Goal: Answer question/provide support: Share knowledge or assist other users

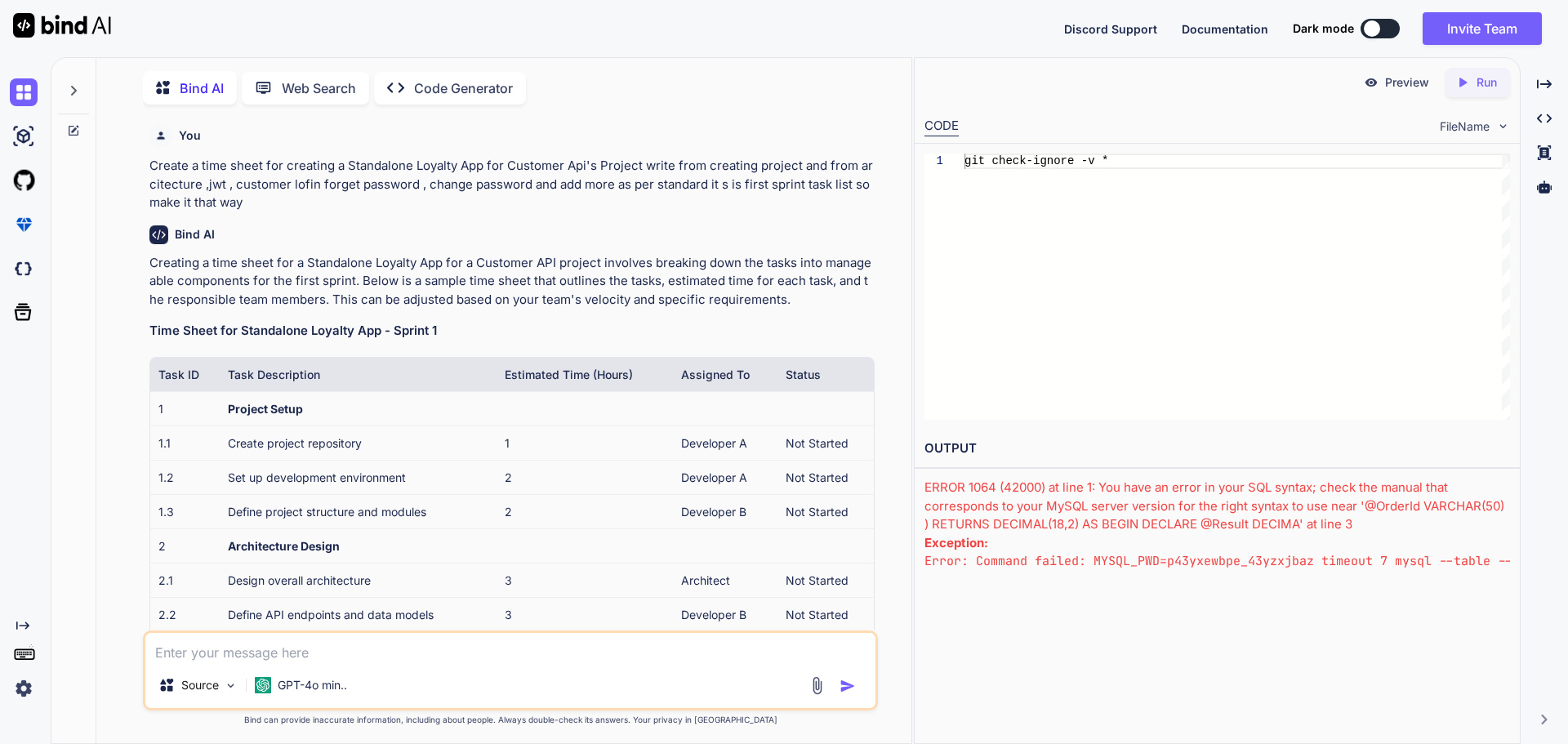
scroll to position [124, 0]
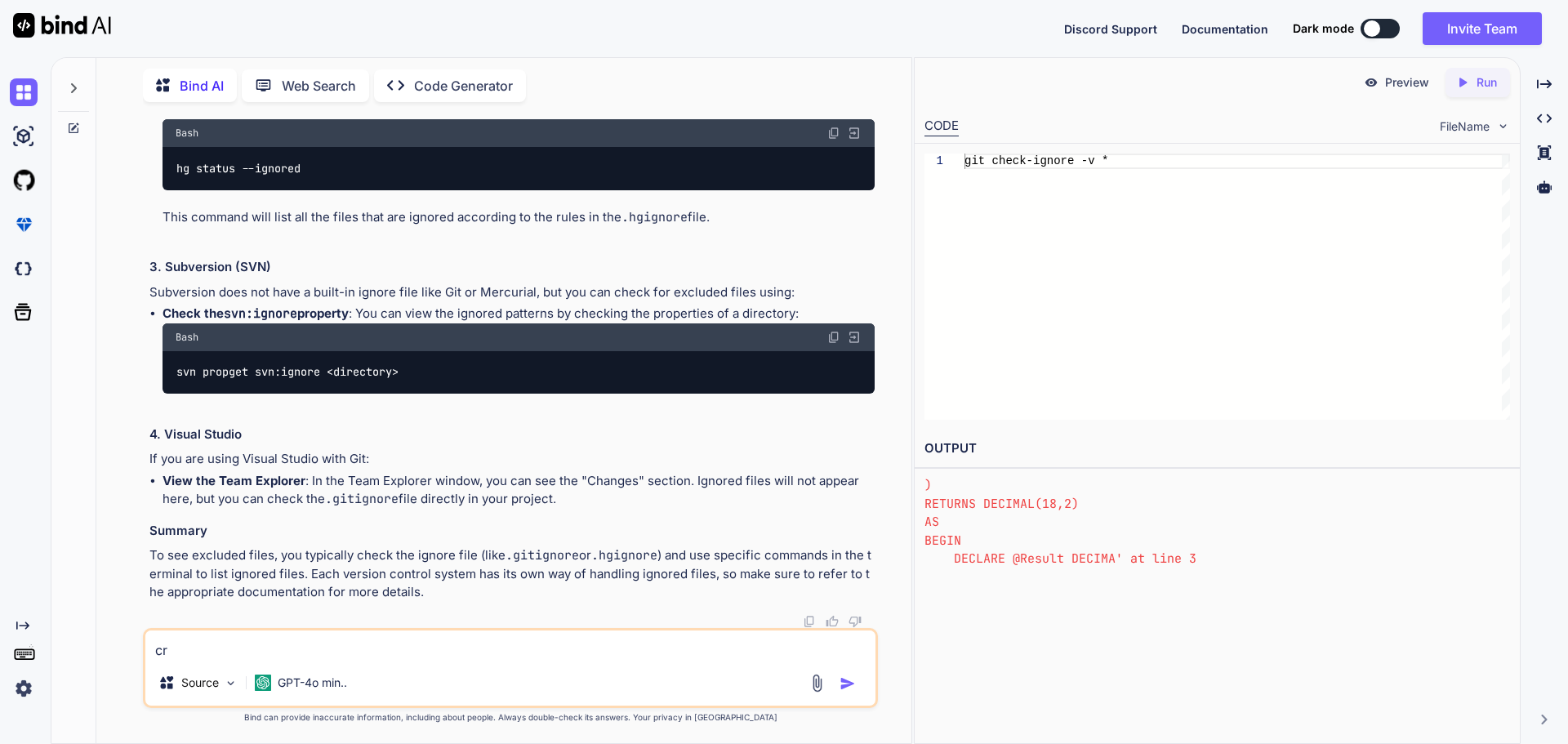
type textarea "cre"
type textarea "x"
type textarea "crea"
type textarea "x"
type textarea "creat"
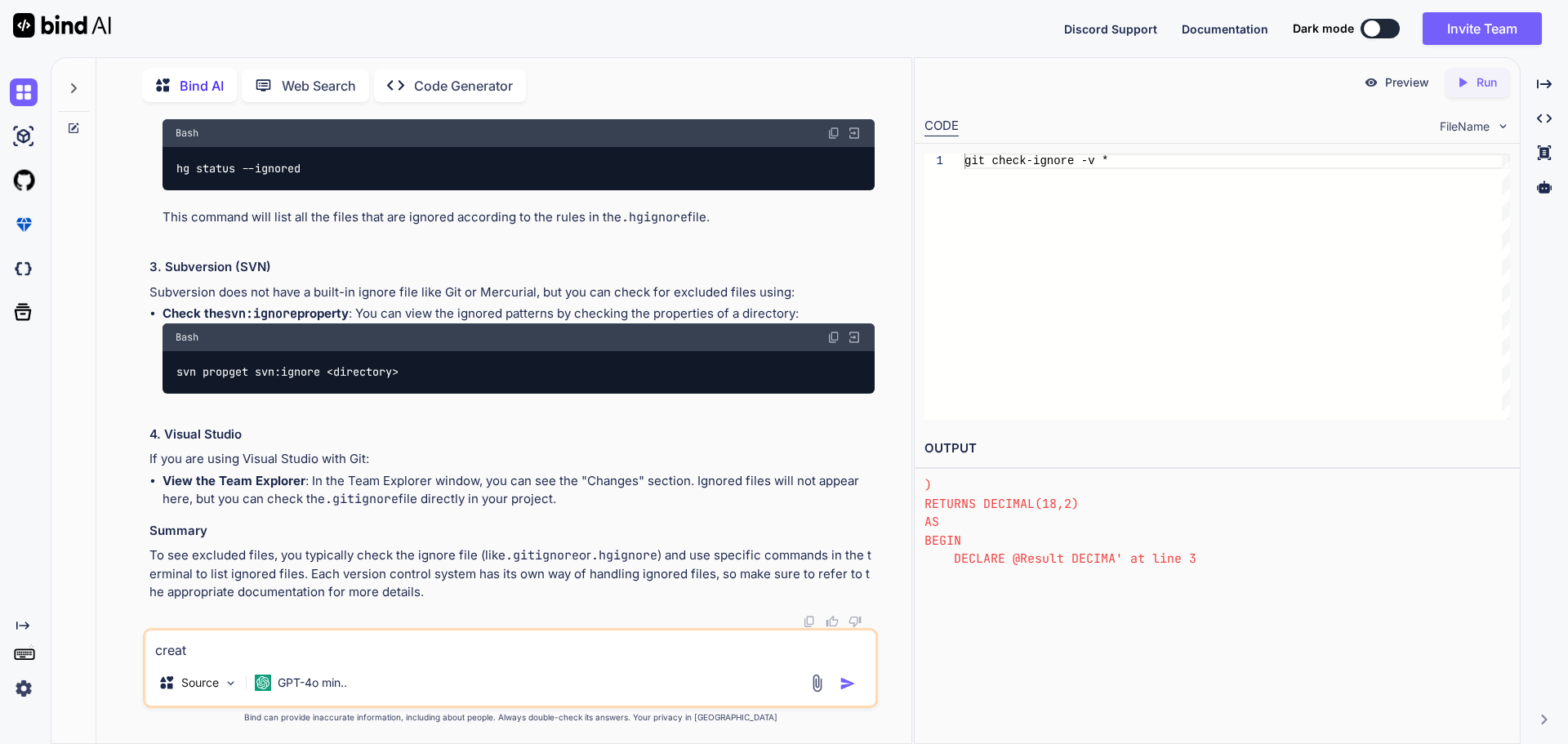
type textarea "x"
type textarea "create"
type textarea "x"
type textarea "create"
type textarea "x"
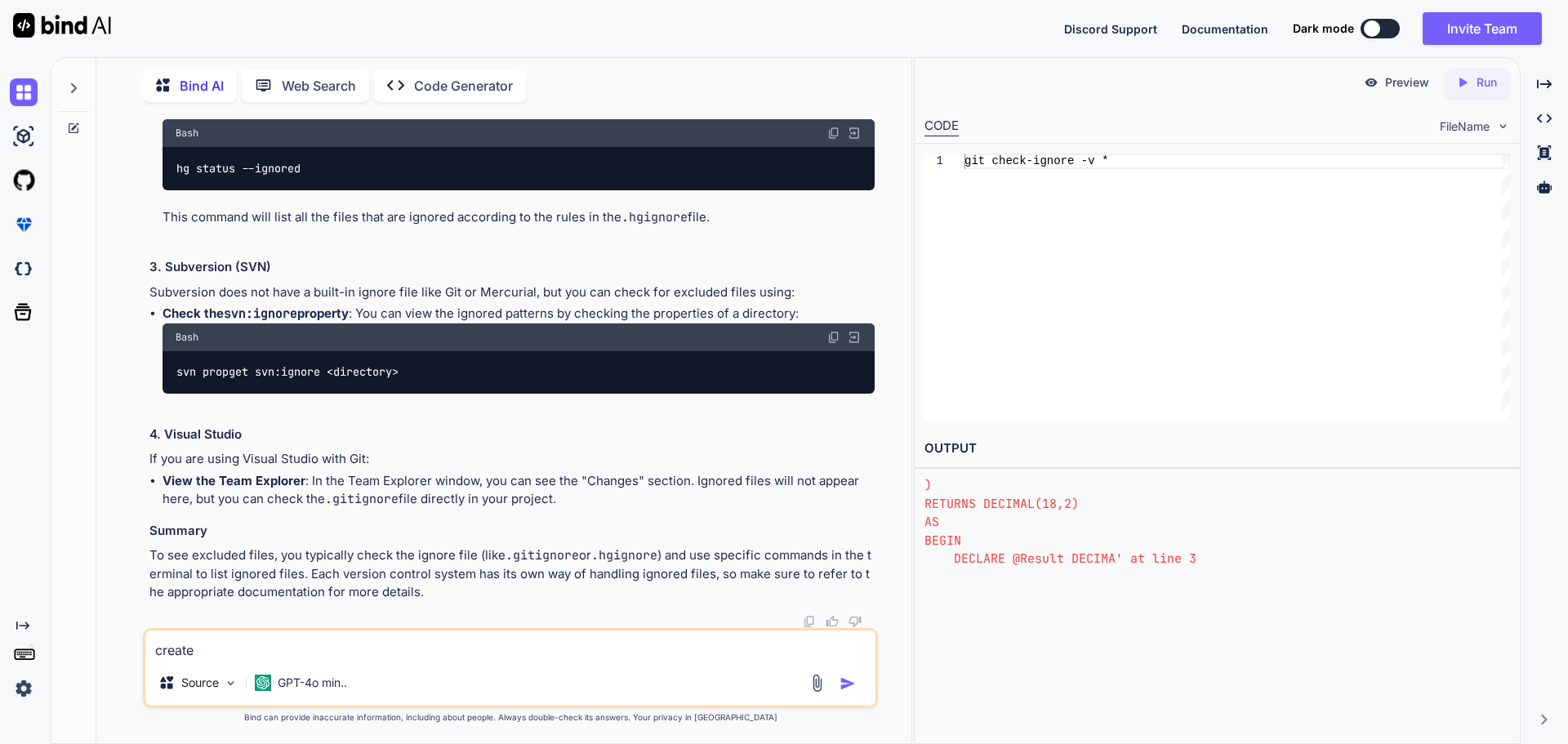
type textarea "create t"
type textarea "x"
type textarea "create th"
type textarea "x"
type textarea "create the"
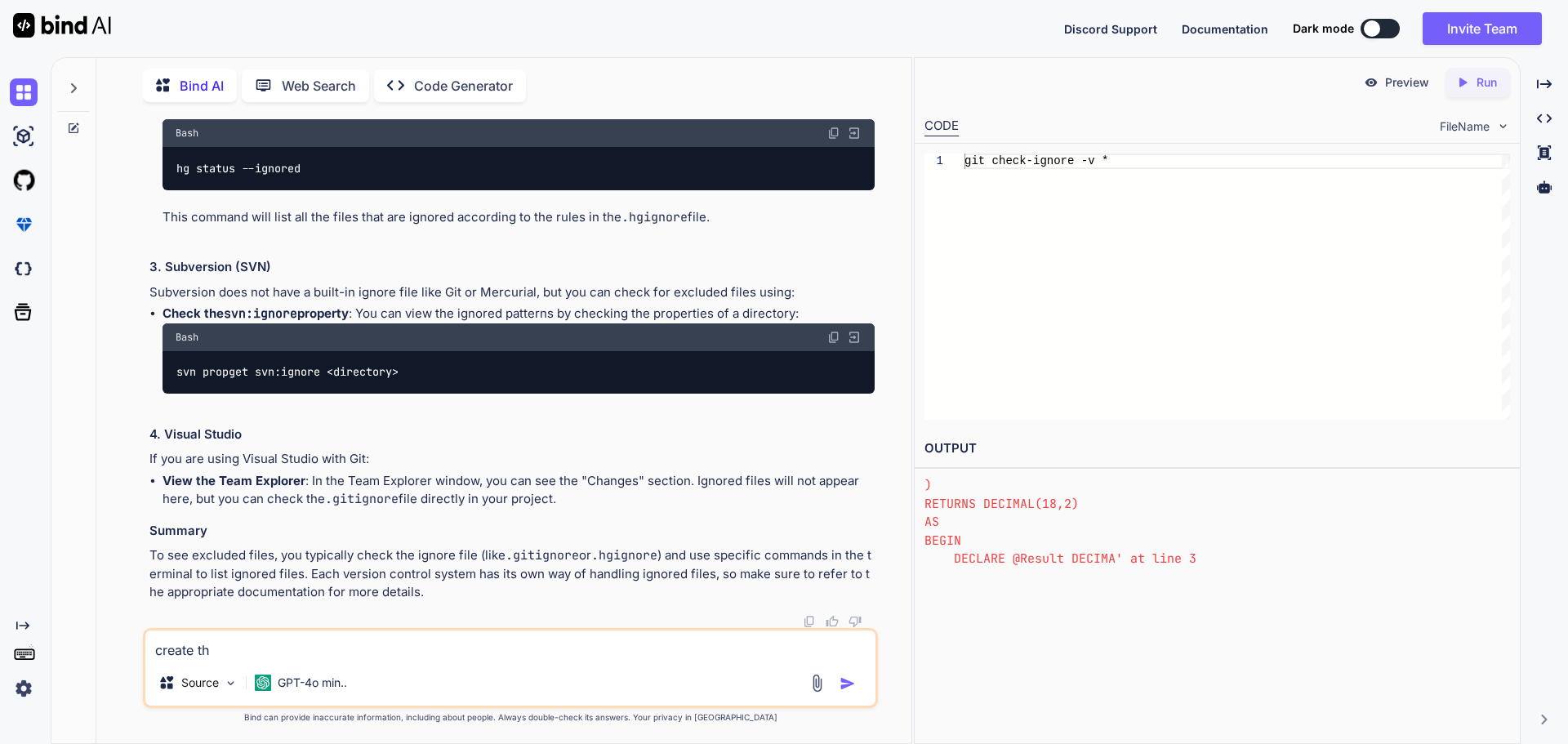
type textarea "x"
type textarea "create the"
type textarea "x"
type textarea "create the j"
type textarea "x"
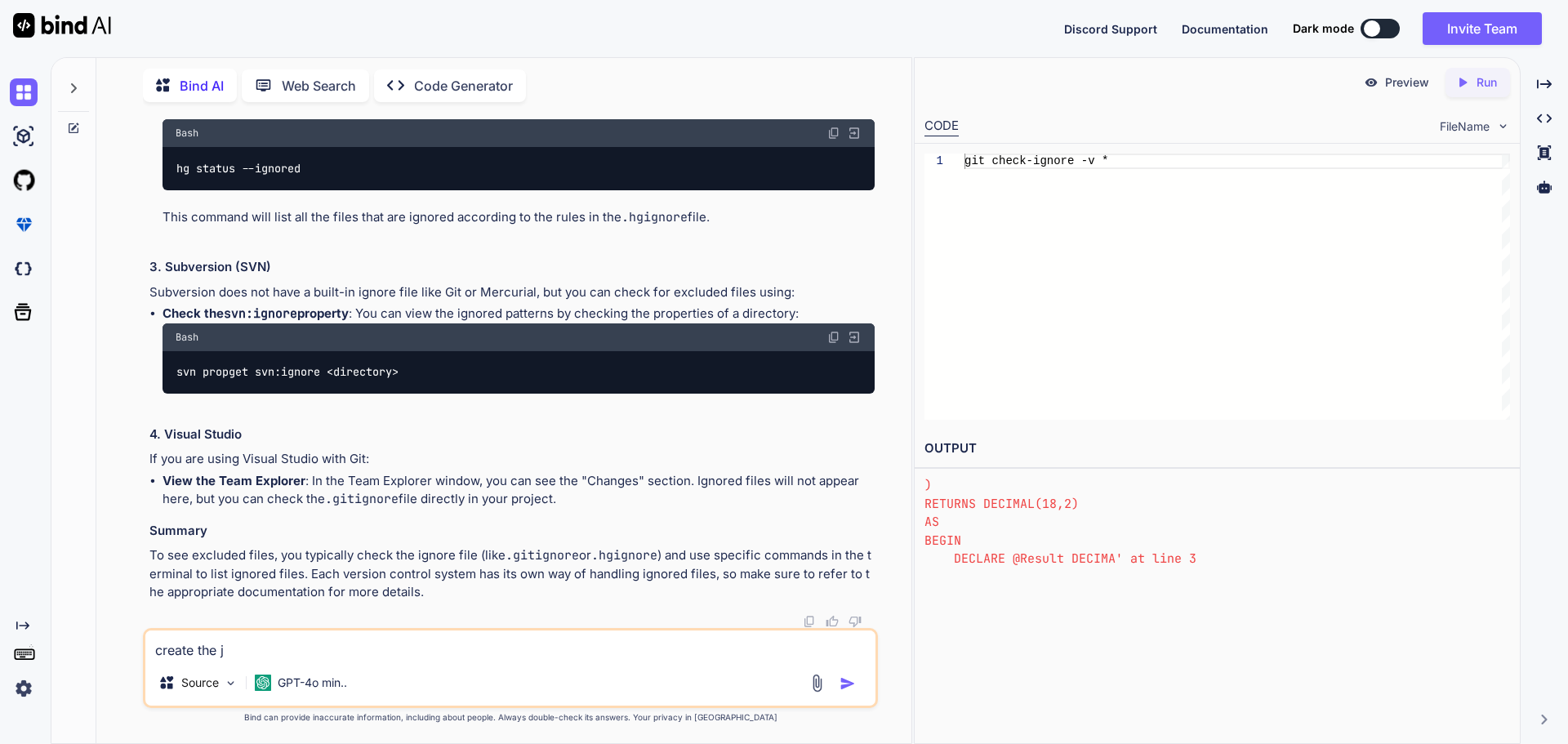
type textarea "create the js"
type textarea "x"
type textarea "create the jso"
type textarea "x"
type textarea "create the json"
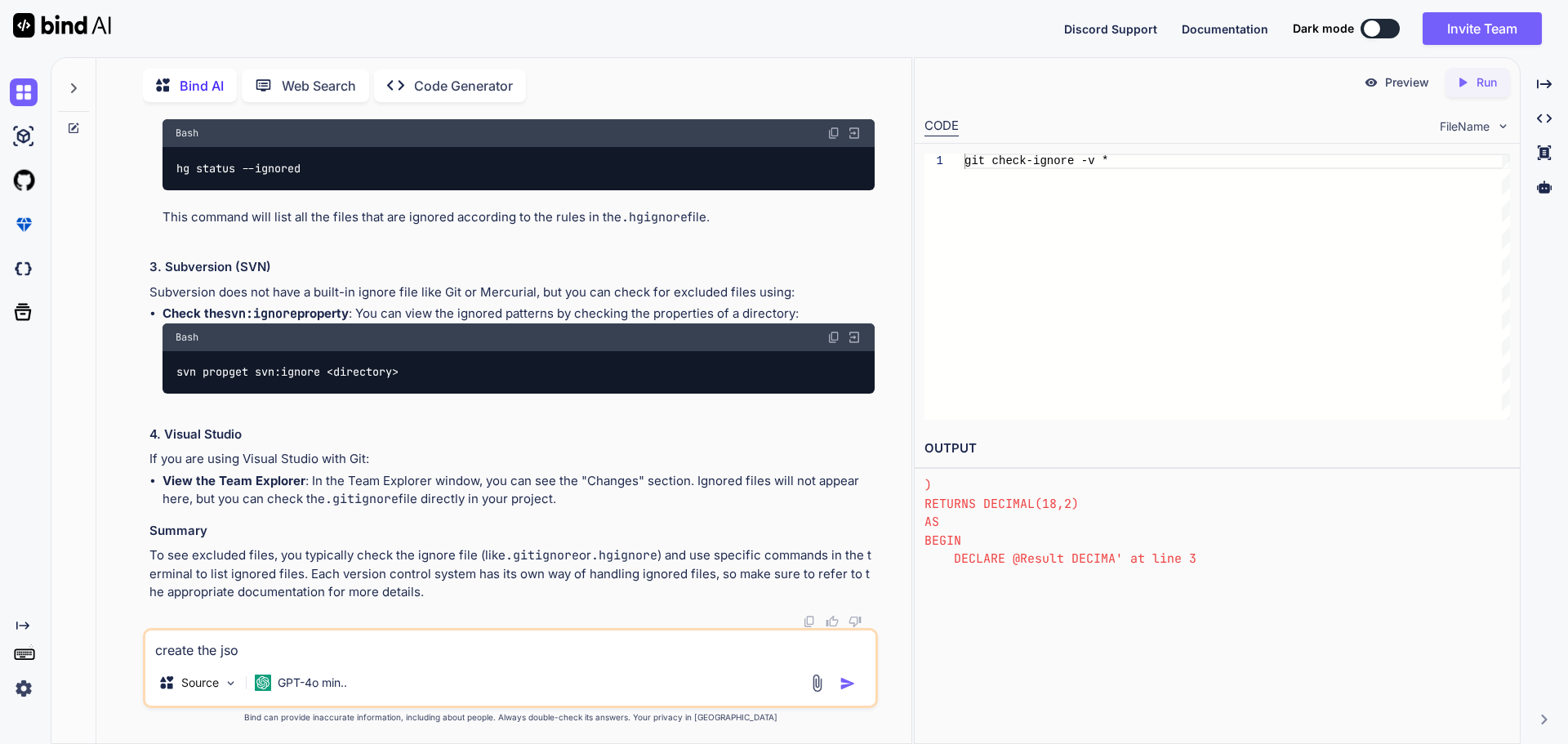
type textarea "x"
type textarea "create the json"
type textarea "x"
type textarea "create the json s"
type textarea "x"
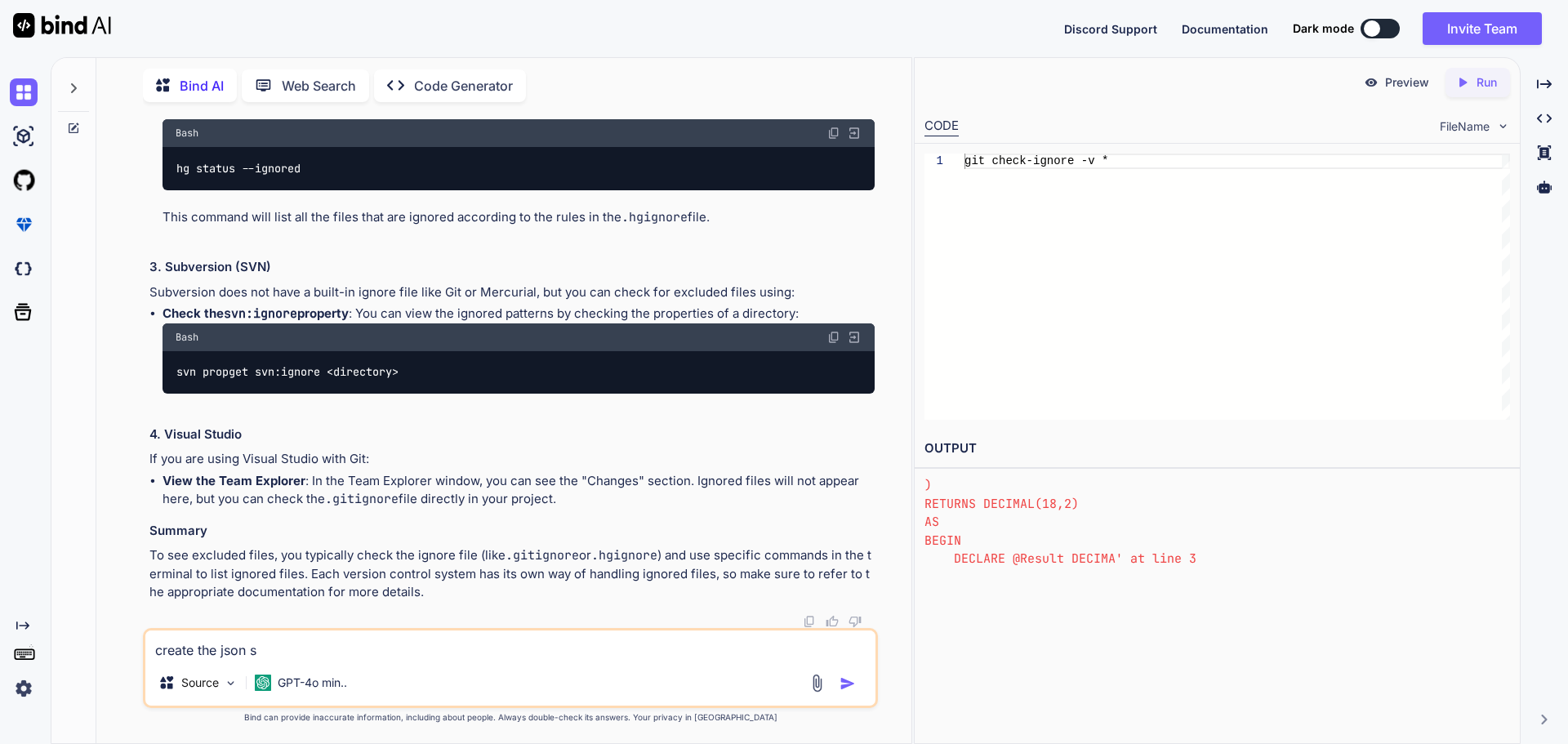
type textarea "create the json st"
type textarea "x"
type textarea "create the json str"
type textarea "x"
type textarea "create the json stru"
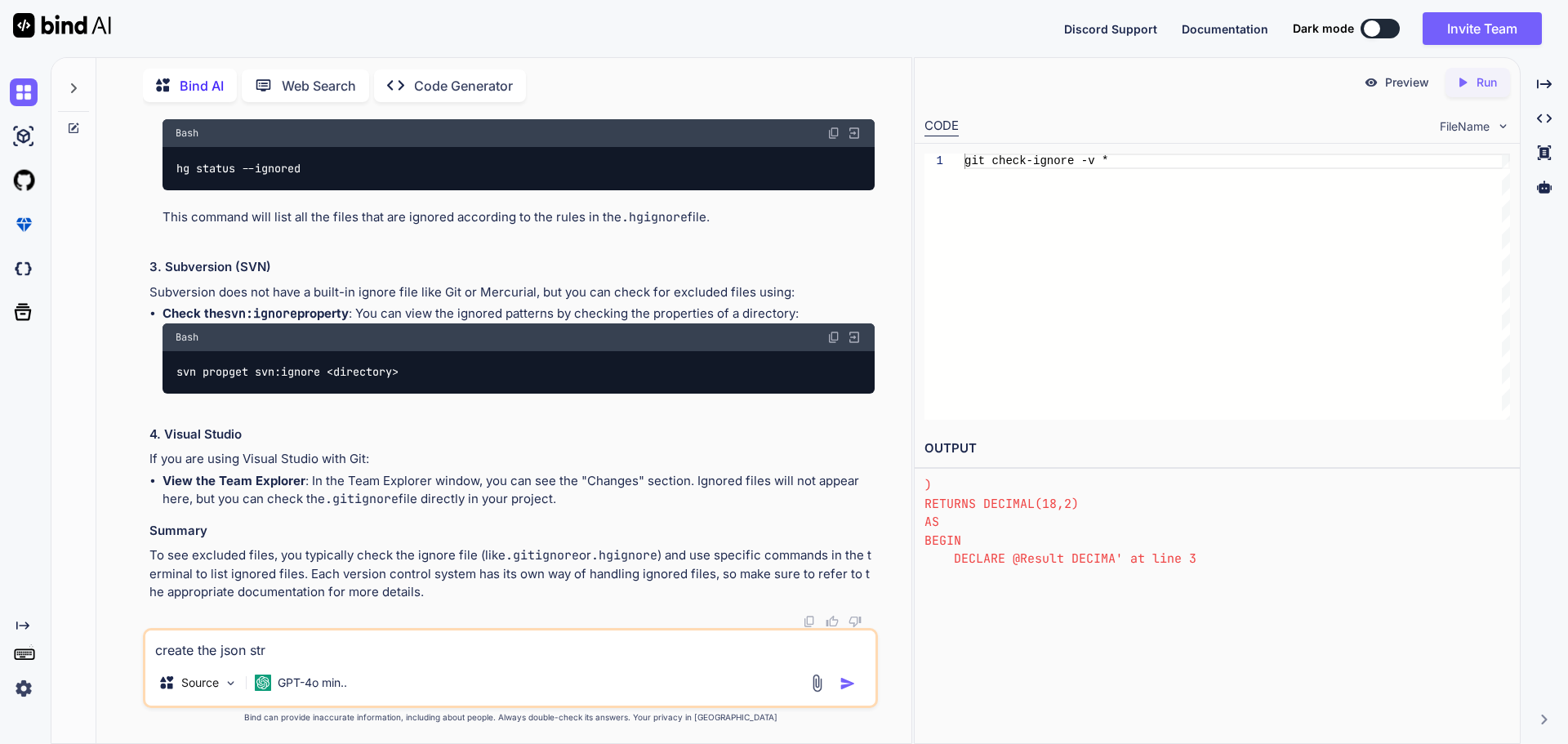
type textarea "x"
type textarea "create the json struc"
type textarea "x"
type textarea "create the json struct"
type textarea "x"
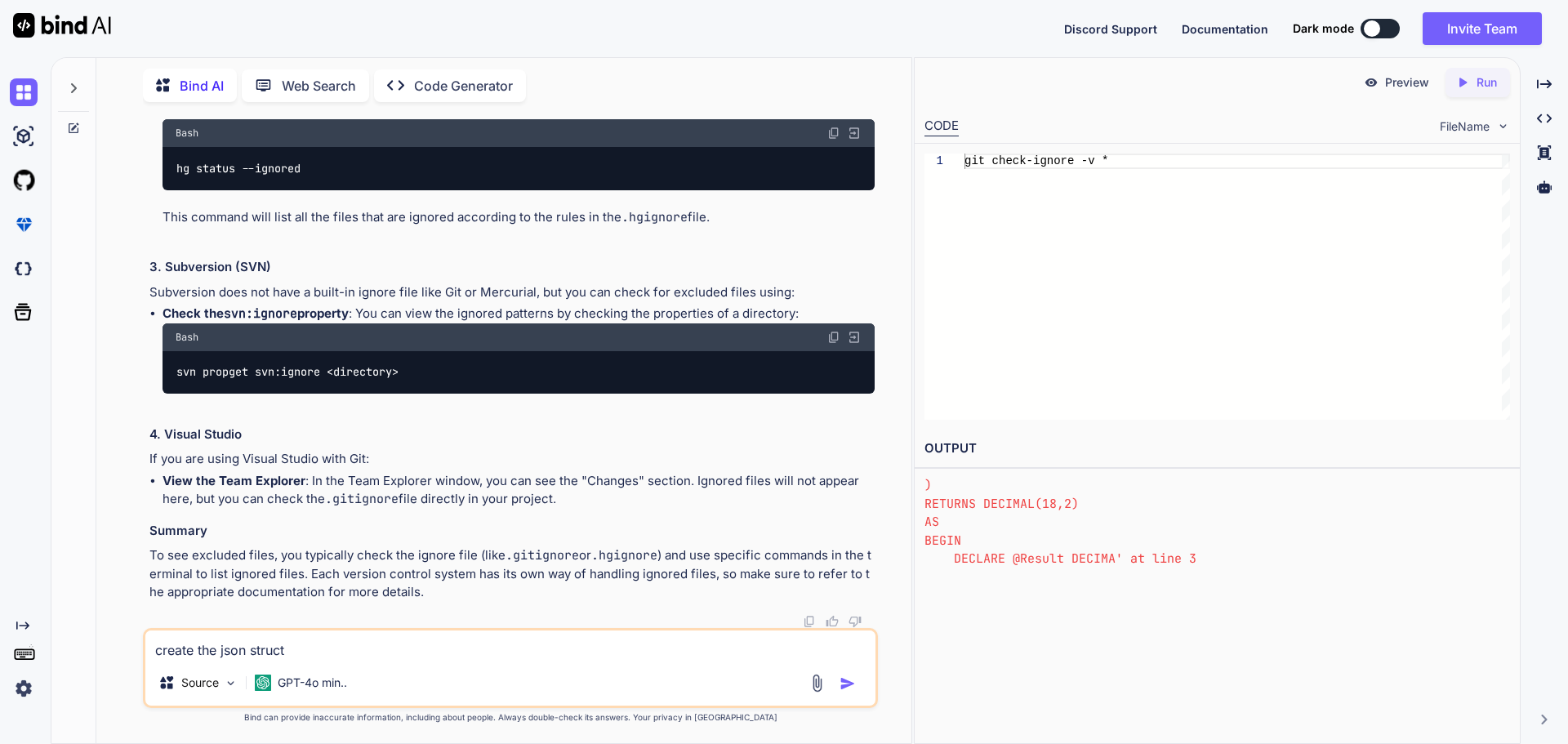
type textarea "create the json structi"
type textarea "x"
type textarea "create the json structio"
type textarea "x"
type textarea "create the json struction"
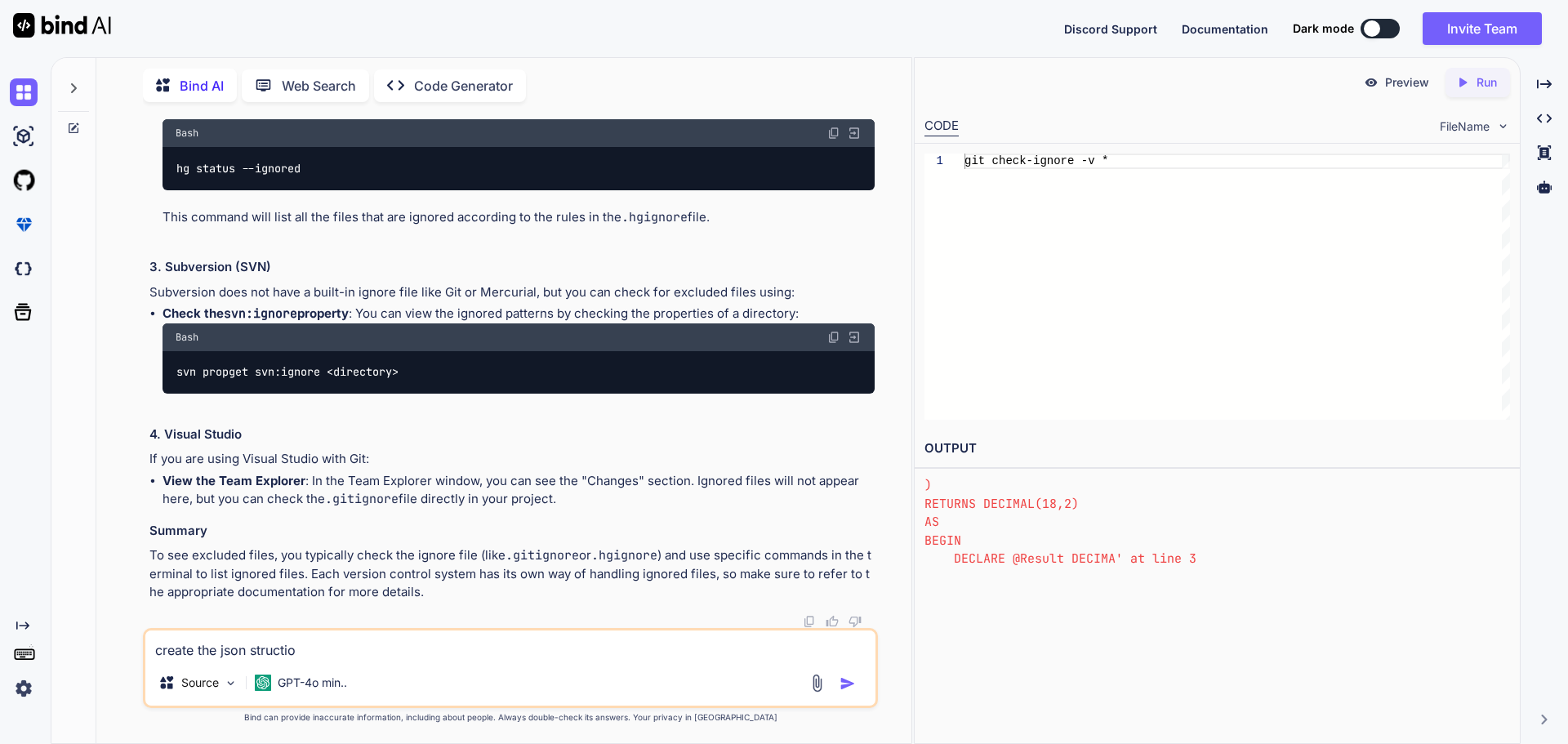
type textarea "x"
type textarea "create the json struction"
type textarea "x"
type textarea "create the json struction a"
type textarea "x"
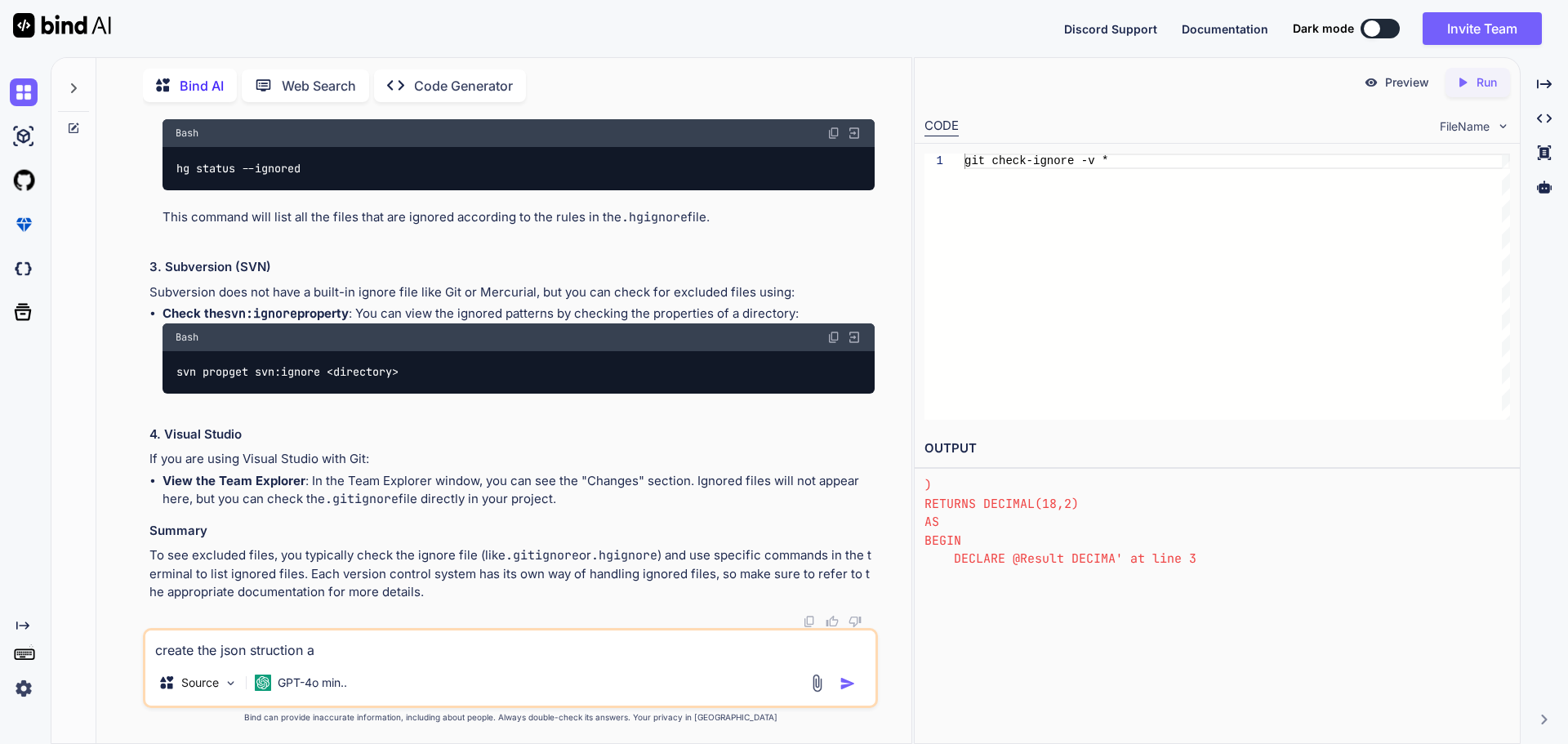
type textarea "create the json struction an"
type textarea "x"
type textarea "create the json struction and"
type textarea "x"
type textarea "create the json struction an"
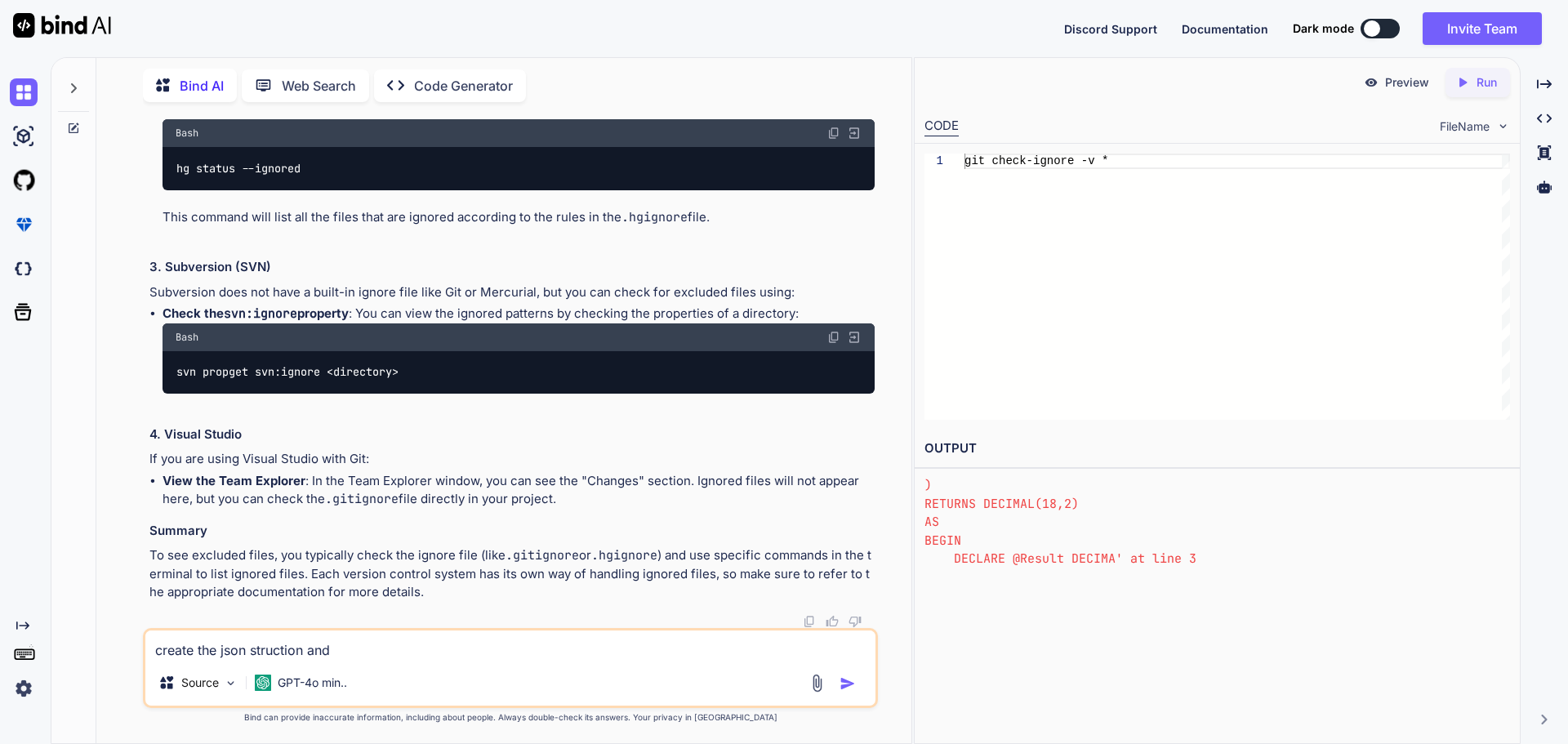
type textarea "x"
type textarea "create the json struction a"
type textarea "x"
type textarea "create the json struction"
type textarea "x"
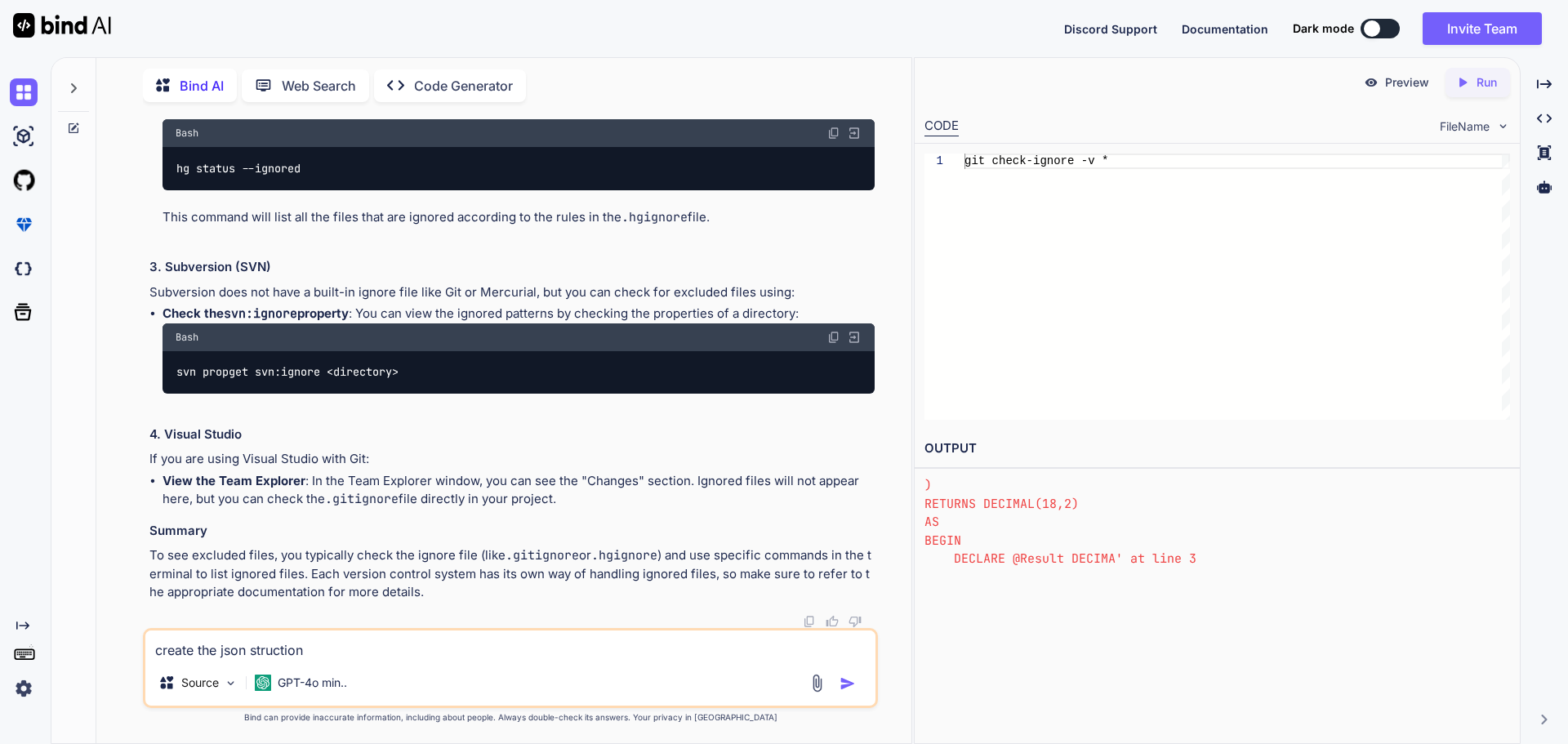
type textarea "create the json struction"
type textarea "x"
type textarea "create the json structio"
type textarea "x"
type textarea "create the json structi"
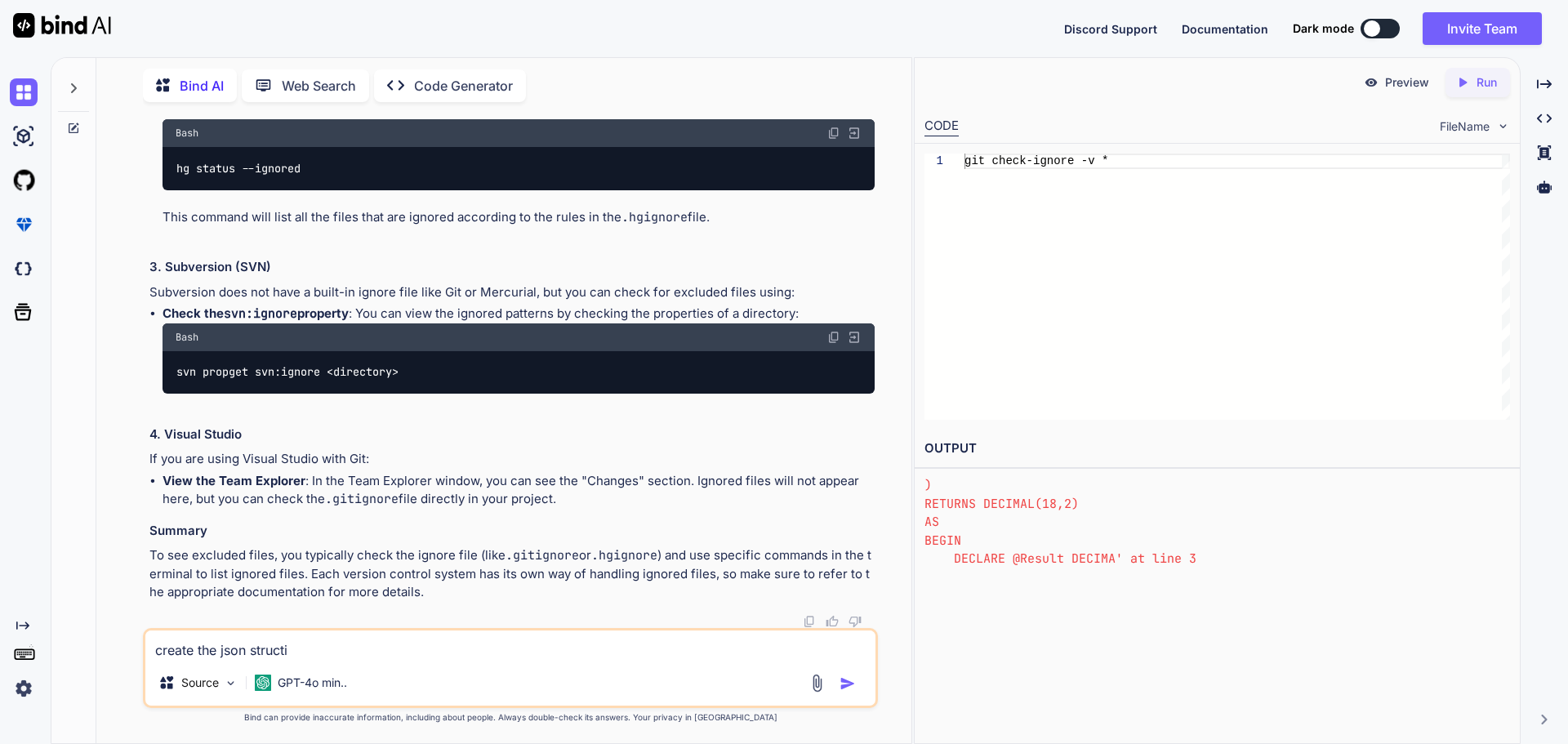
type textarea "x"
type textarea "create the json struct"
type textarea "x"
type textarea "create the json structu"
type textarea "x"
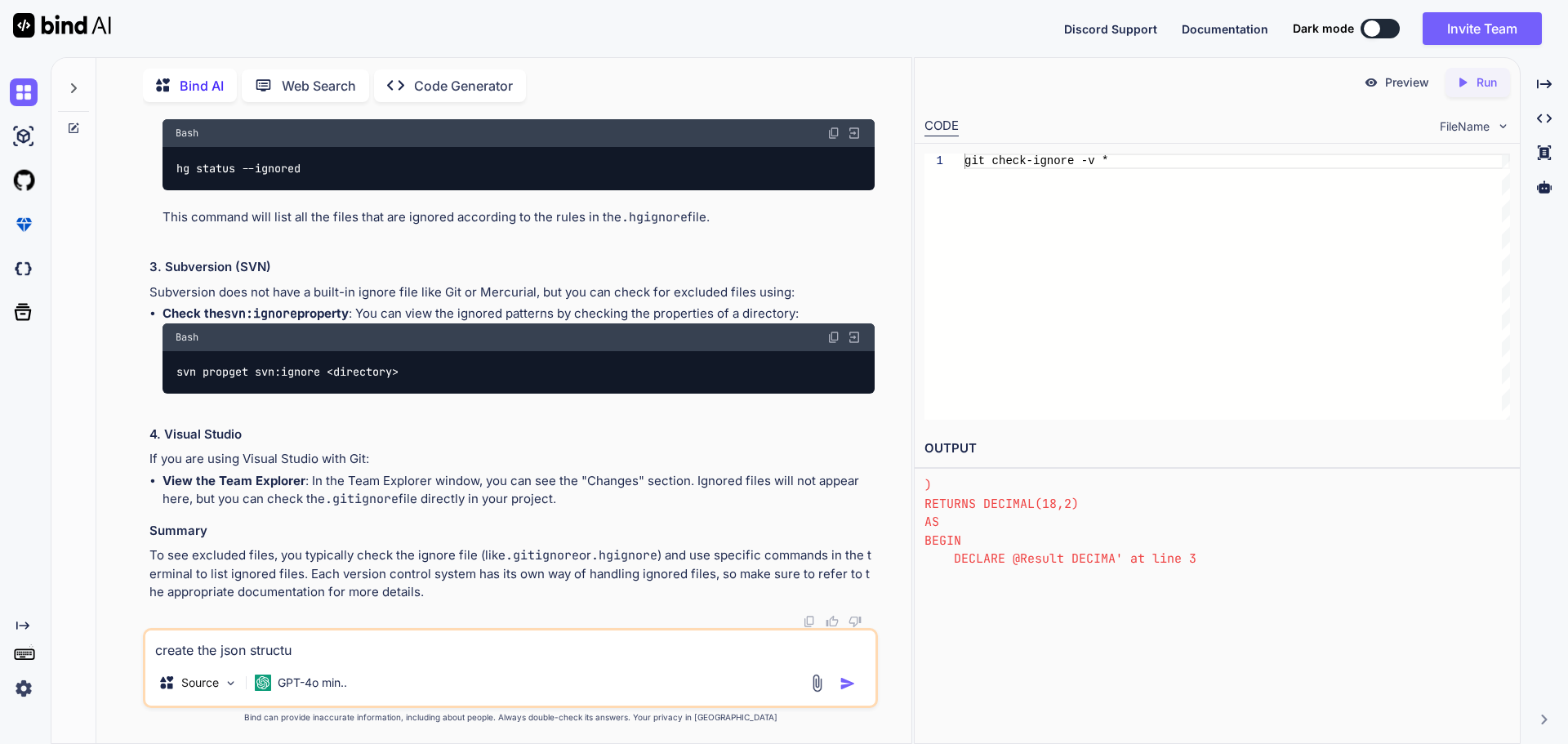
type textarea "create the json structur"
type textarea "x"
type textarea "create the json structure"
type textarea "x"
type textarea "create the json structure"
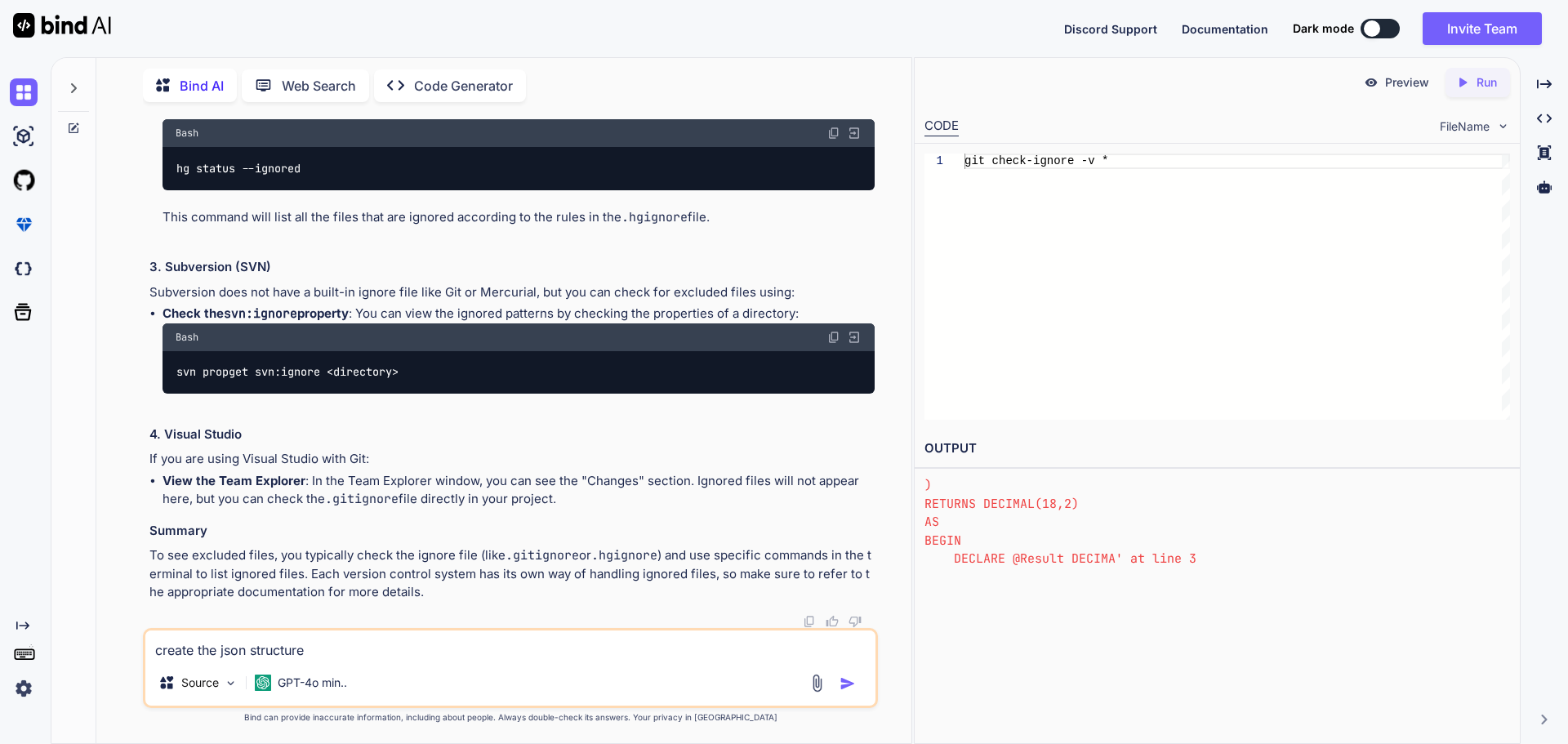
type textarea "x"
type textarea "create the json structure ""
type textarea "x"
type textarea "create the json structure """
type textarea "x"
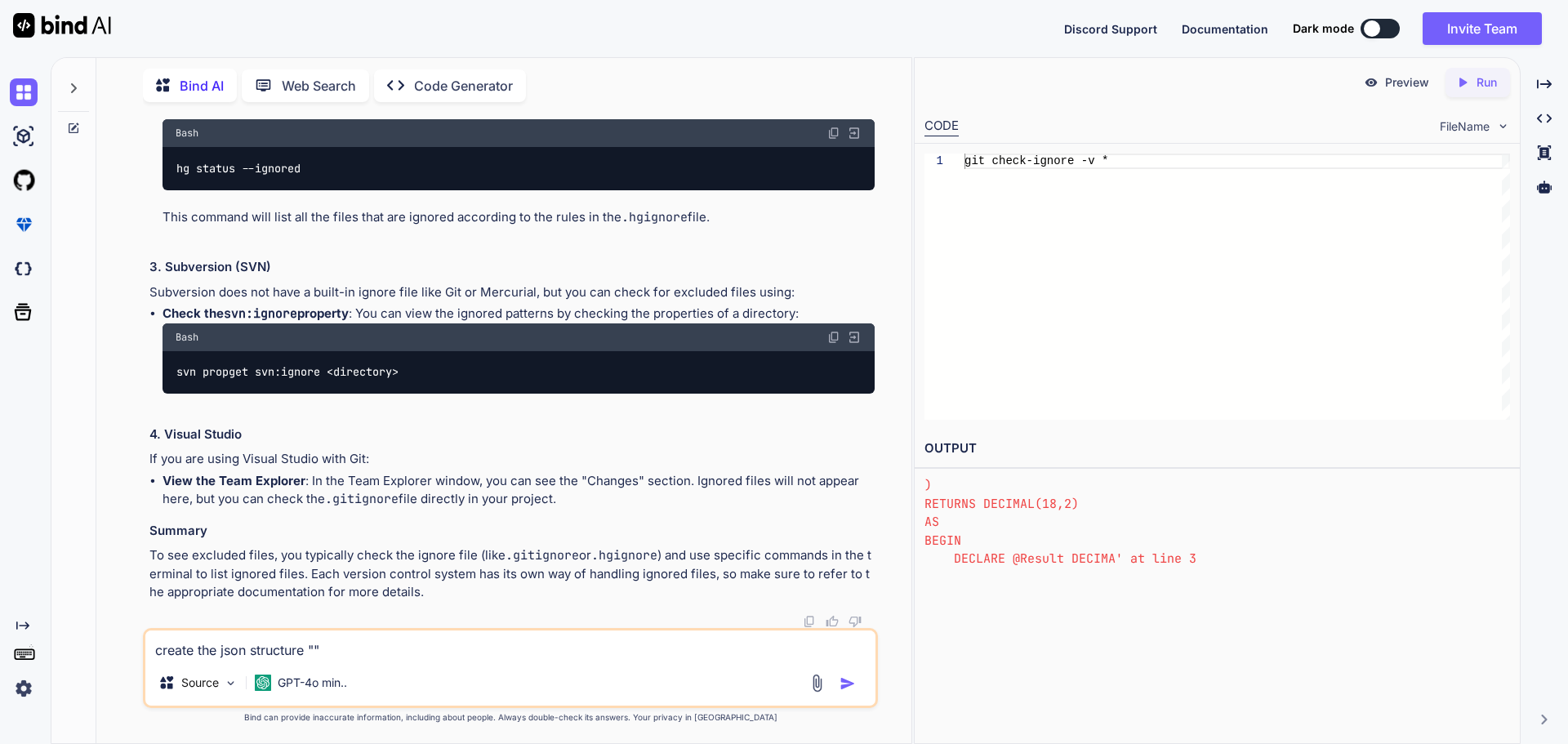
type textarea "create the json structure "{ "amountGiven" : 49.0, "approvalCode" : "", "basket…"
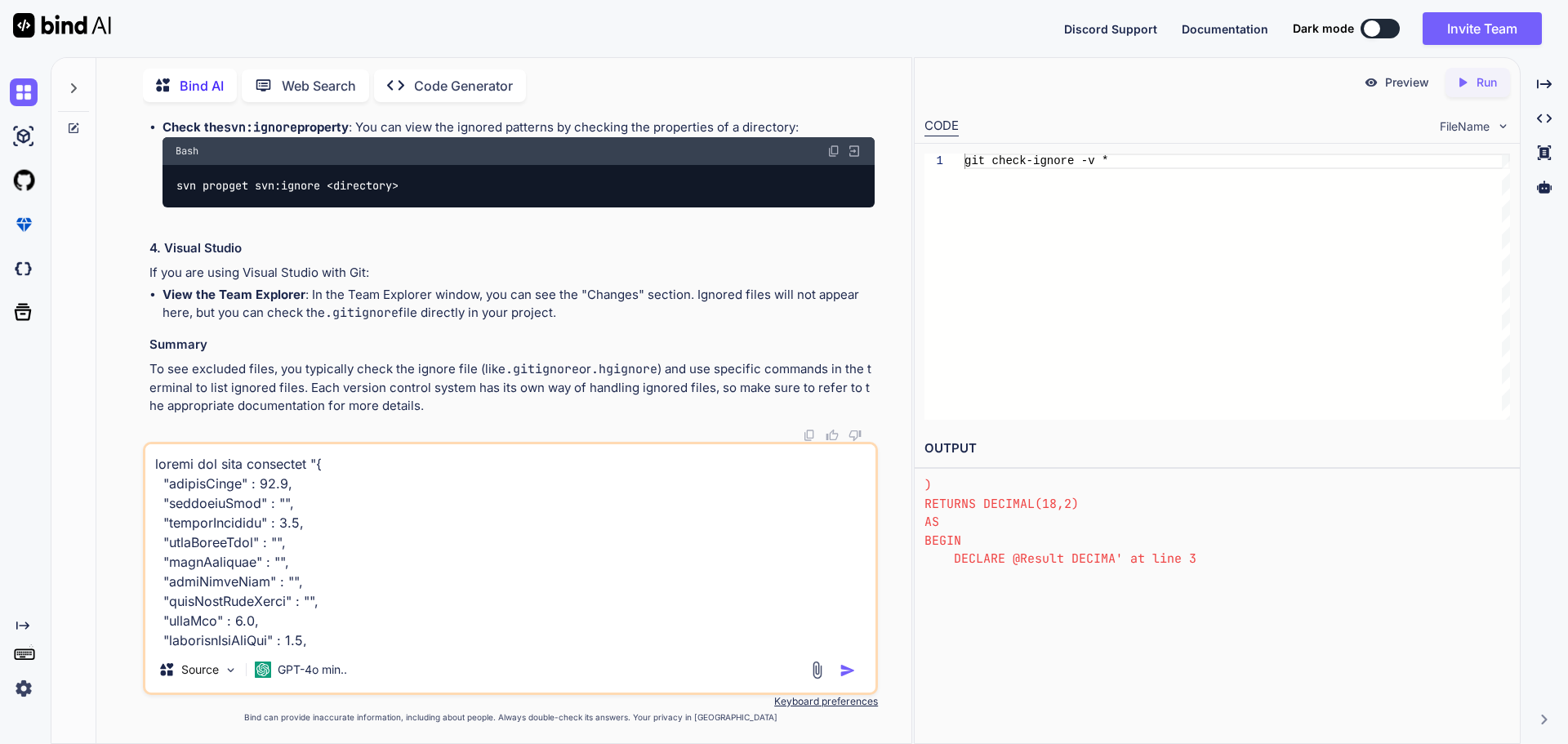
scroll to position [2706, 0]
type textarea "x"
type textarea "create the json structure "{ "amountGiven" : 49.0, "approvalCode" : "", "basket…"
type textarea "x"
type textarea "create the json structure "{ "amountGiven" : 49.0, "approvalCode" : "", "basket…"
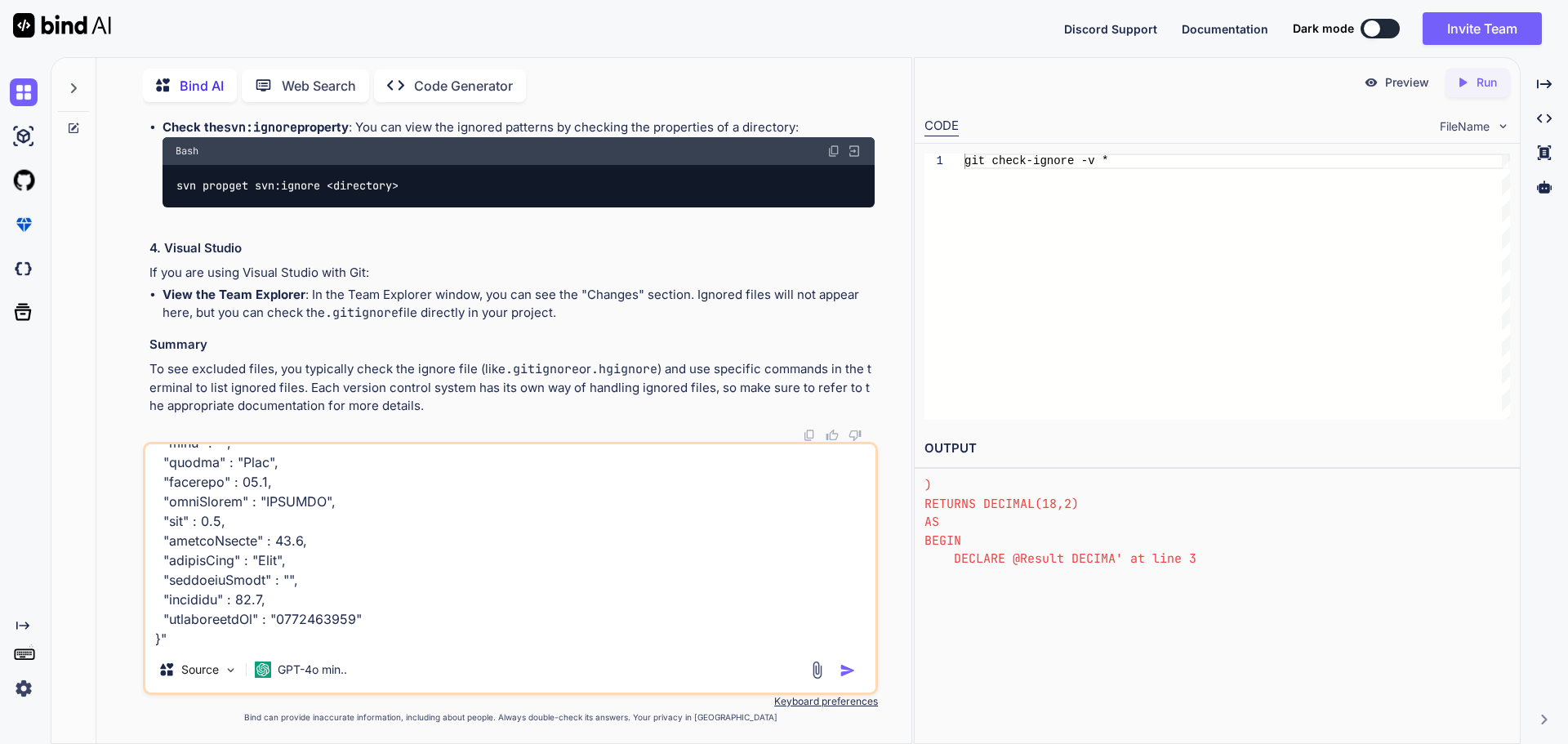
type textarea "x"
type textarea "create the json structure "{ "amountGiven" : 49.0, "approvalCode" : "", "basket…"
type textarea "x"
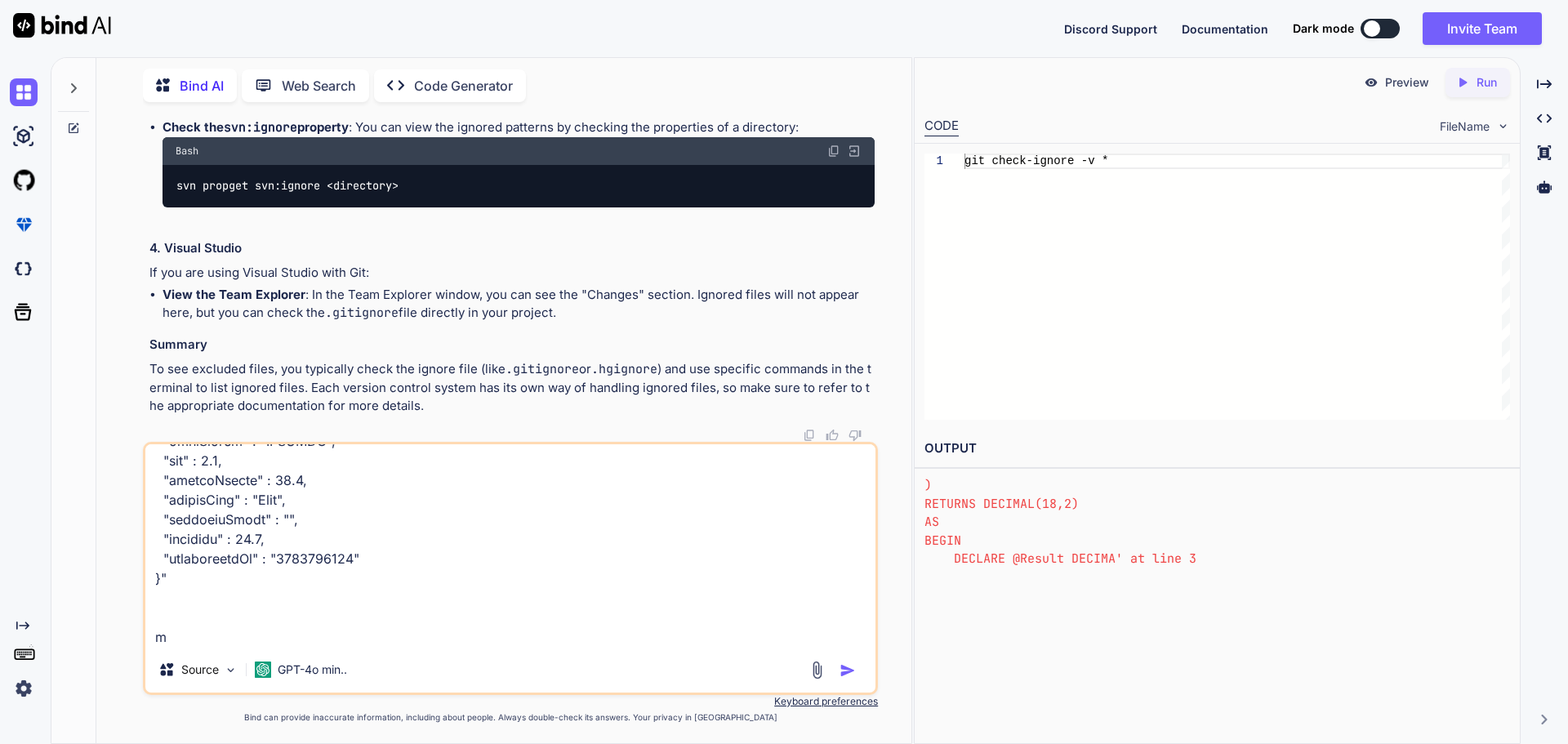
type textarea "create the json structure "{ "amountGiven" : 49.0, "approvalCode" : "", "basket…"
type textarea "x"
type textarea "create the json structure "{ "amountGiven" : 49.0, "approvalCode" : "", "basket…"
type textarea "x"
type textarea "create the json structure "{ "amountGiven" : 49.0, "approvalCode" : "", "basket…"
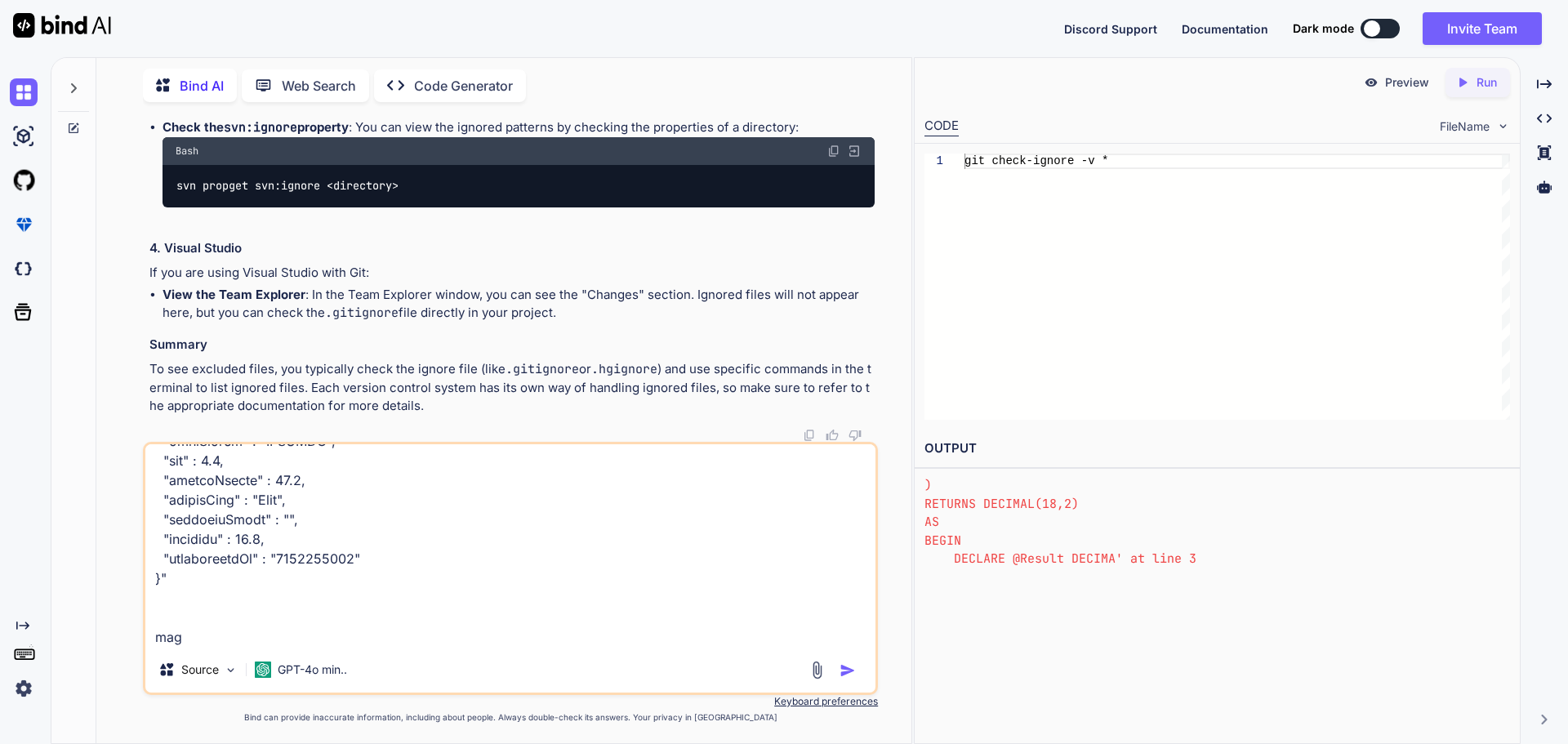
type textarea "x"
type textarea "create the json structure "{ "amountGiven" : 49.0, "approvalCode" : "", "basket…"
type textarea "x"
type textarea "create the json structure "{ "amountGiven" : 49.0, "approvalCode" : "", "basket…"
type textarea "x"
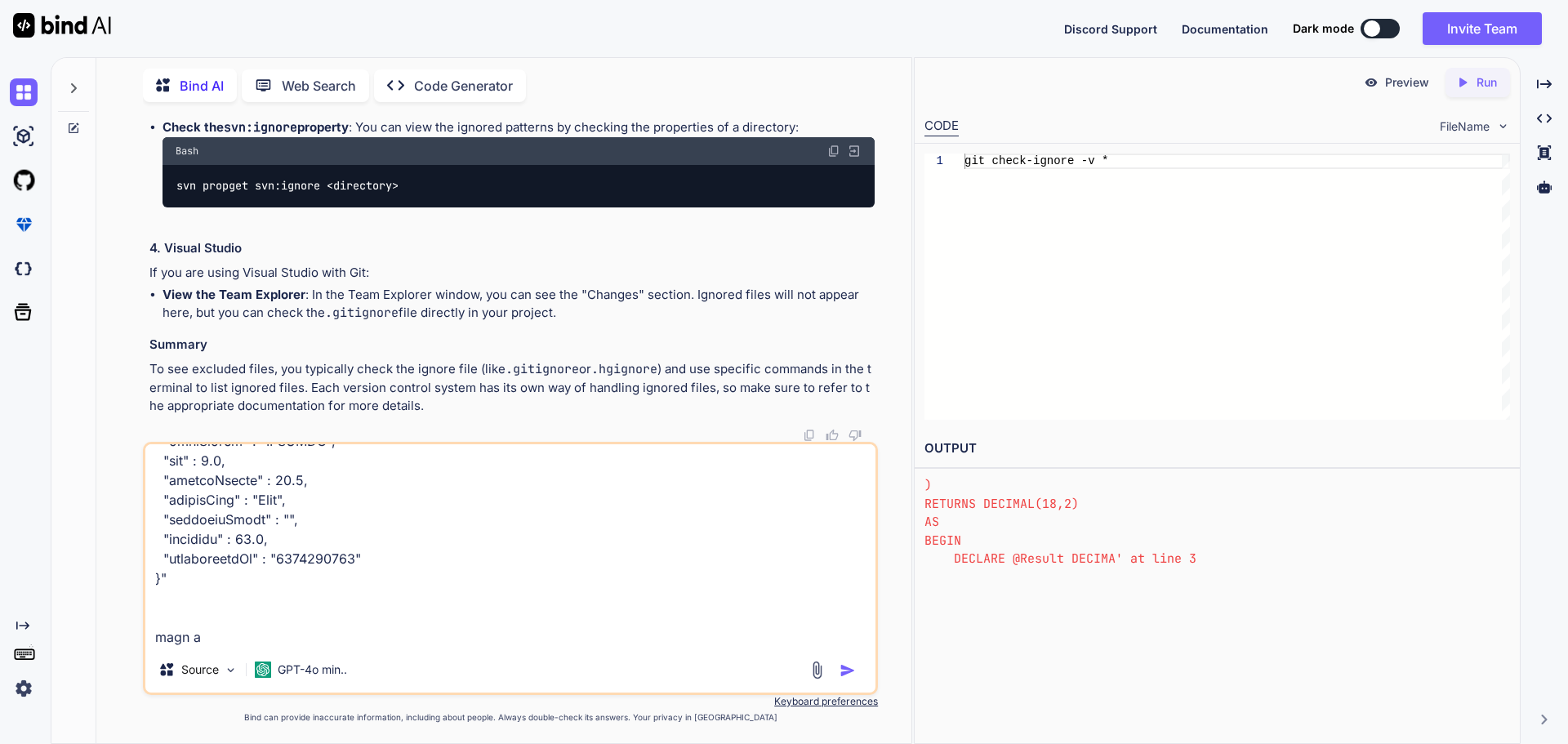
type textarea "create the json structure "{ "amountGiven" : 49.0, "approvalCode" : "", "basket…"
type textarea "x"
type textarea "create the json structure "{ "amountGiven" : 49.0, "approvalCode" : "", "basket…"
type textarea "x"
type textarea "create the json structure "{ "amountGiven" : 49.0, "approvalCode" : "", "basket…"
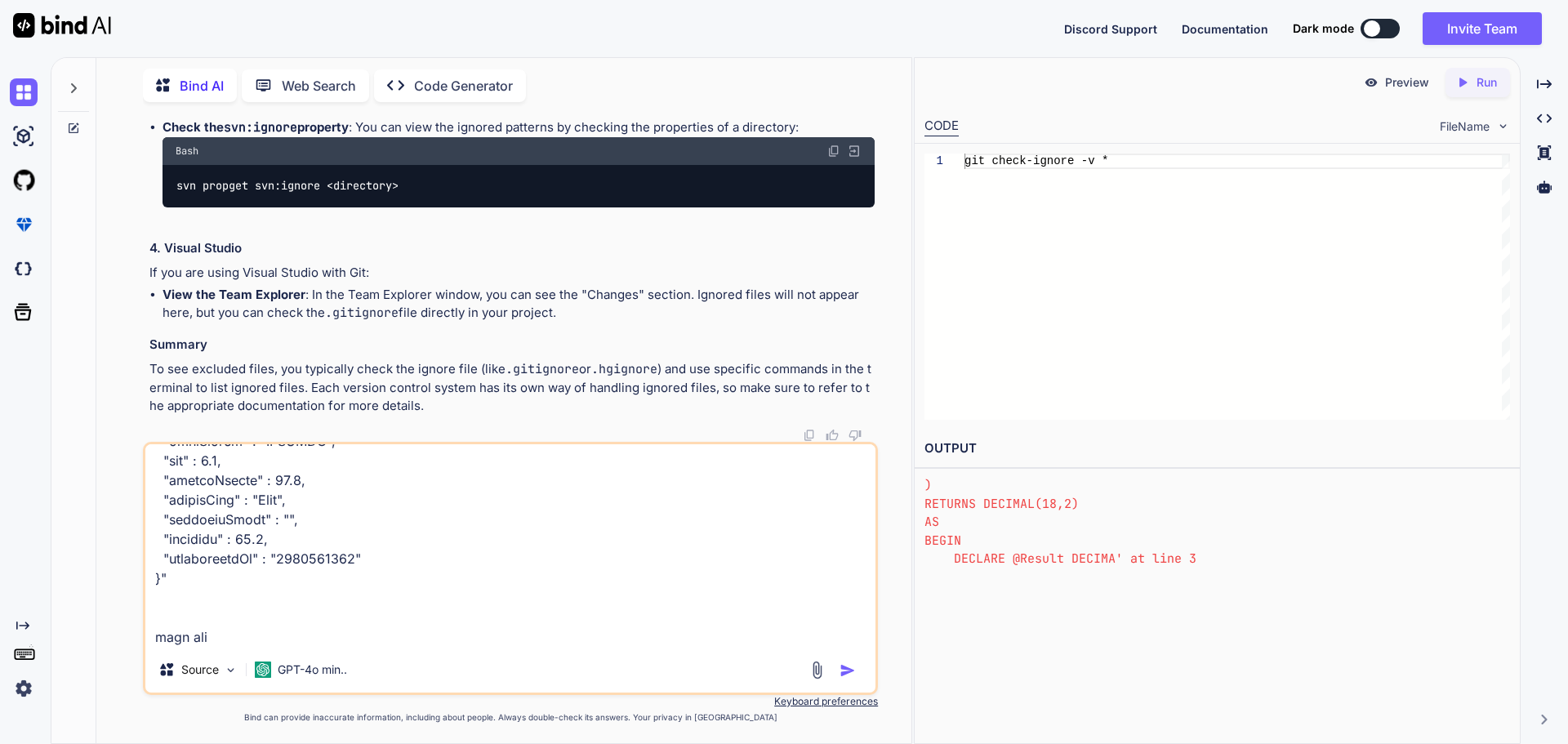
type textarea "x"
type textarea "create the json structure "{ "amountGiven" : 49.0, "approvalCode" : "", "basket…"
type textarea "x"
type textarea "create the json structure "{ "amountGiven" : 49.0, "approvalCode" : "", "basket…"
type textarea "x"
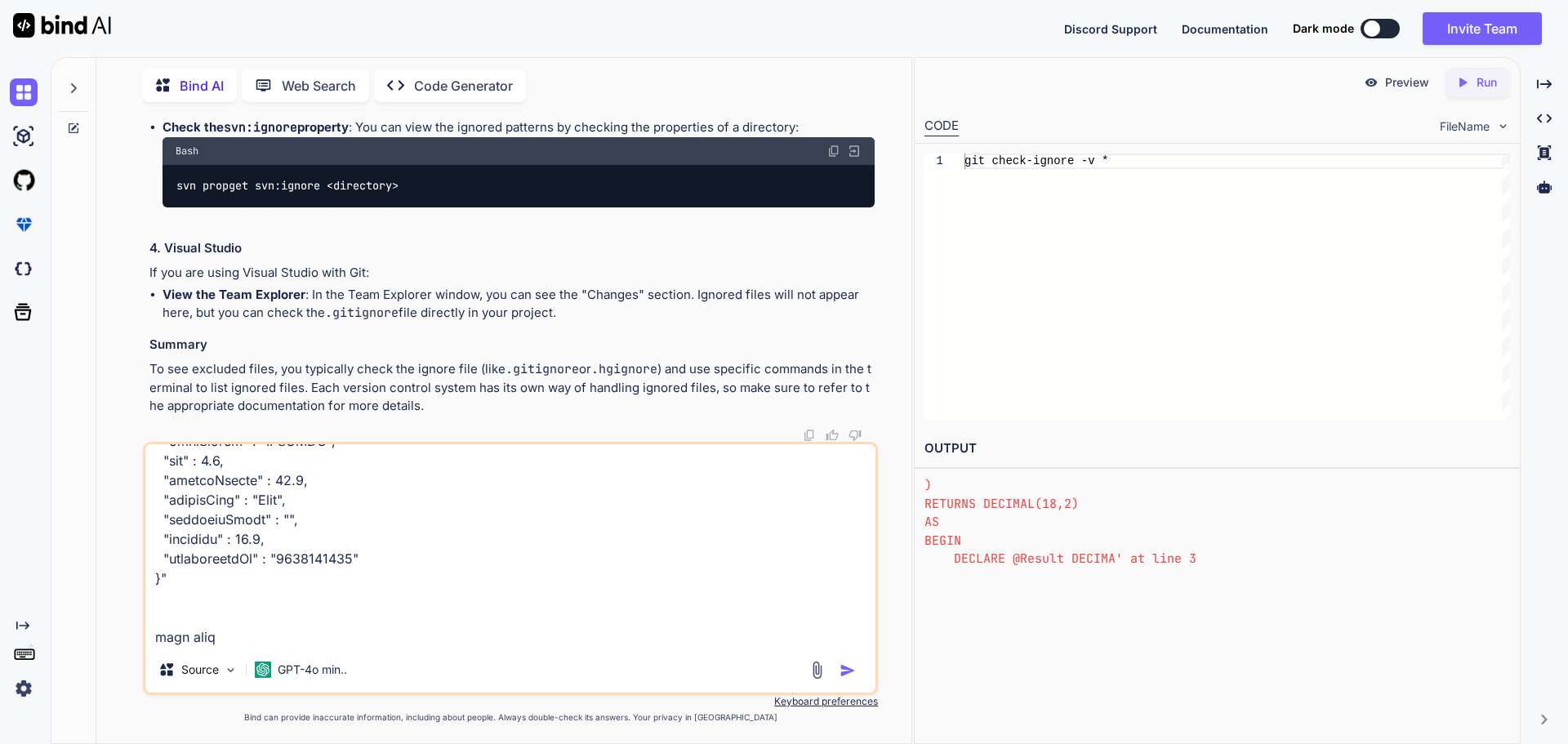
scroll to position [2785, 0]
type textarea "create the json structure "{ "amountGiven" : 49.0, "approvalCode" : "", "basket…"
type textarea "x"
type textarea "create the json structure "{ "amountGiven" : 49.0, "approvalCode" : "", "basket…"
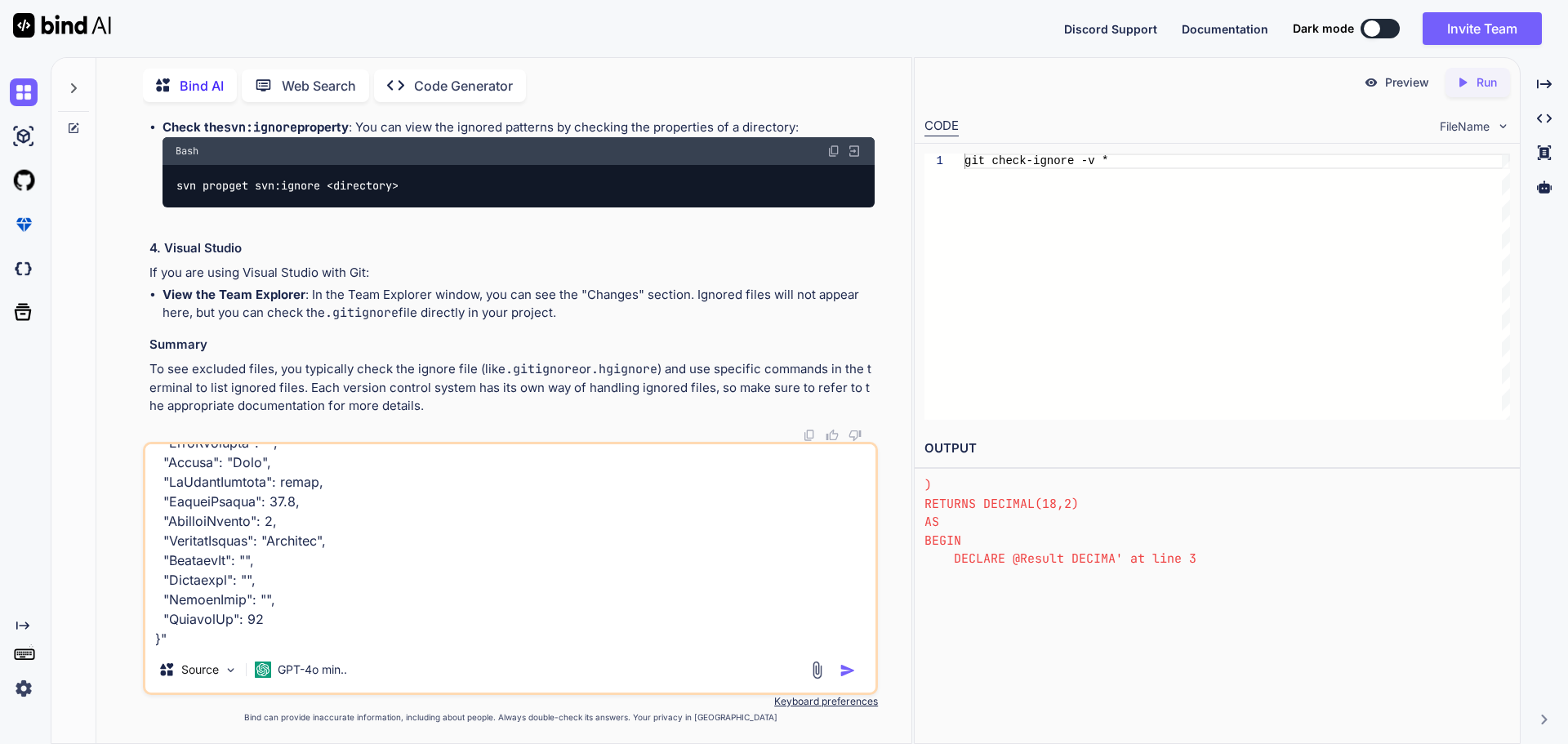
type textarea "x"
type textarea "create the json structure "{ "amountGiven" : 49.0, "approvalCode" : "", "basket…"
type textarea "x"
type textarea "create the json structure "{ "amountGiven" : 49.0, "approvalCode" : "", "basket…"
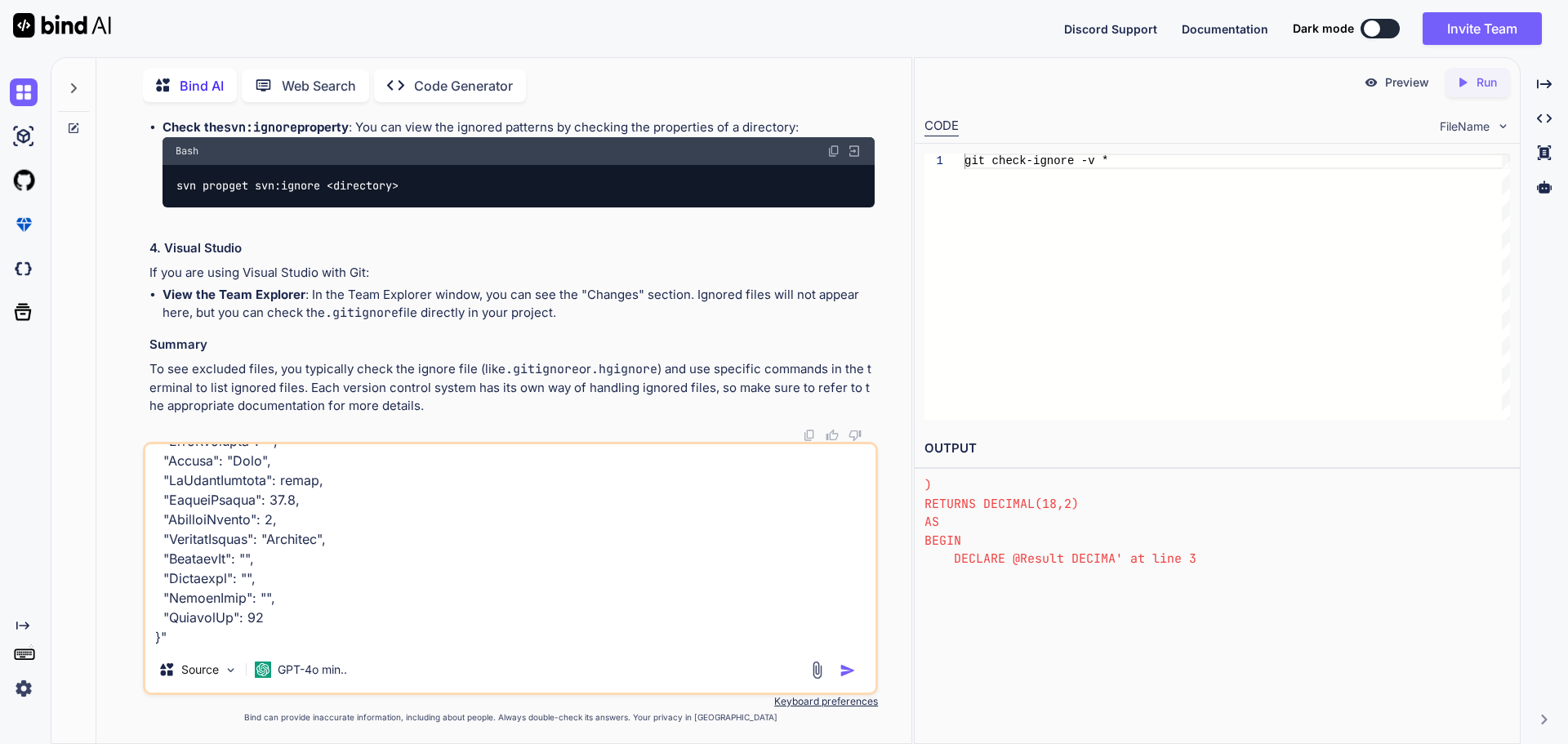
type textarea "x"
type textarea "create the json structure "{ "amountGiven" : 49.0, "approvalCode" : "", "basket…"
type textarea "x"
type textarea "create the json structure "{ "amountGiven" : 49.0, "approvalCode" : "", "basket…"
type textarea "x"
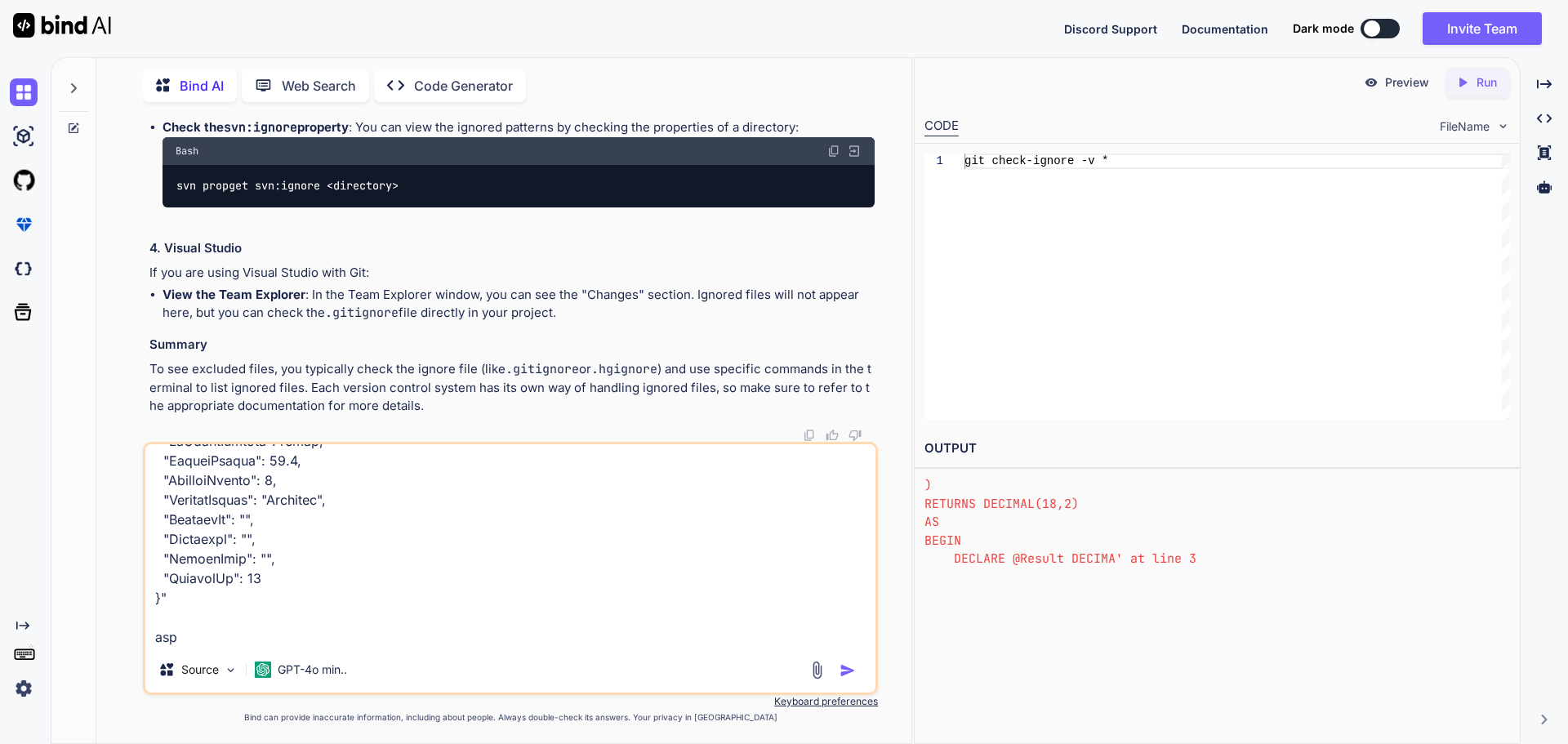
type textarea "create the json structure "{ "amountGiven" : 49.0, "approvalCode" : "", "basket…"
type textarea "x"
type textarea "create the json structure "{ "amountGiven" : 49.0, "approvalCode" : "", "basket…"
type textarea "x"
type textarea "create the json structure "{ "amountGiven" : 49.0, "approvalCode" : "", "basket…"
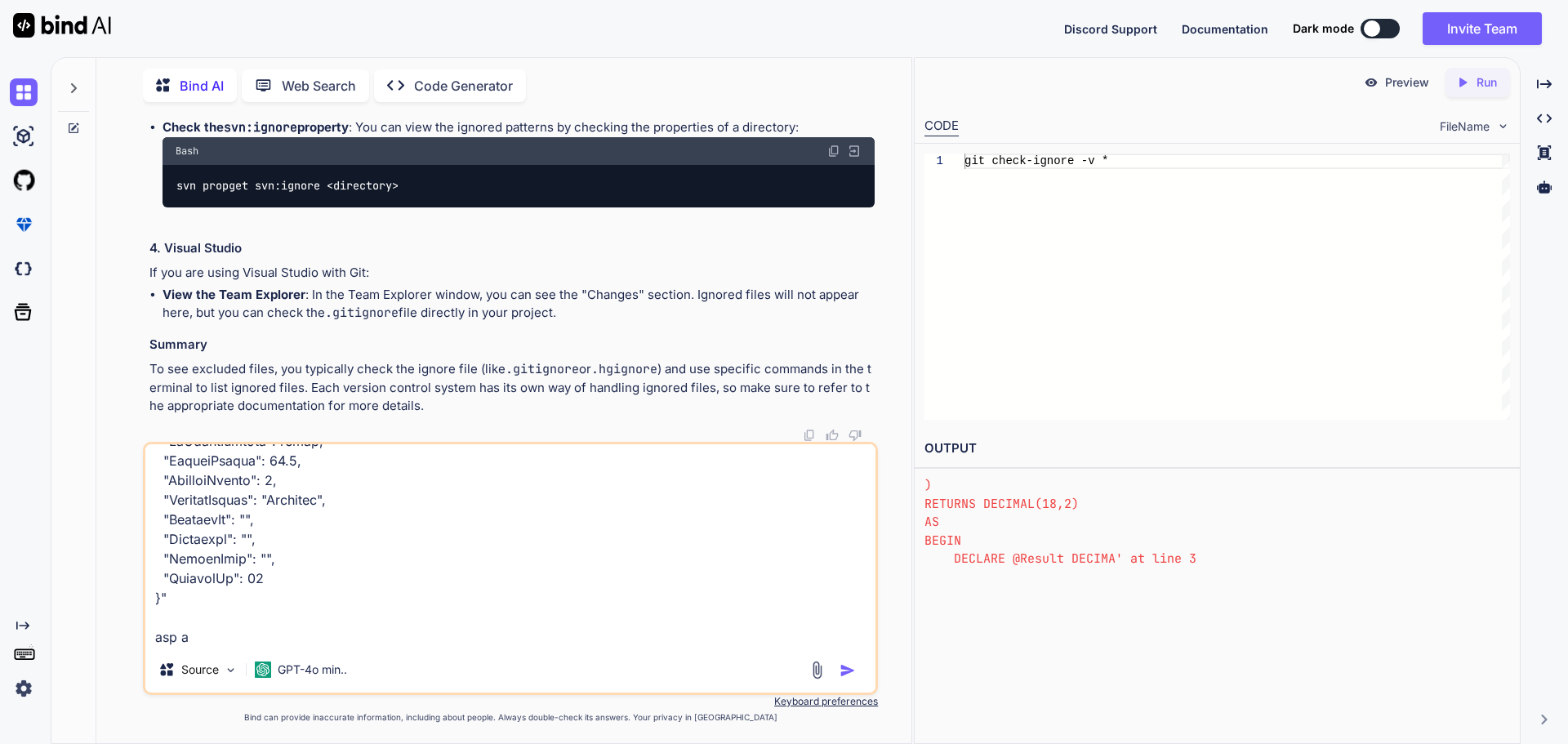
type textarea "x"
type textarea "create the json structure "{ "amountGiven" : 49.0, "approvalCode" : "", "basket…"
type textarea "x"
type textarea "create the json structure "{ "amountGiven" : 49.0, "approvalCode" : "", "basket…"
type textarea "x"
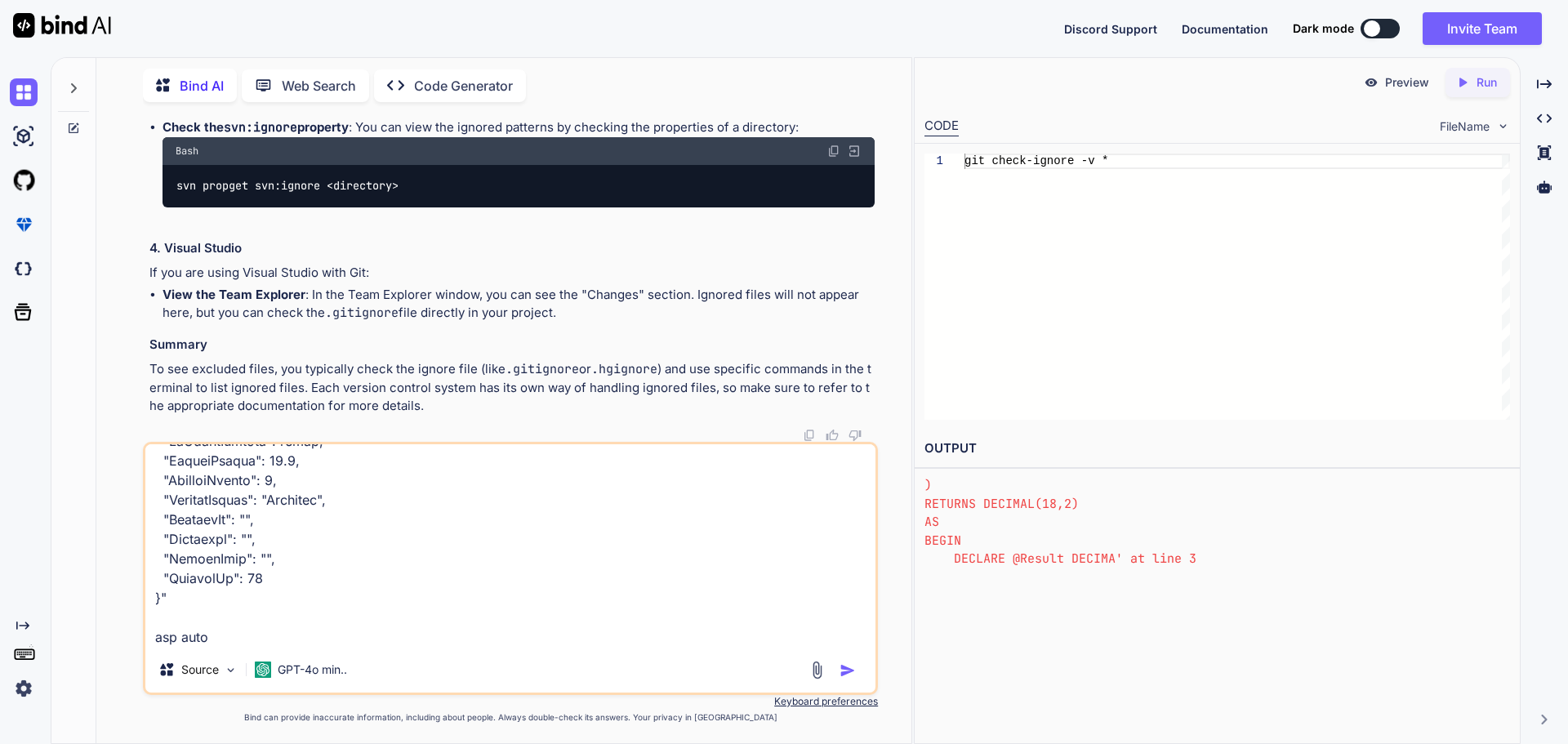
type textarea "create the json structure "{ "amountGiven" : 49.0, "approvalCode" : "", "basket…"
type textarea "x"
type textarea "create the json structure "{ "amountGiven" : 49.0, "approvalCode" : "", "basket…"
type textarea "x"
type textarea "create the json structure "{ "amountGiven" : 49.0, "approvalCode" : "", "basket…"
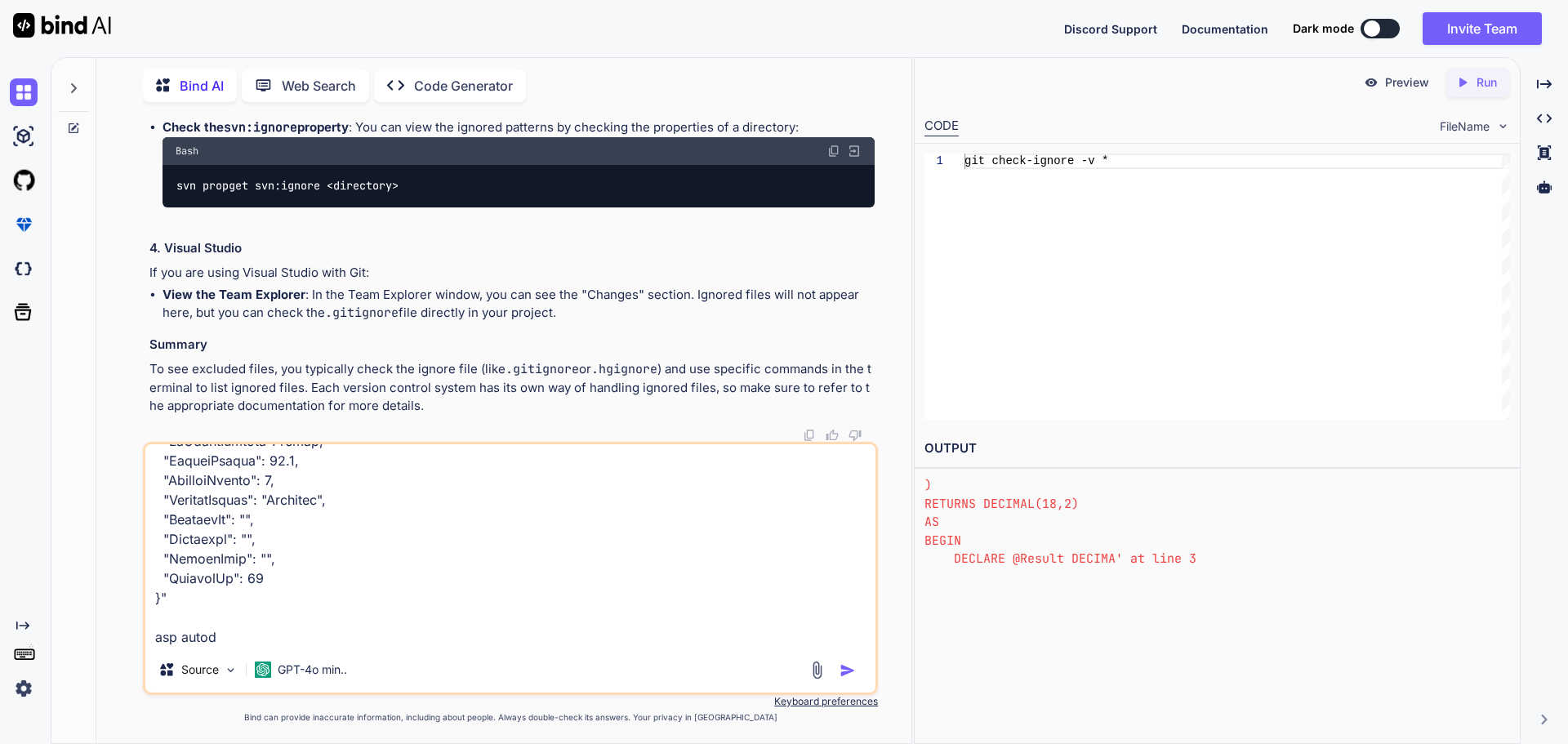
type textarea "x"
type textarea "create the json structure "{ "amountGiven" : 49.0, "approvalCode" : "", "basket…"
type textarea "x"
type textarea "create the json structure "{ "amountGiven" : 49.0, "approvalCode" : "", "basket…"
type textarea "x"
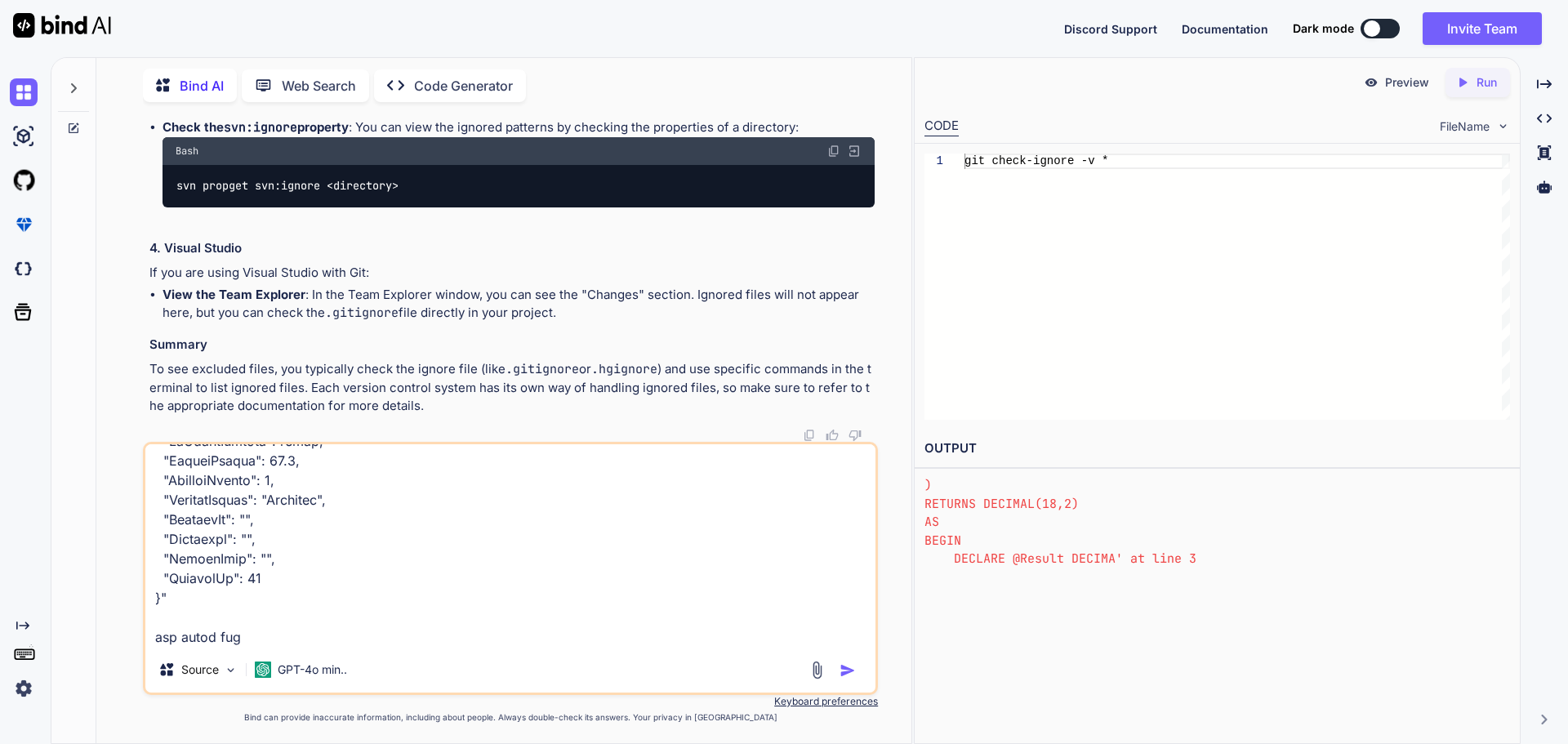
type textarea "create the json structure "{ "amountGiven" : 49.0, "approvalCode" : "", "basket…"
type textarea "x"
type textarea "create the json structure "{ "amountGiven" : 49.0, "approvalCode" : "", "basket…"
type textarea "x"
type textarea "create the json structure "{ "amountGiven" : 49.0, "approvalCode" : "", "basket…"
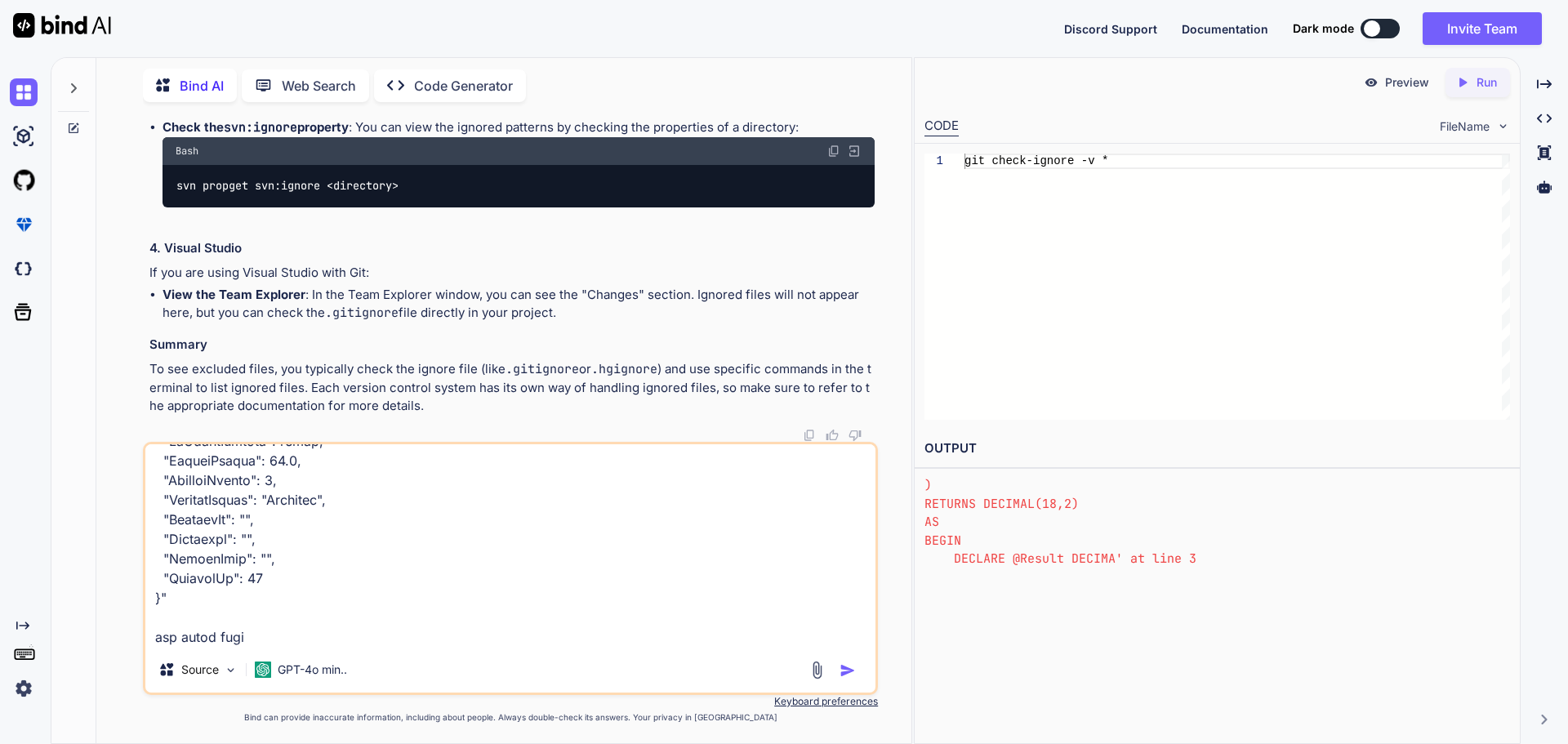
type textarea "x"
type textarea "create the json structure "{ "amountGiven" : 49.0, "approvalCode" : "", "basket…"
type textarea "x"
type textarea "create the json structure "{ "amountGiven" : 49.0, "approvalCode" : "", "basket…"
type textarea "x"
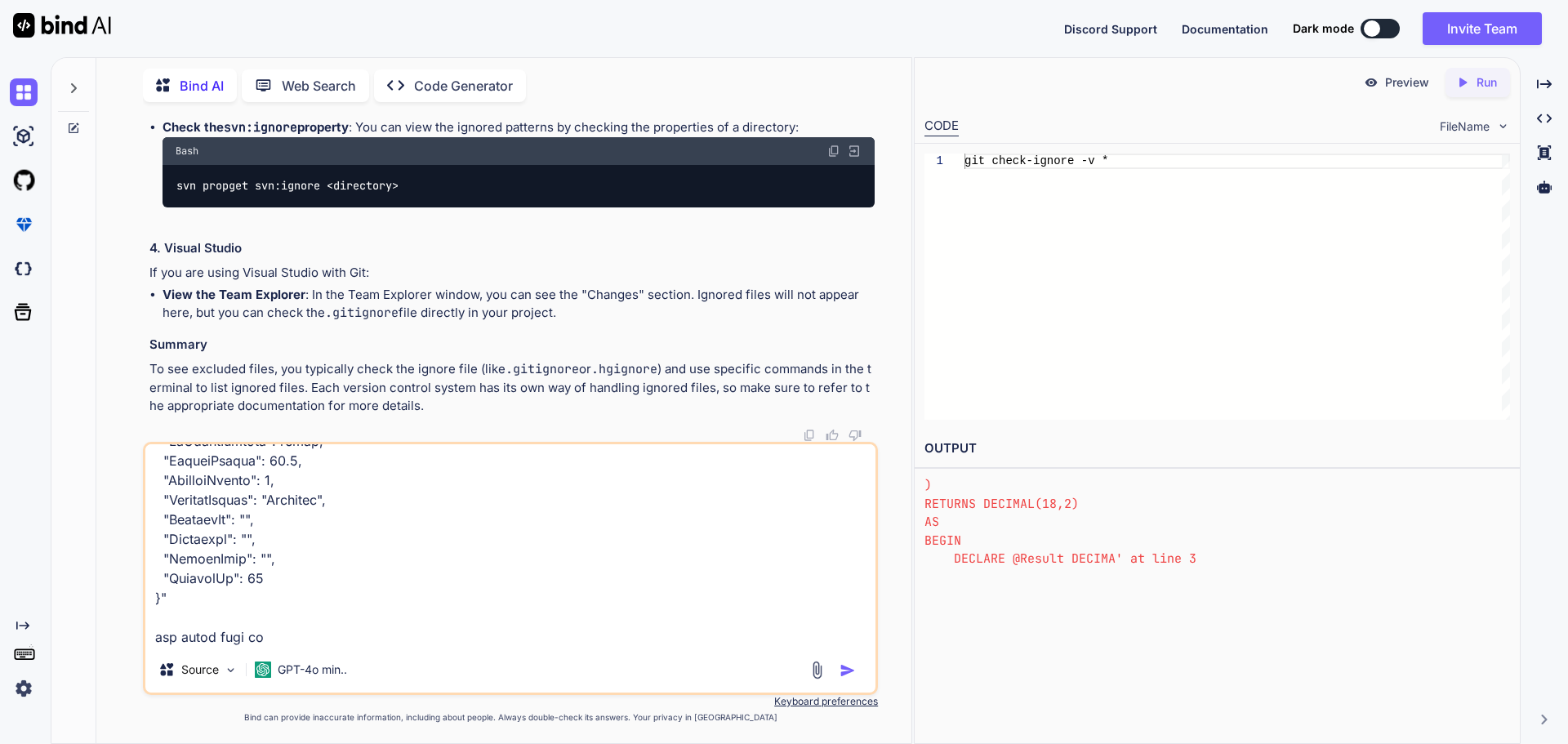
type textarea "create the json structure "{ "amountGiven" : 49.0, "approvalCode" : "", "basket…"
type textarea "x"
type textarea "create the json structure "{ "amountGiven" : 49.0, "approvalCode" : "", "basket…"
type textarea "x"
type textarea "create the json structure "{ "amountGiven" : 49.0, "approvalCode" : "", "basket…"
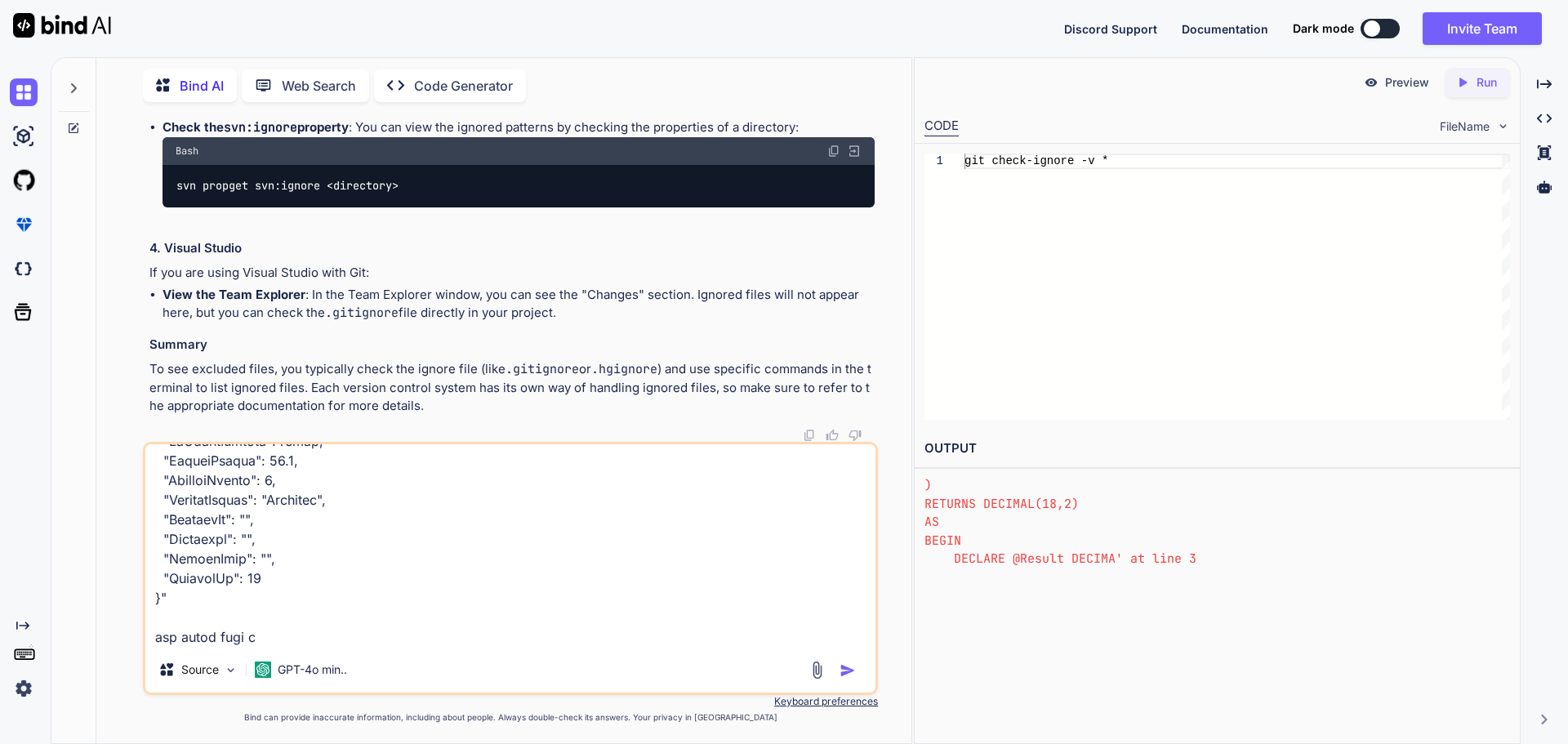
type textarea "x"
type textarea "create the json structure "{ "amountGiven" : 49.0, "approvalCode" : "", "basket…"
type textarea "x"
type textarea "create the json structure "{ "amountGiven" : 49.0, "approvalCode" : "", "basket…"
type textarea "x"
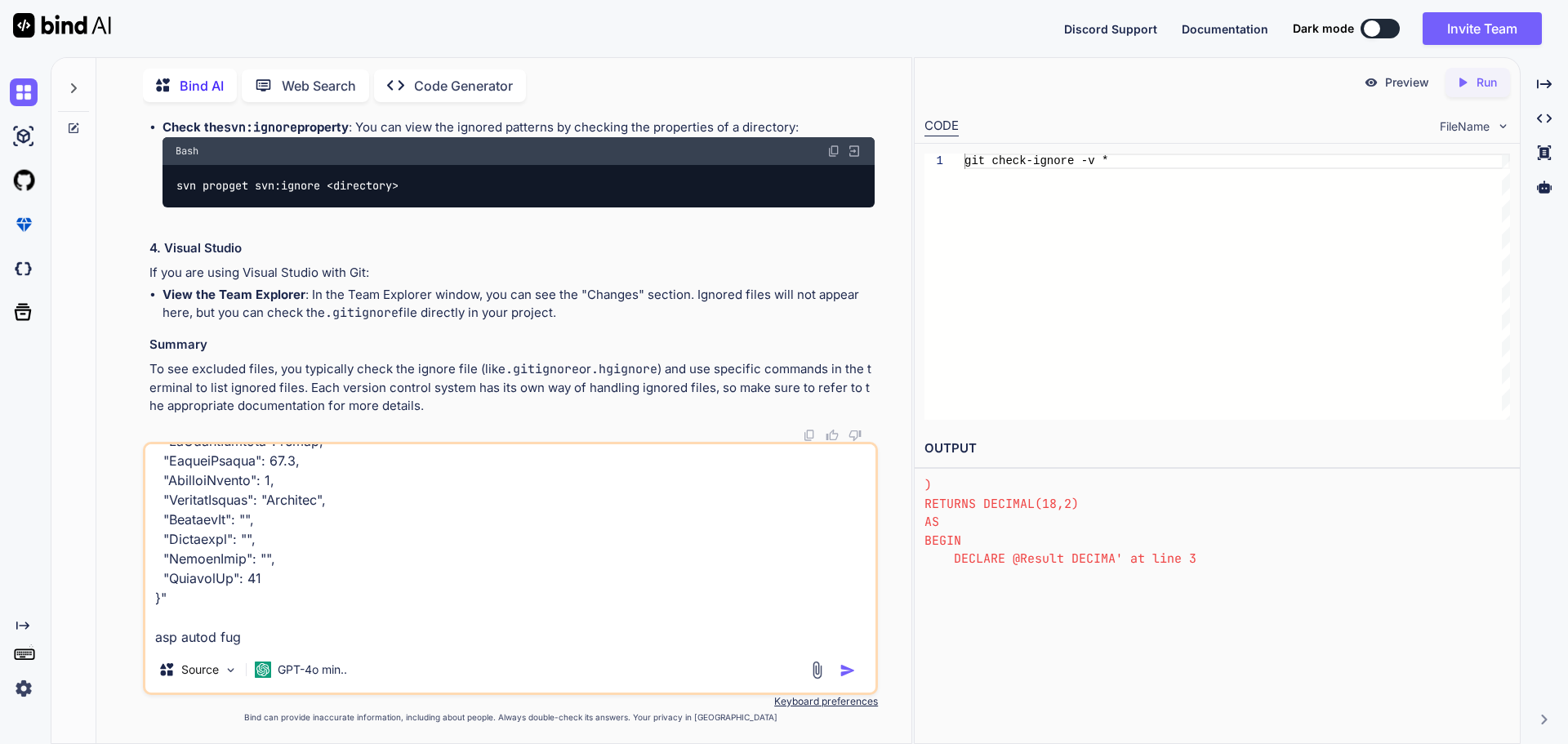
type textarea "create the json structure "{ "amountGiven" : 49.0, "approvalCode" : "", "basket…"
type textarea "x"
type textarea "create the json structure "{ "amountGiven" : 49.0, "approvalCode" : "", "basket…"
type textarea "x"
type textarea "create the json structure "{ "amountGiven" : 49.0, "approvalCode" : "", "basket…"
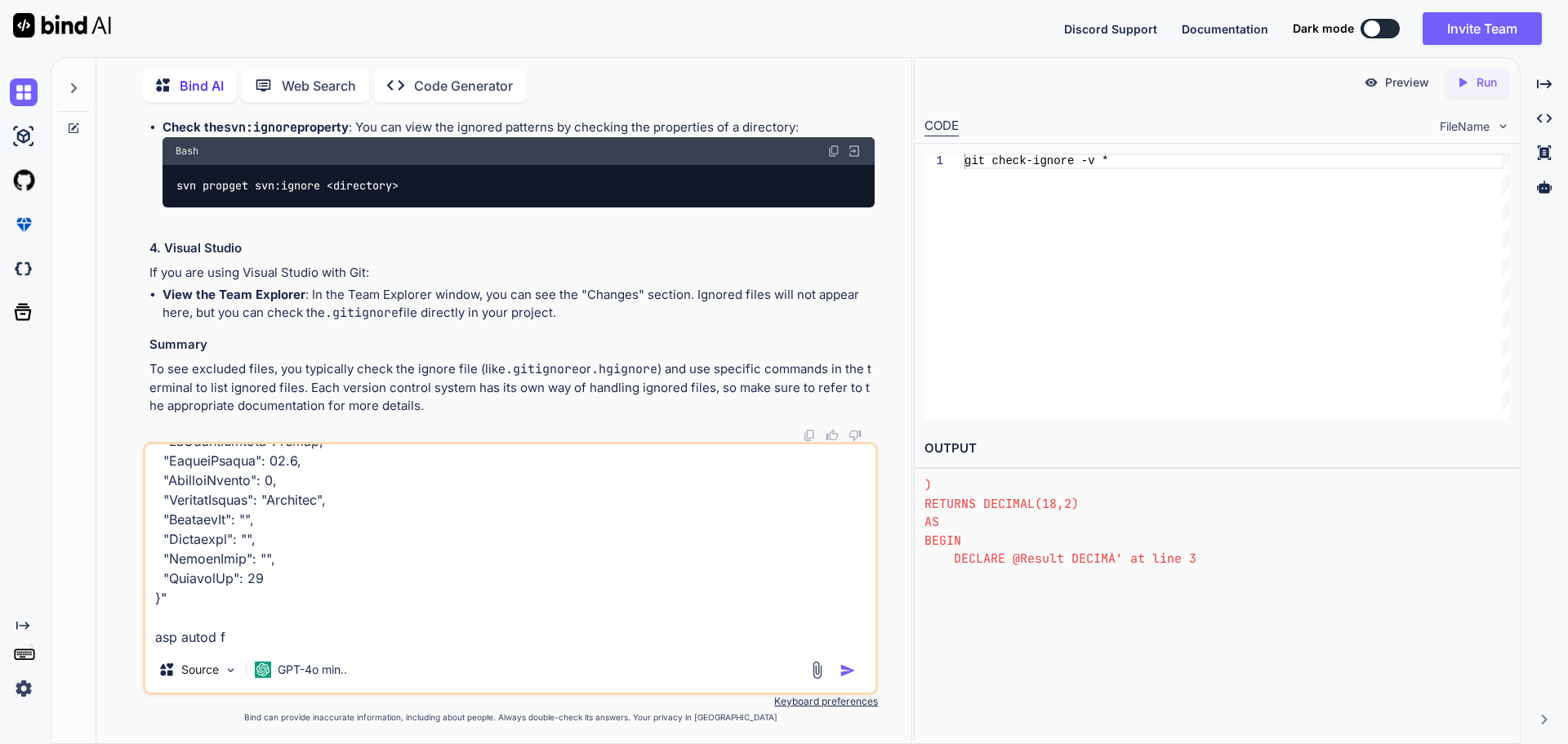
type textarea "x"
type textarea "create the json structure "{ "amountGiven" : 49.0, "approvalCode" : "", "basket…"
type textarea "x"
type textarea "create the json structure "{ "amountGiven" : 49.0, "approvalCode" : "", "basket…"
type textarea "x"
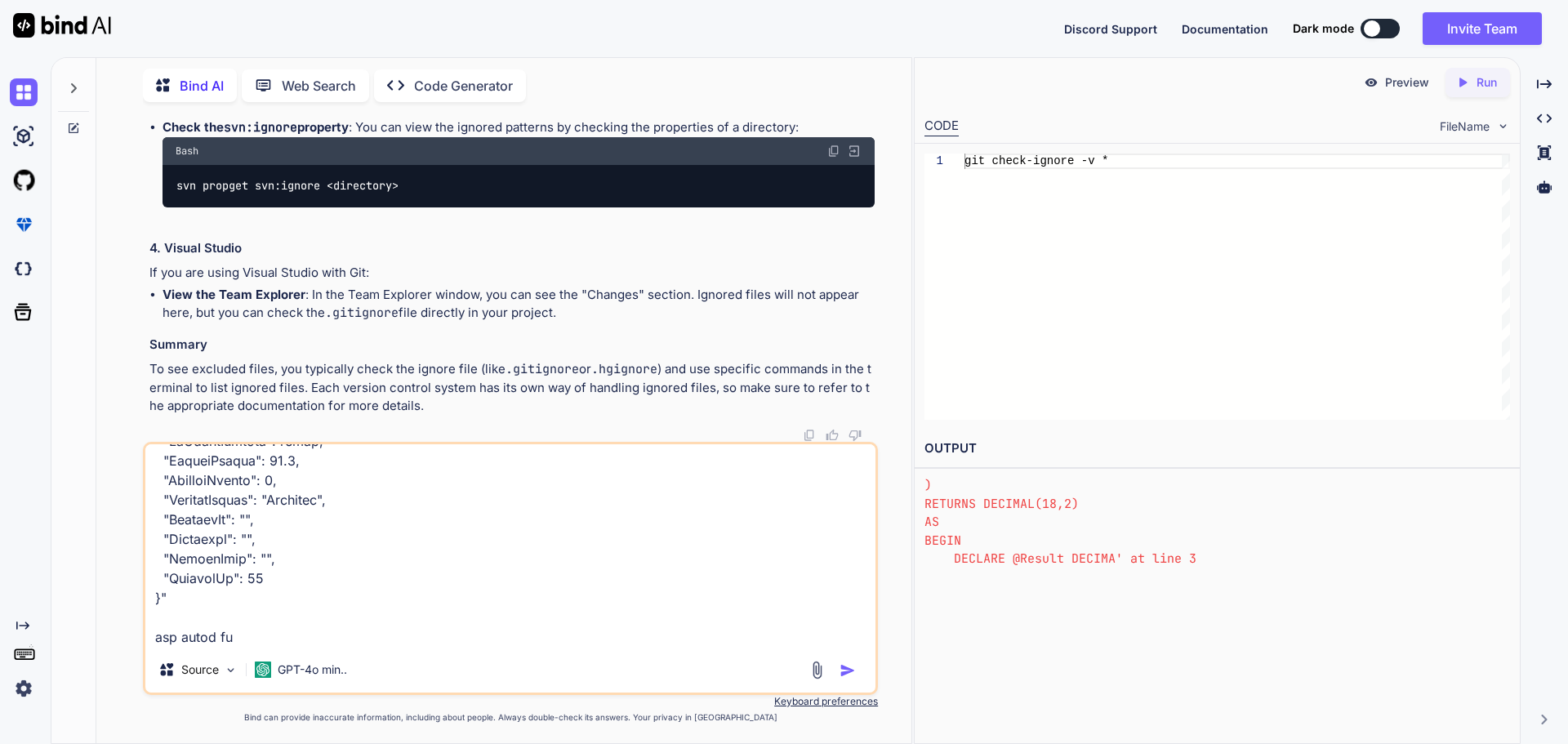
type textarea "create the json structure "{ "amountGiven" : 49.0, "approvalCode" : "", "basket…"
type textarea "x"
type textarea "create the json structure "{ "amountGiven" : 49.0, "approvalCode" : "", "basket…"
type textarea "x"
type textarea "create the json structure "{ "amountGiven" : 49.0, "approvalCode" : "", "basket…"
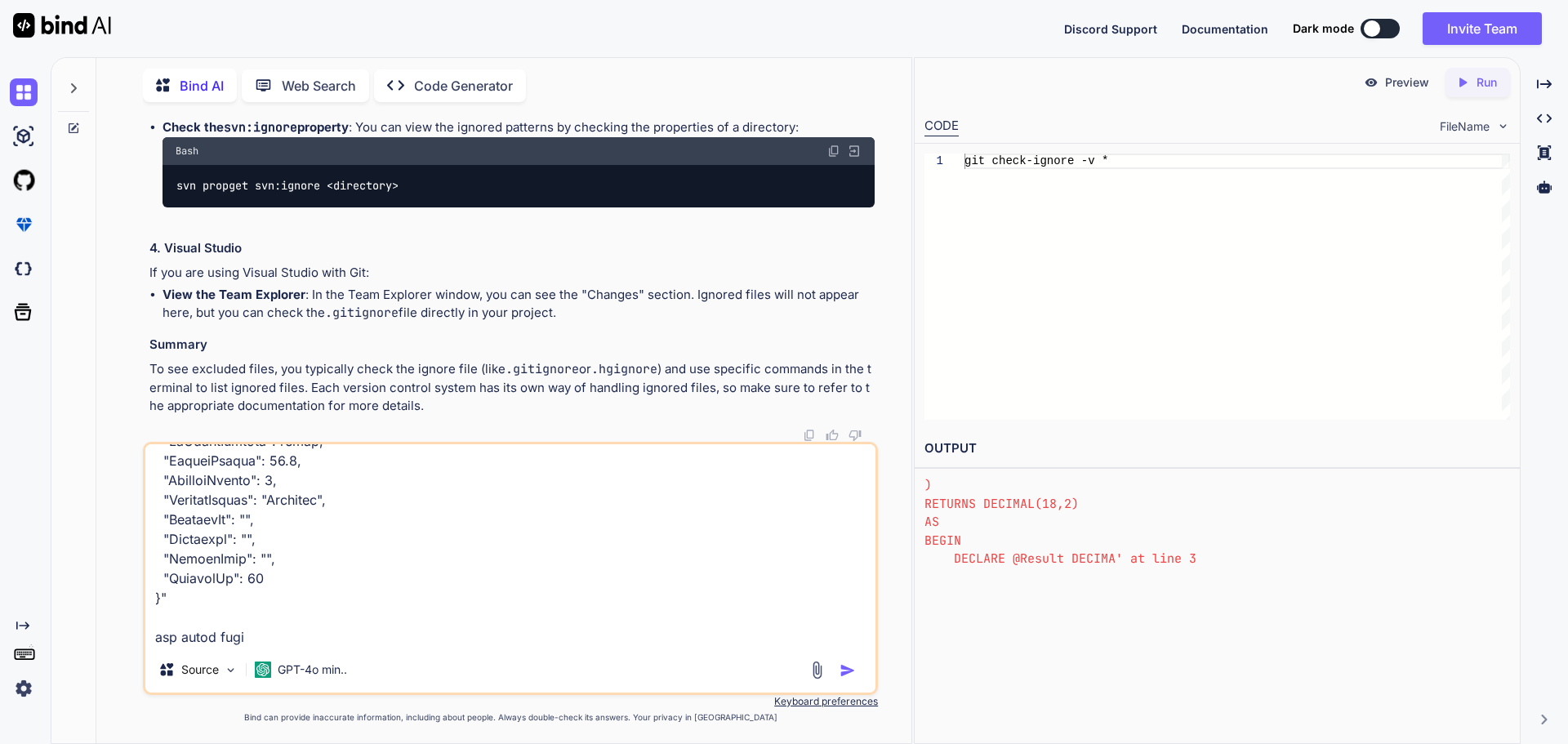
type textarea "x"
type textarea "create the json structure "{ "amountGiven" : 49.0, "approvalCode" : "", "basket…"
type textarea "x"
type textarea "create the json structure "{ "amountGiven" : 49.0, "approvalCode" : "", "basket…"
type textarea "x"
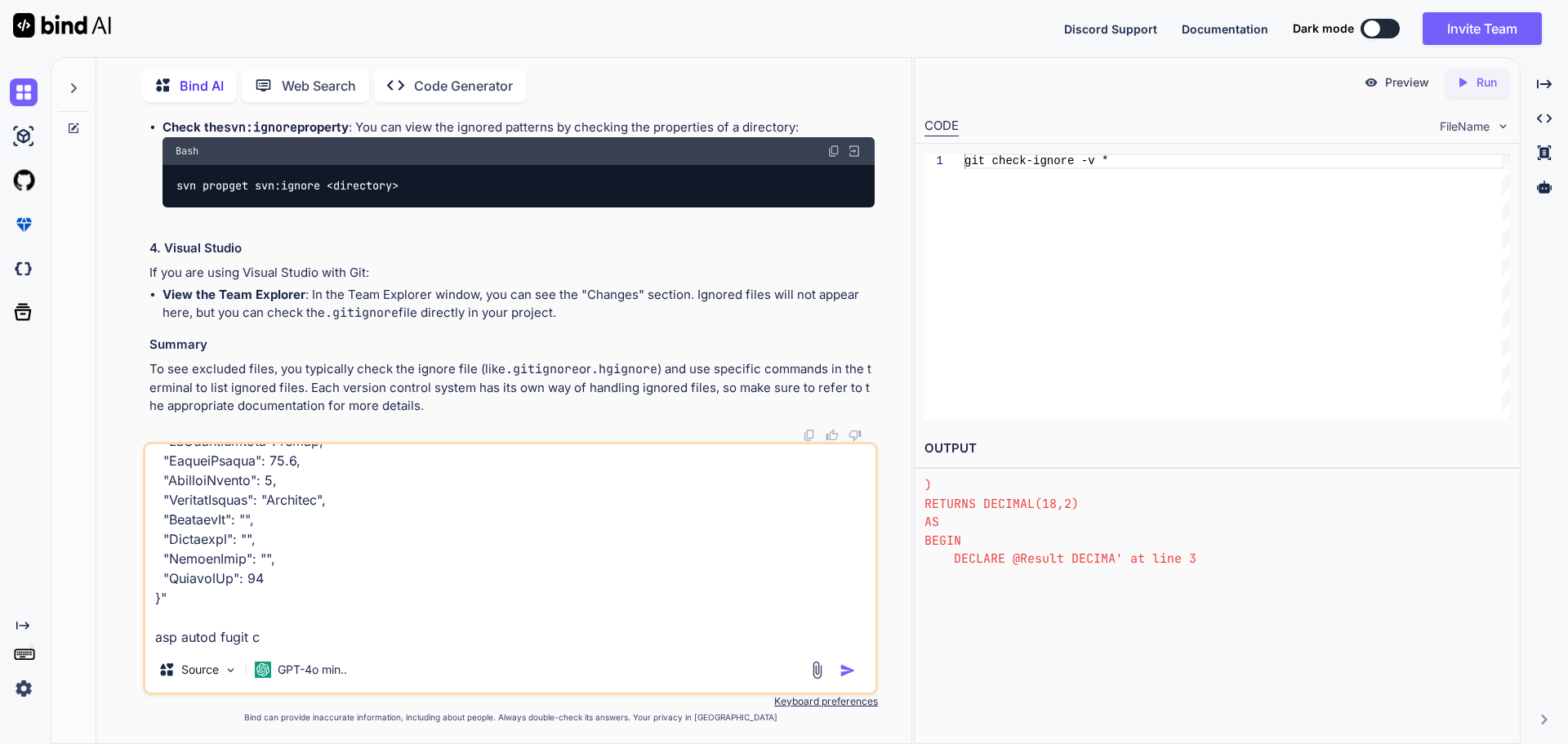
type textarea "create the json structure "{ "amountGiven" : 49.0, "approvalCode" : "", "basket…"
type textarea "x"
type textarea "create the json structure "{ "amountGiven" : 49.0, "approvalCode" : "", "basket…"
type textarea "x"
type textarea "create the json structure "{ "amountGiven" : 49.0, "approvalCode" : "", "basket…"
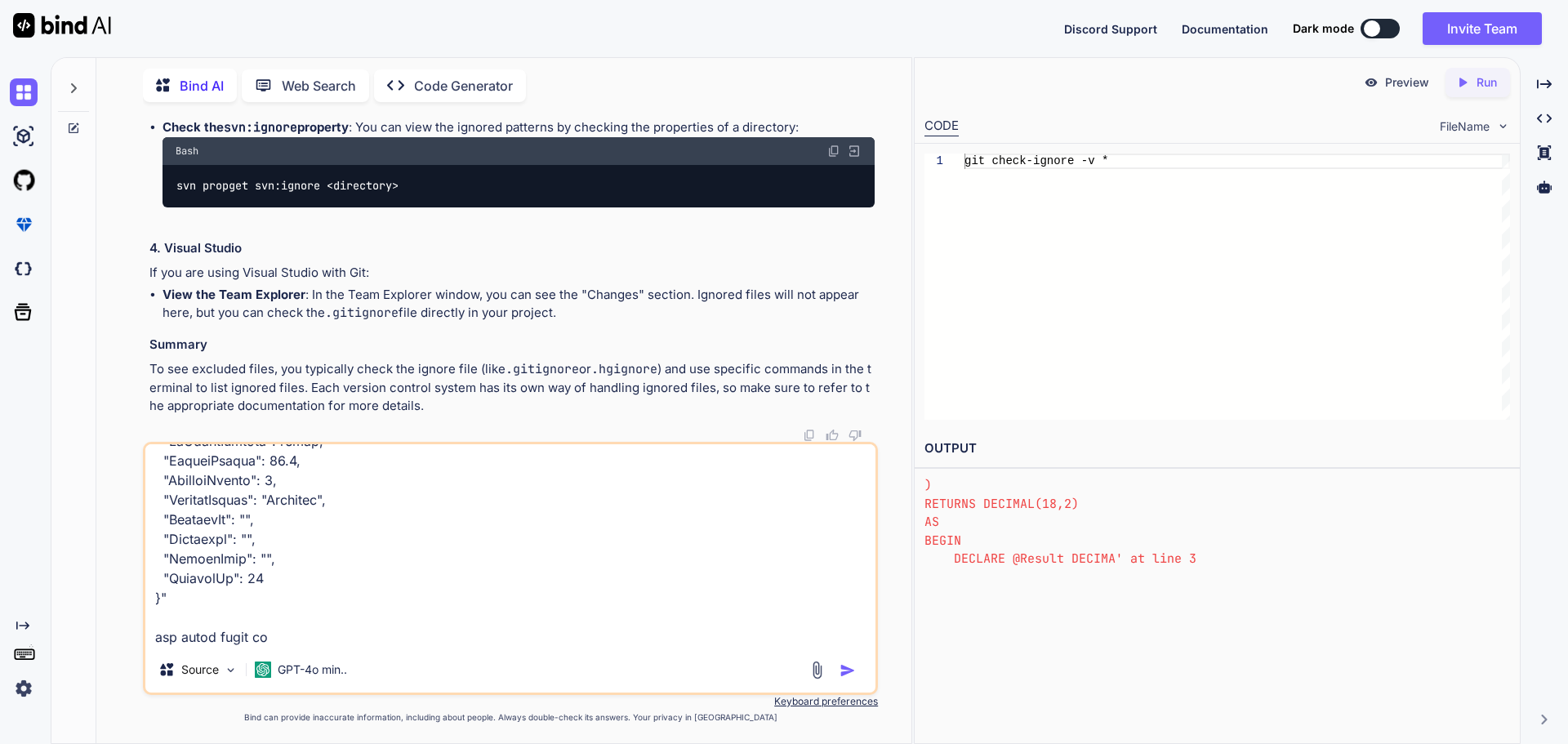
type textarea "x"
type textarea "create the json structure "{ "amountGiven" : 49.0, "approvalCode" : "", "basket…"
type textarea "x"
type textarea "create the json structure "{ "amountGiven" : 49.0, "approvalCode" : "", "basket…"
type textarea "x"
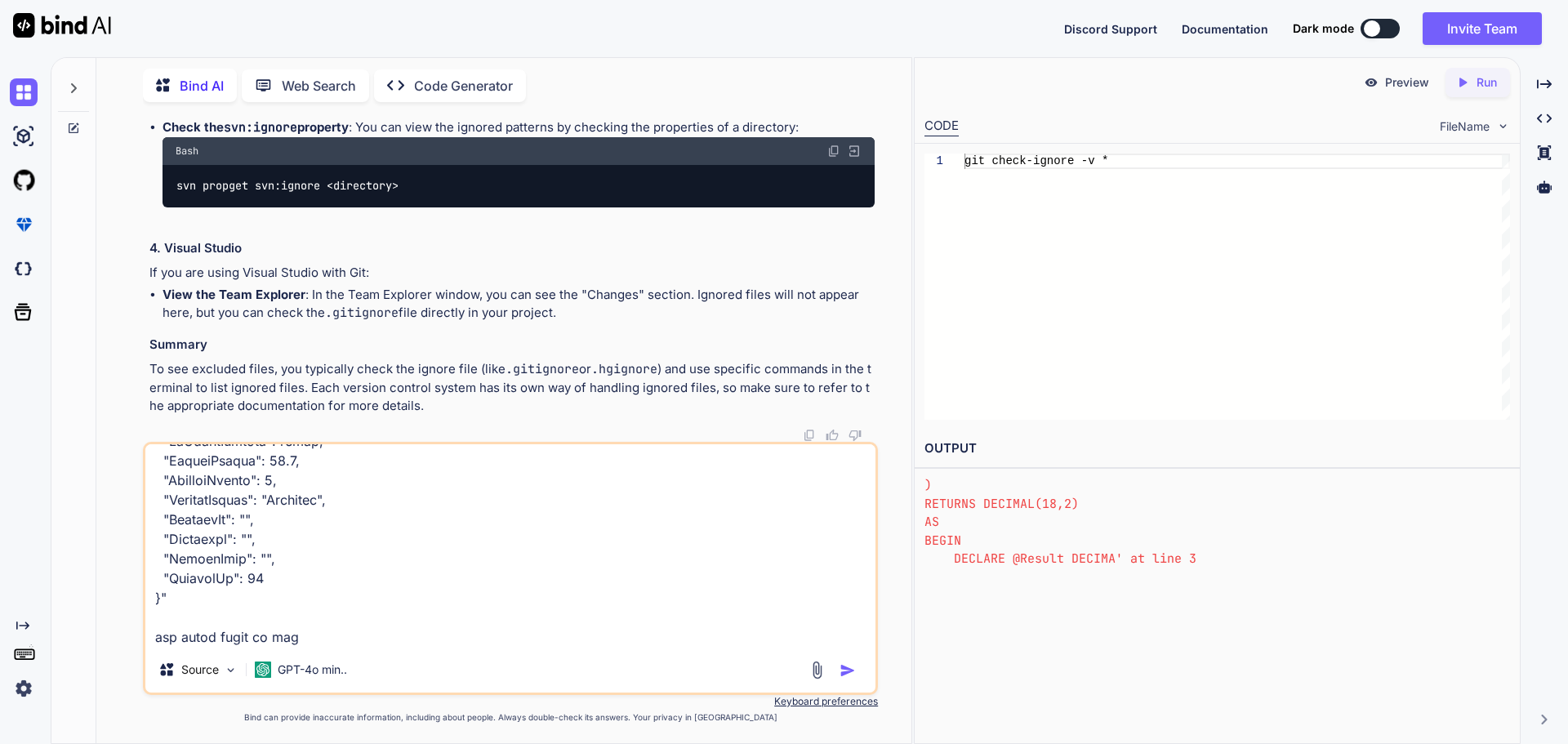
type textarea "create the json structure "{ "amountGiven" : 49.0, "approvalCode" : "", "basket…"
type textarea "x"
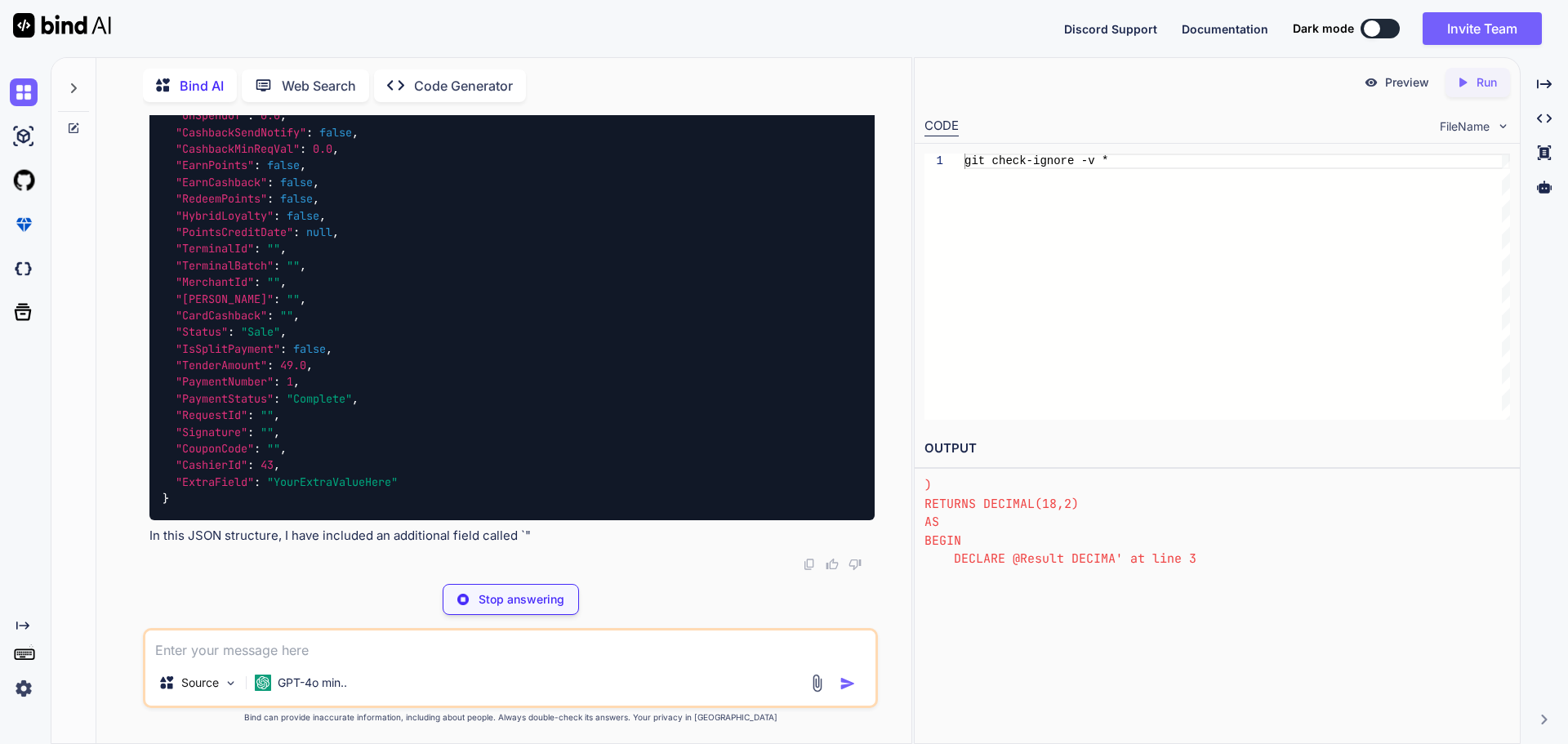
scroll to position [10304, 0]
type textarea "x"
type textarea ""RequestId": "", "Signature": "", "CouponCode": "", "CashierId": 43, "ExtraFiel…"
type textarea "x"
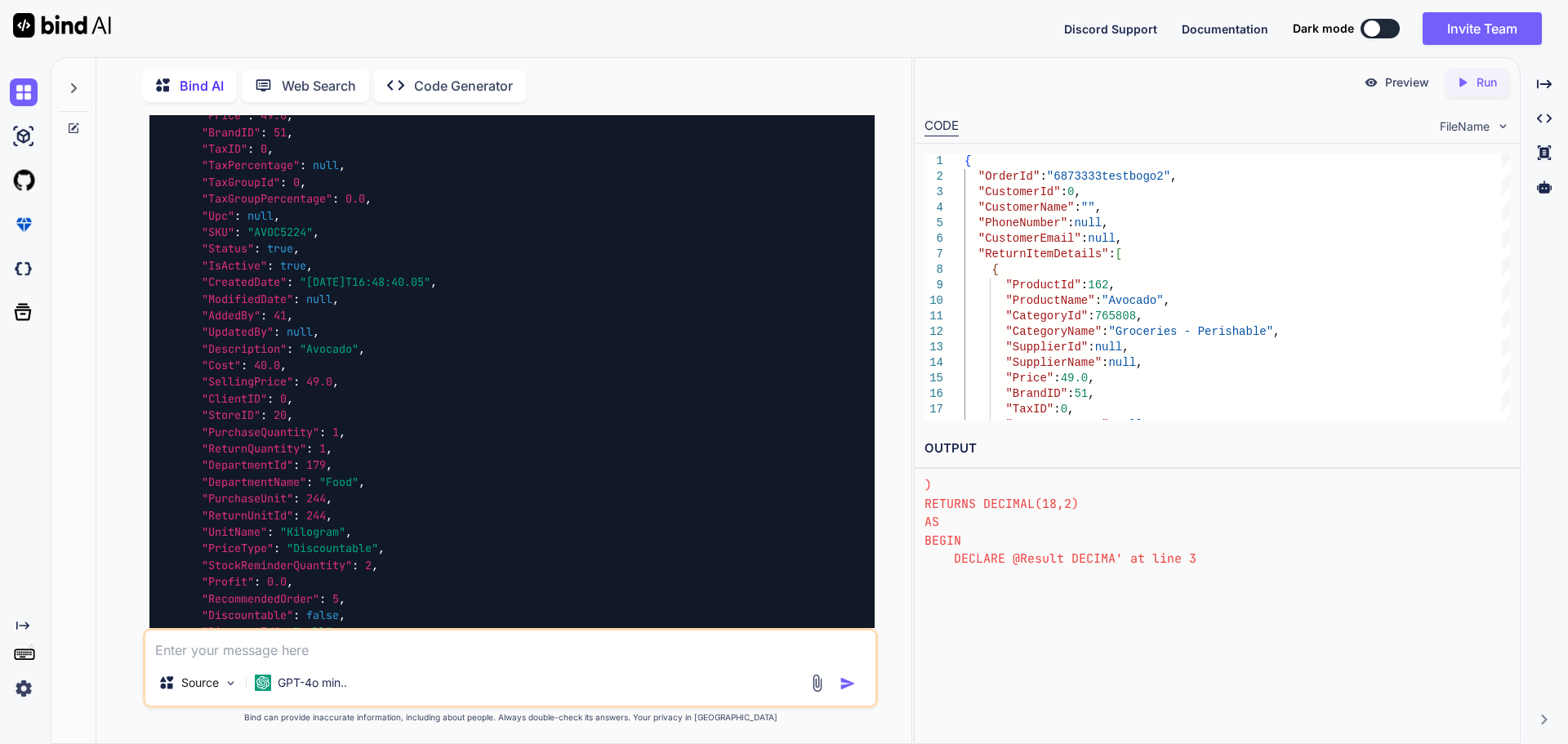
scroll to position [7734, 0]
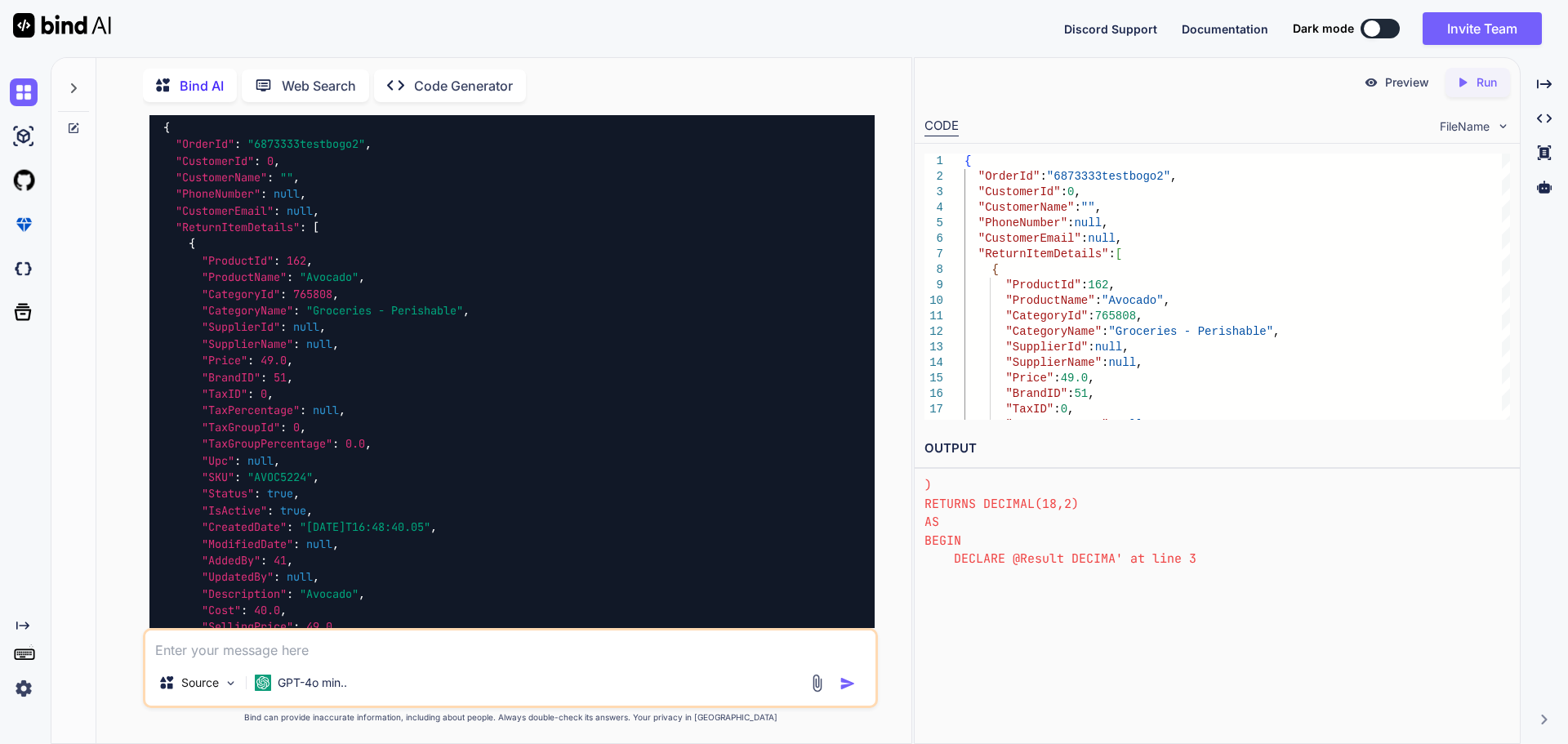
click at [832, 99] on img at bounding box center [833, 92] width 13 height 13
click at [408, 652] on textarea at bounding box center [510, 645] width 730 height 29
paste textarea "Create PROCEDURE [dbo].[UpdateProductQuantityforReturnInventory] @QuantityTable…"
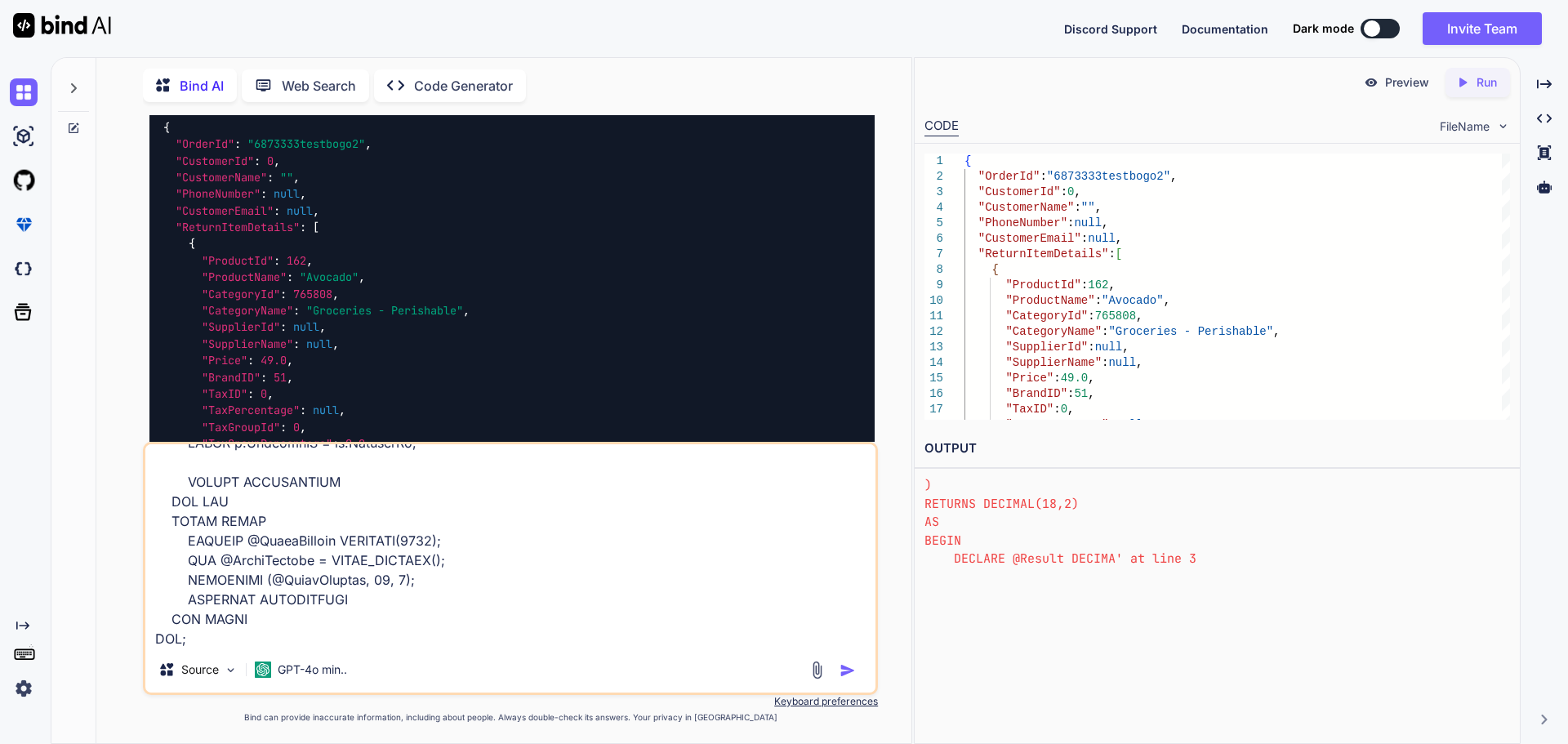
scroll to position [748, 0]
paste textarea "CREATE TYPE [dbo].[QuantityUpdateTableForReturn] AS TABLE( [ProductId] [int] NU…"
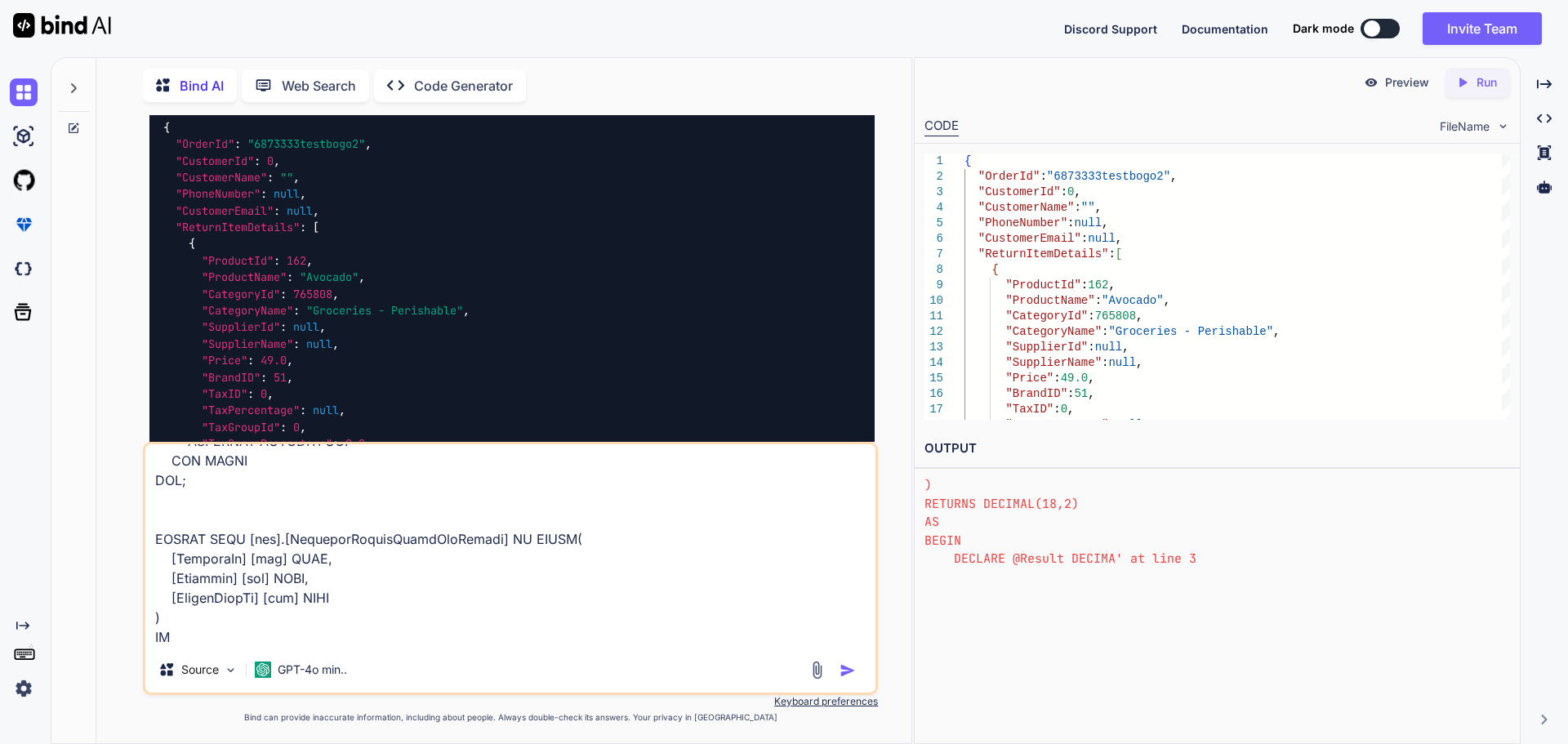
scroll to position [885, 0]
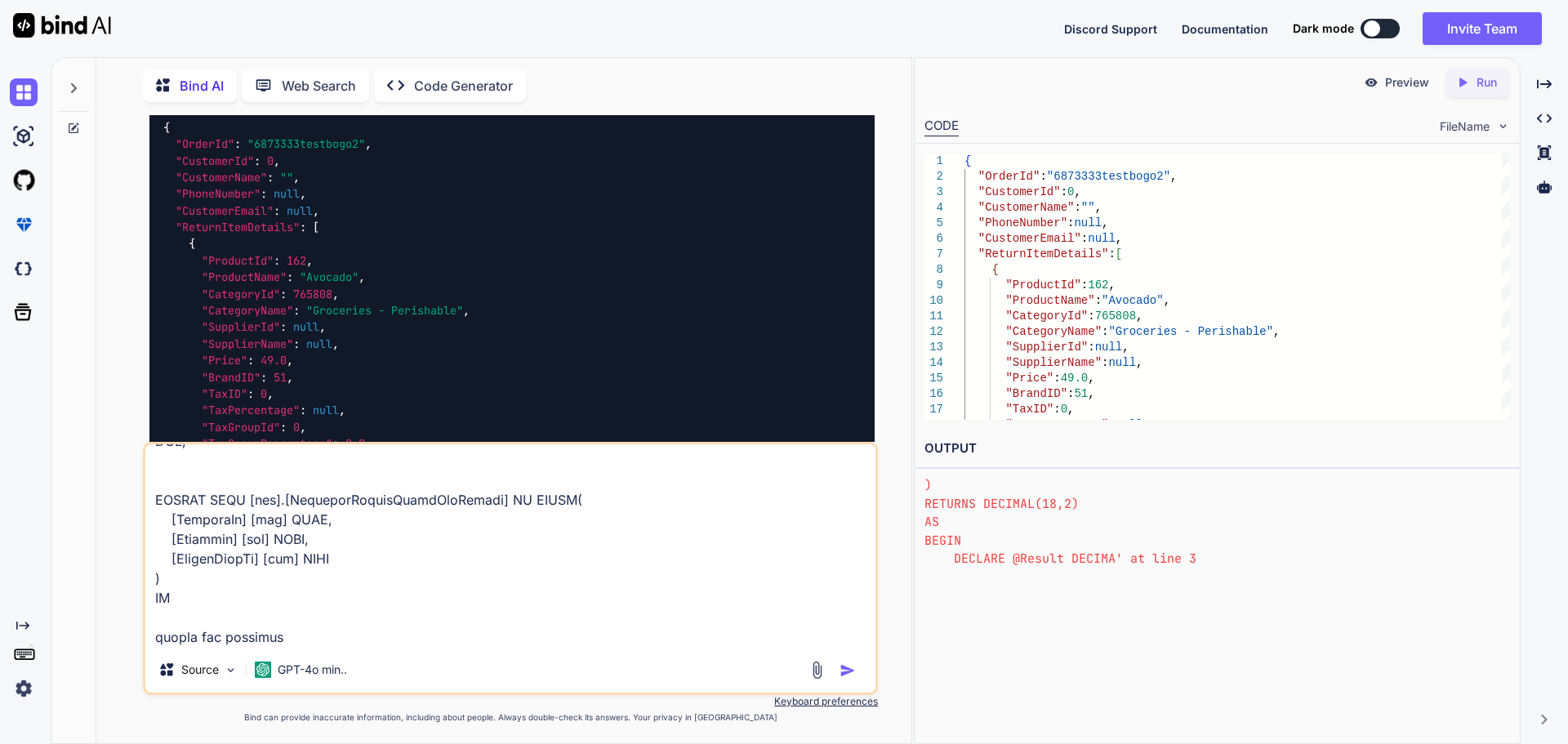
type textarea "Create PROCEDURE [dbo].[UpdateProductQuantityforReturnInventory] @QuantityTable…"
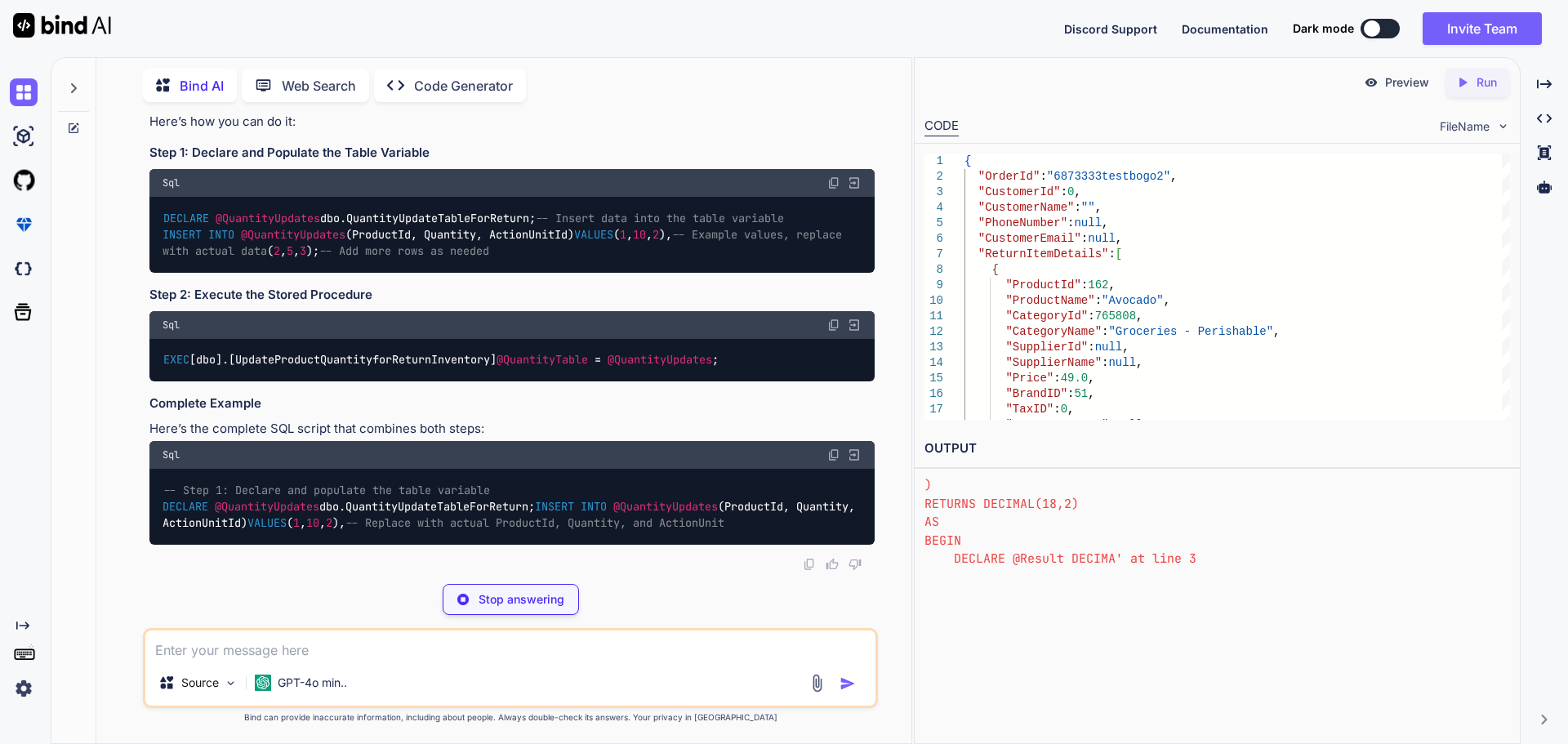
scroll to position [11165, 0]
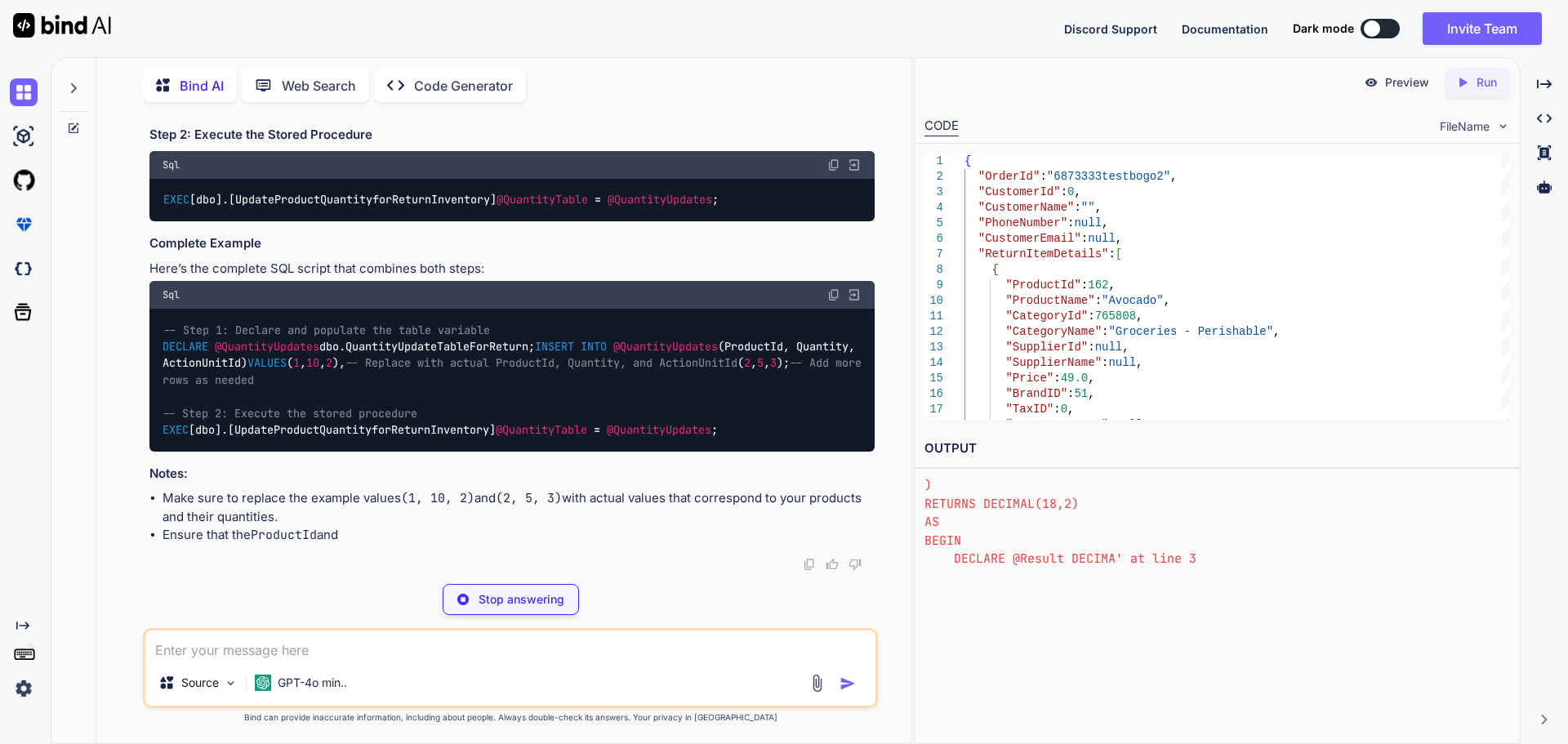
click at [828, 29] on img at bounding box center [833, 23] width 13 height 13
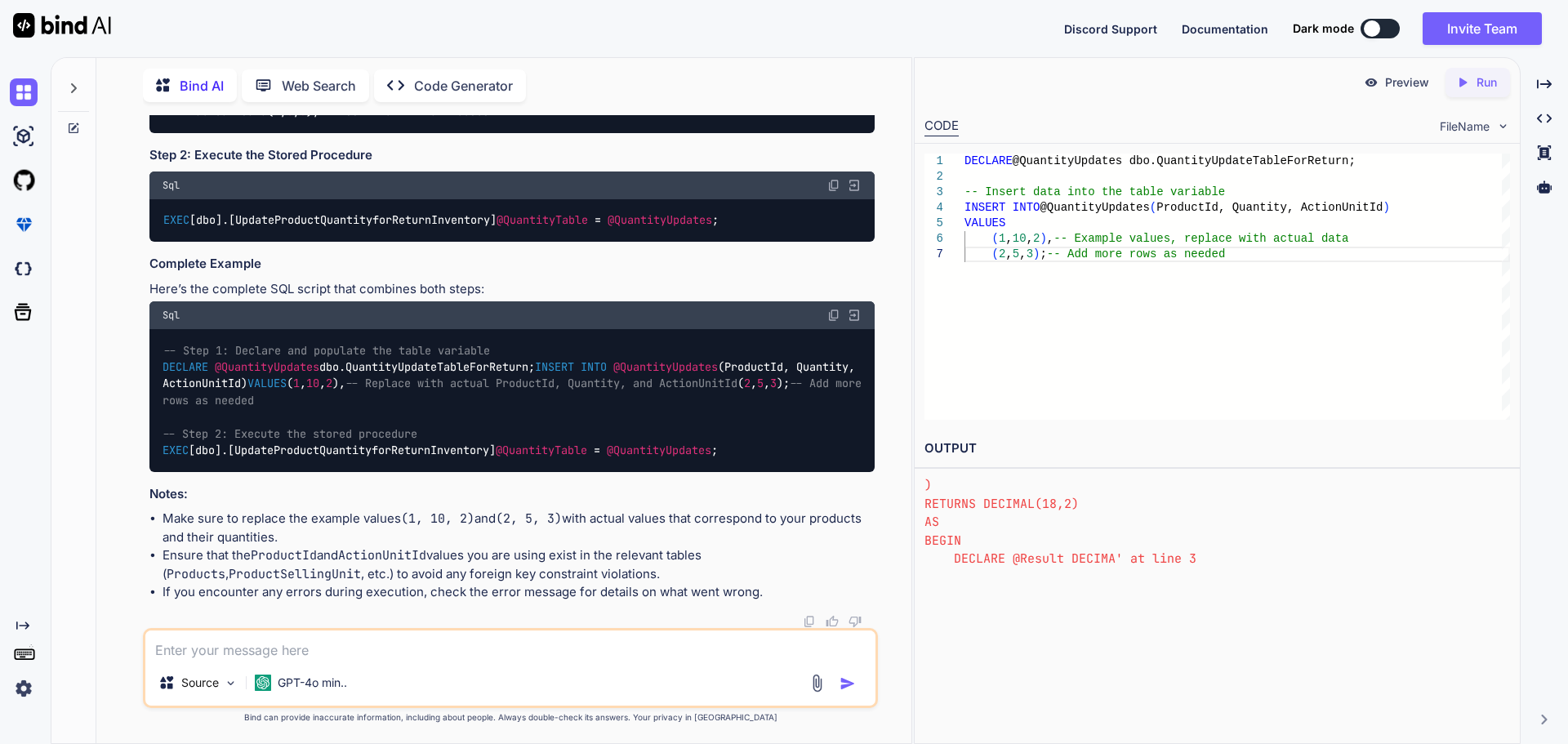
click at [832, 192] on img at bounding box center [833, 184] width 13 height 13
click at [423, 640] on textarea at bounding box center [510, 645] width 730 height 29
paste textarea "Alter PROCEDURE [dbo].[UpdateProductQuantityforReturnInventory] @QuantityTable …"
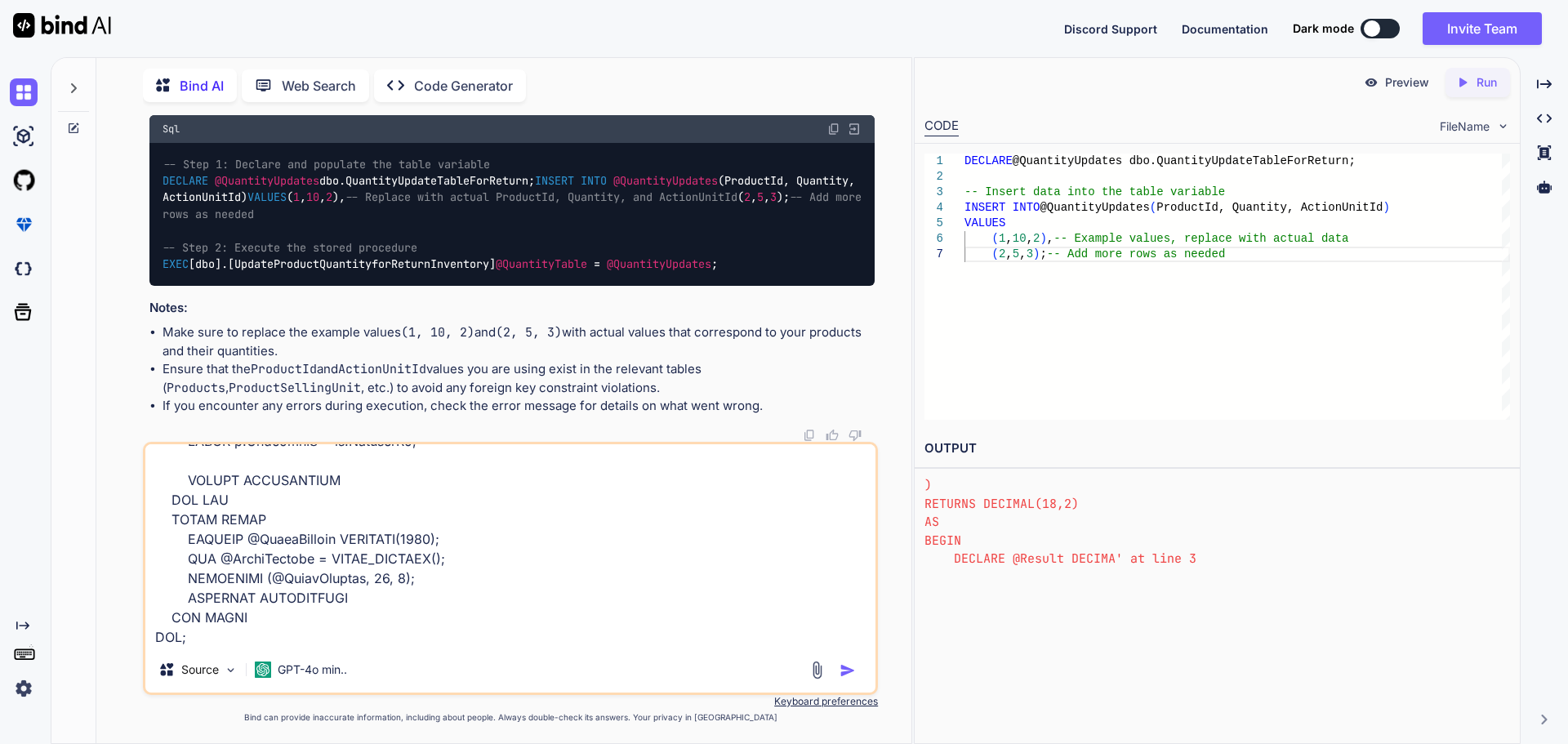
scroll to position [748, 0]
click at [256, 599] on textarea at bounding box center [510, 546] width 730 height 203
click at [238, 621] on textarea at bounding box center [510, 546] width 730 height 203
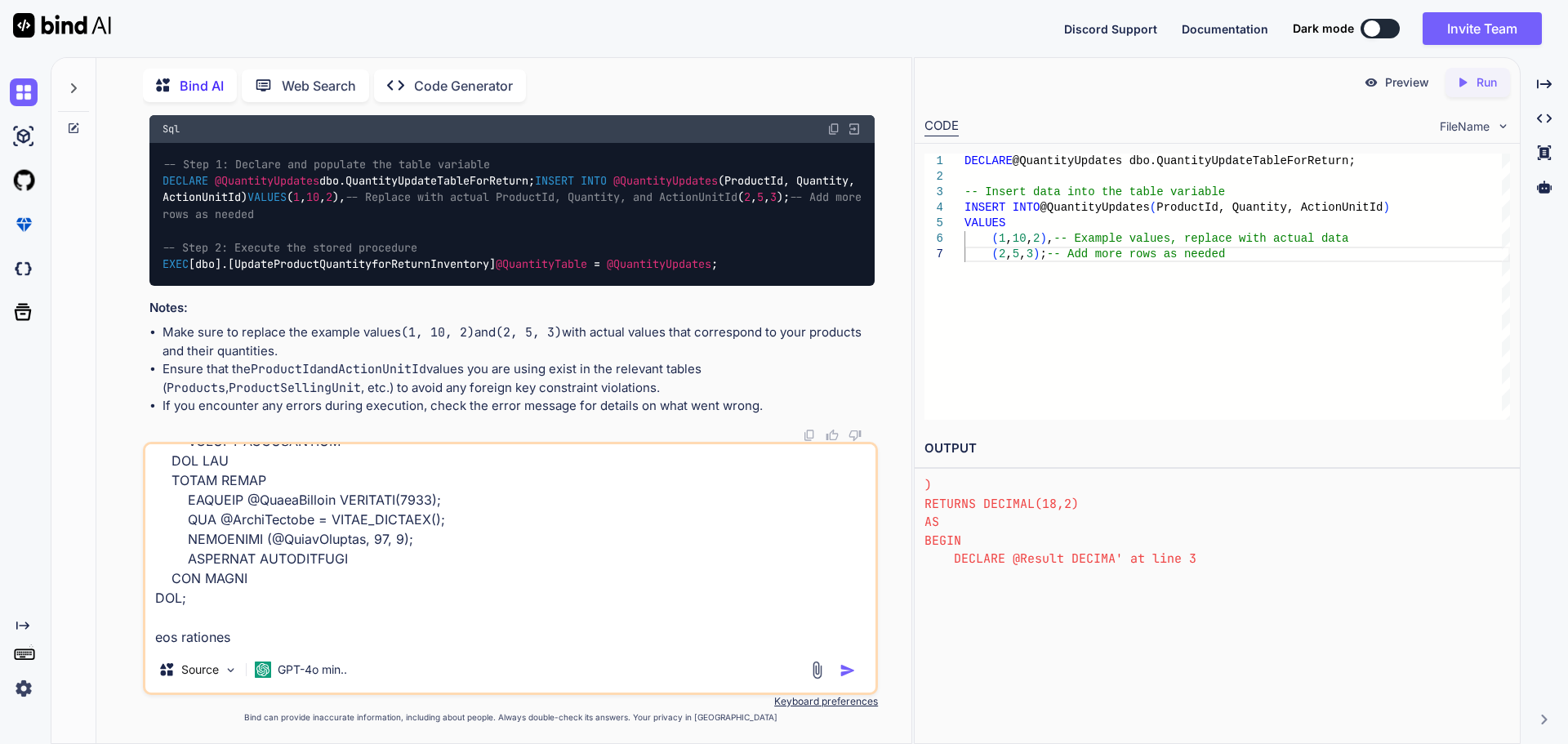
click at [251, 600] on textarea at bounding box center [510, 546] width 730 height 203
paste textarea "DECLARE @QuantityUpdates dbo.QuantityUpdateTableForReturn; -- Insert data into …"
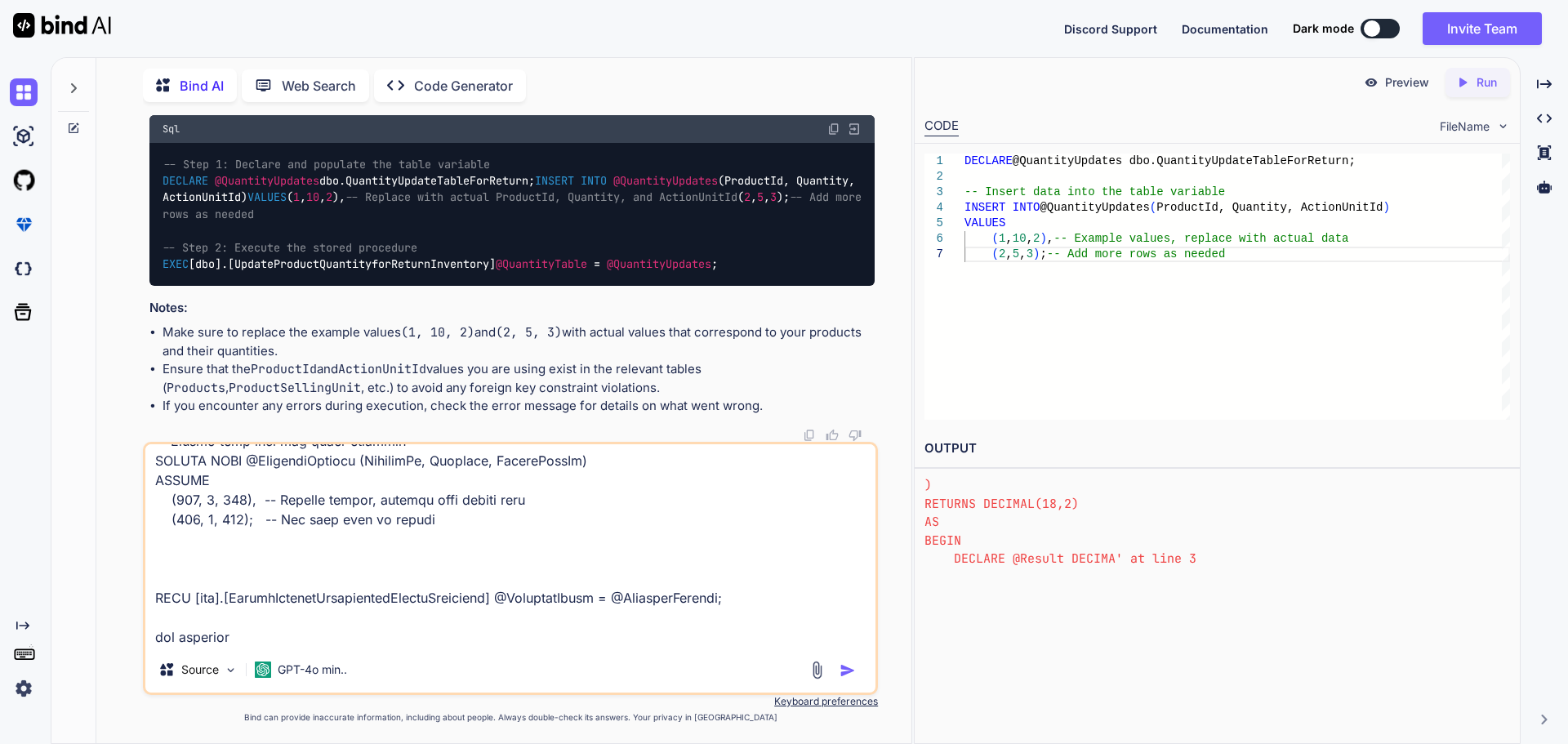
scroll to position [983, 0]
click at [269, 617] on textarea at bounding box center [510, 546] width 730 height 203
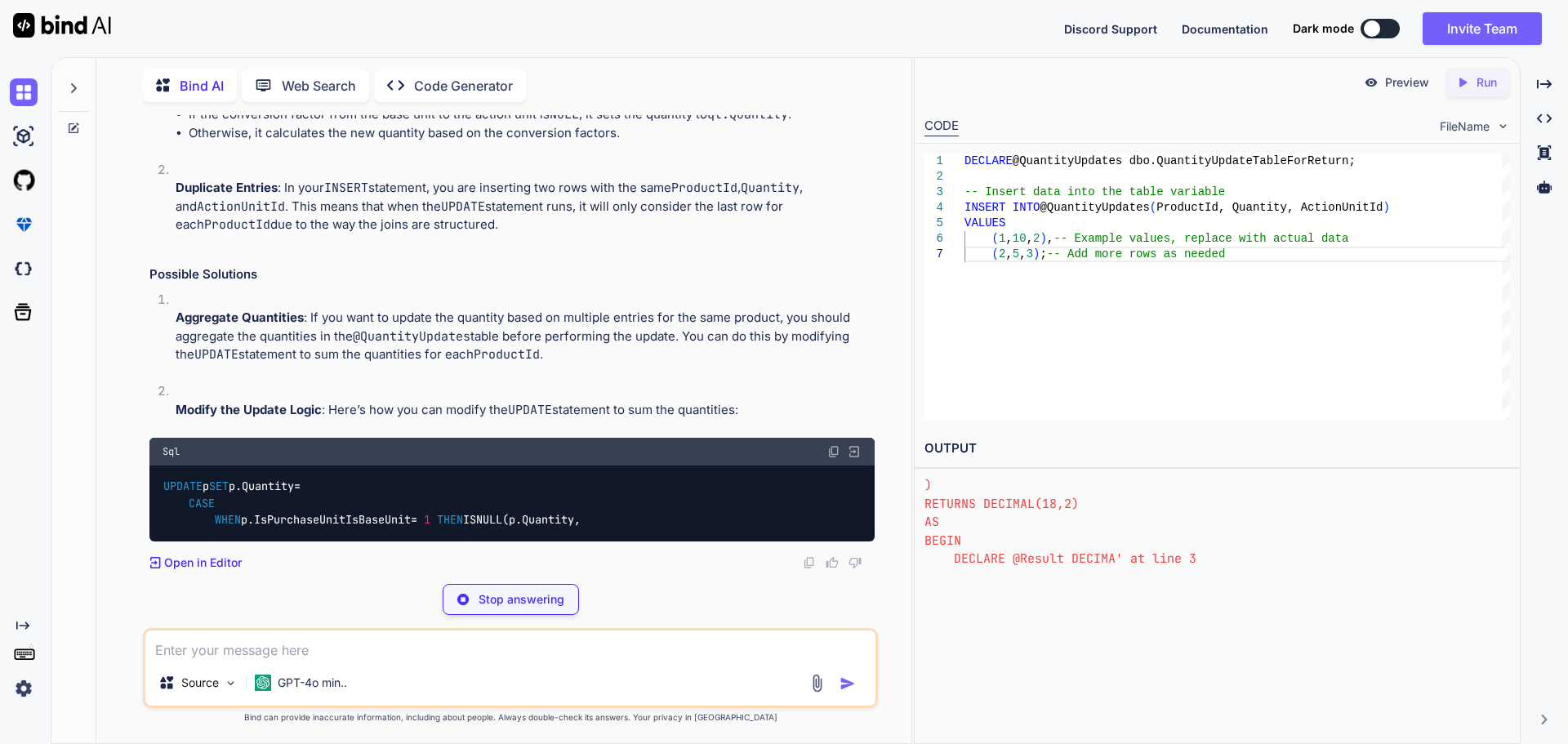
scroll to position [12361, 0]
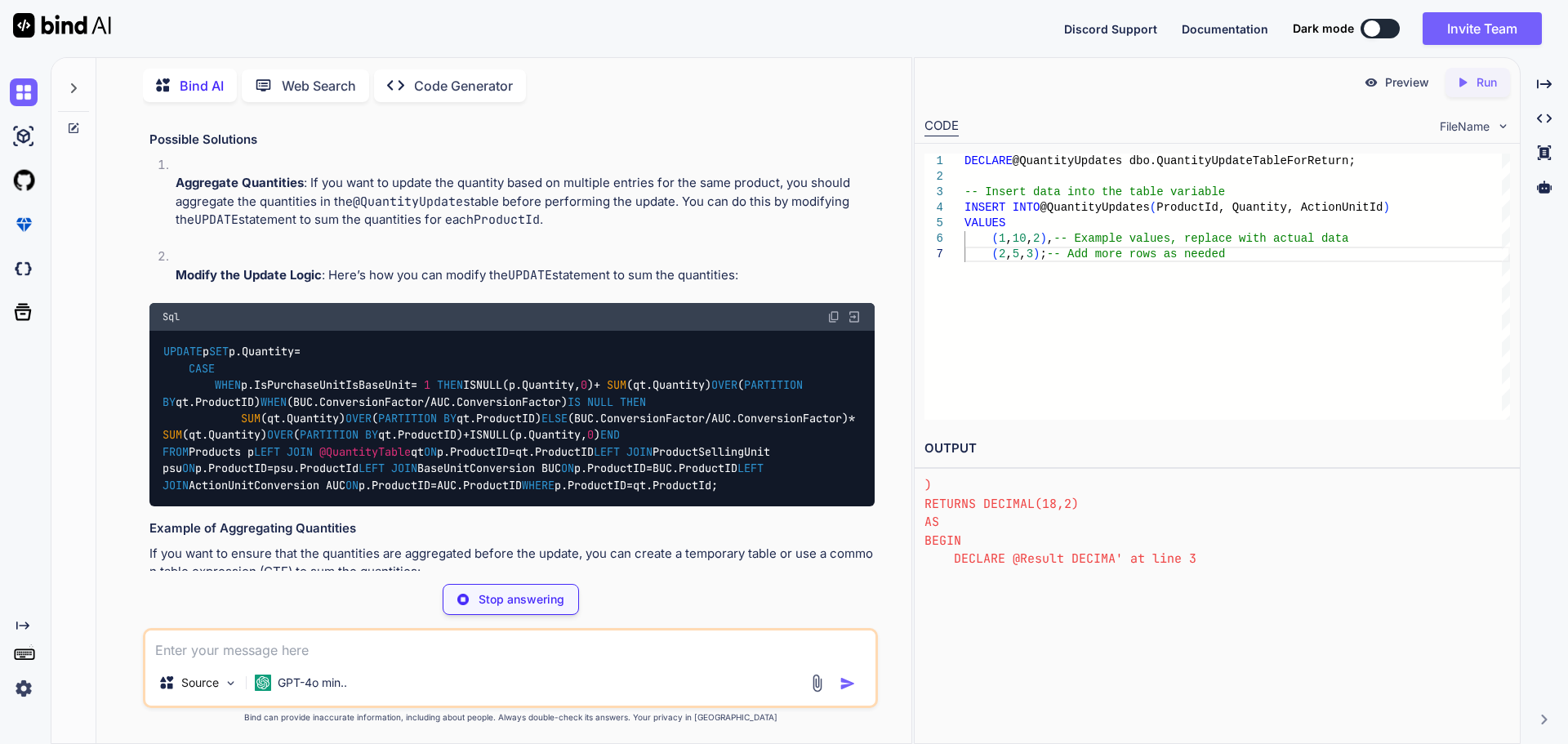
drag, startPoint x: 188, startPoint y: 249, endPoint x: 596, endPoint y: 254, distance: 408.0
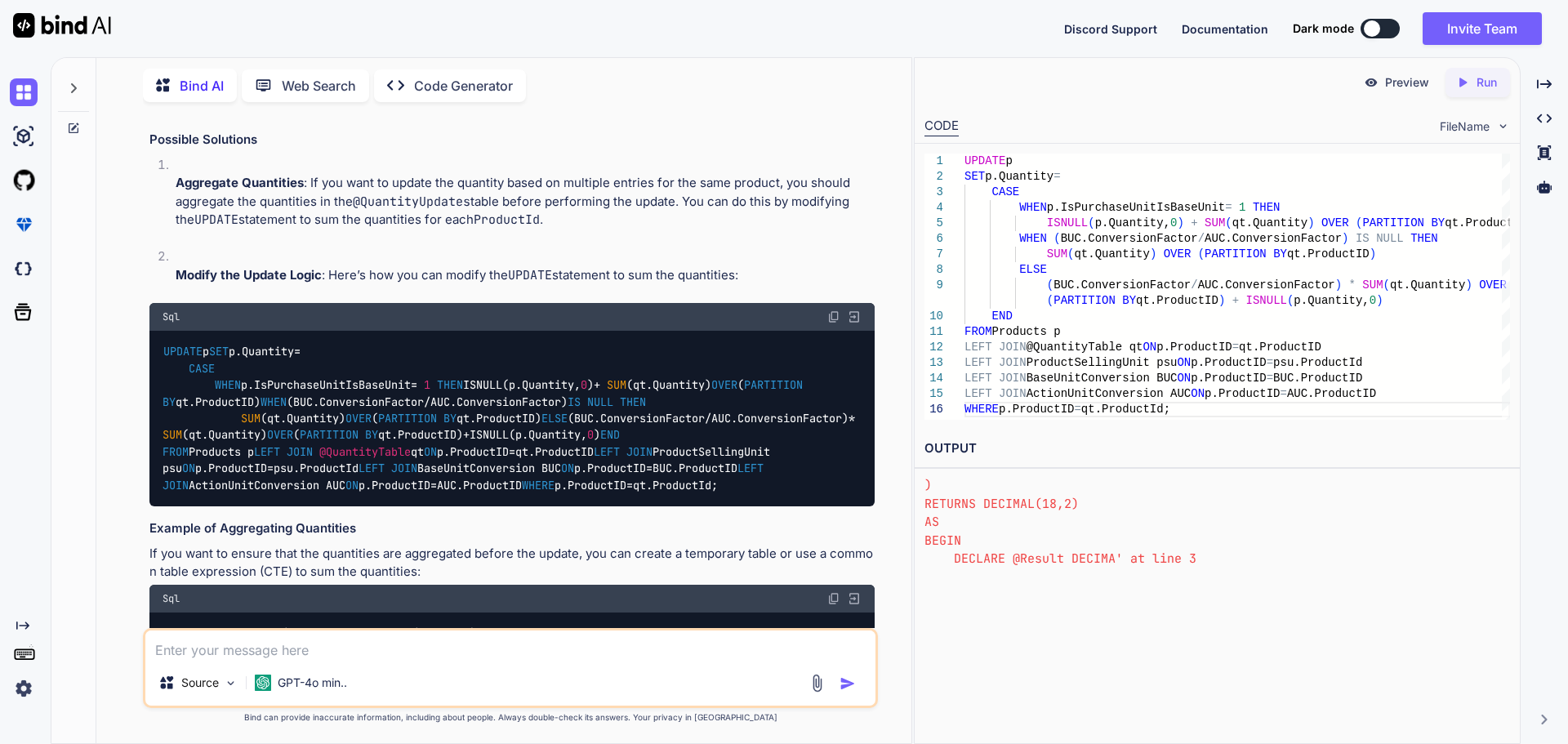
drag, startPoint x: 187, startPoint y: 268, endPoint x: 320, endPoint y: 271, distance: 133.0
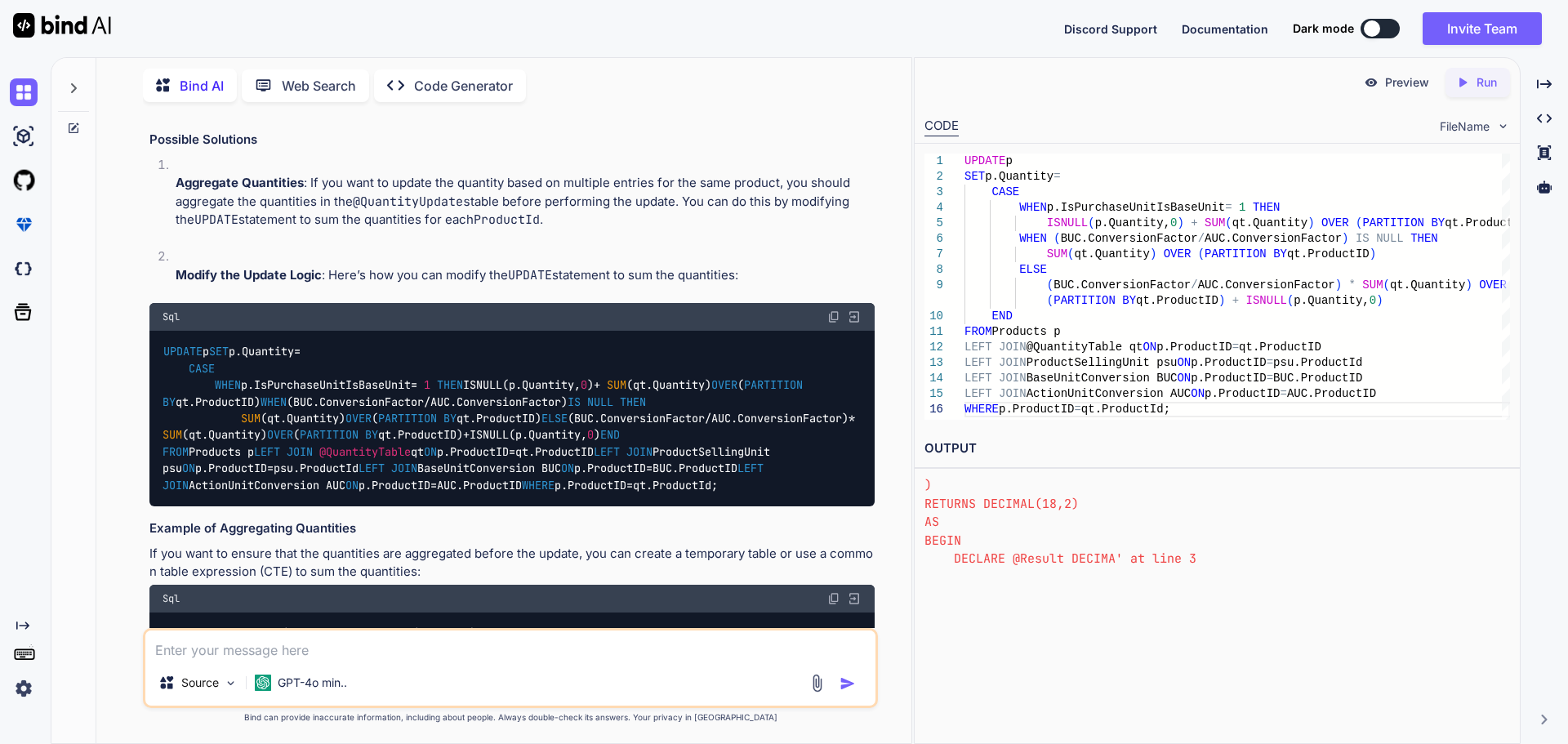
drag, startPoint x: 796, startPoint y: 275, endPoint x: 637, endPoint y: 272, distance: 159.0
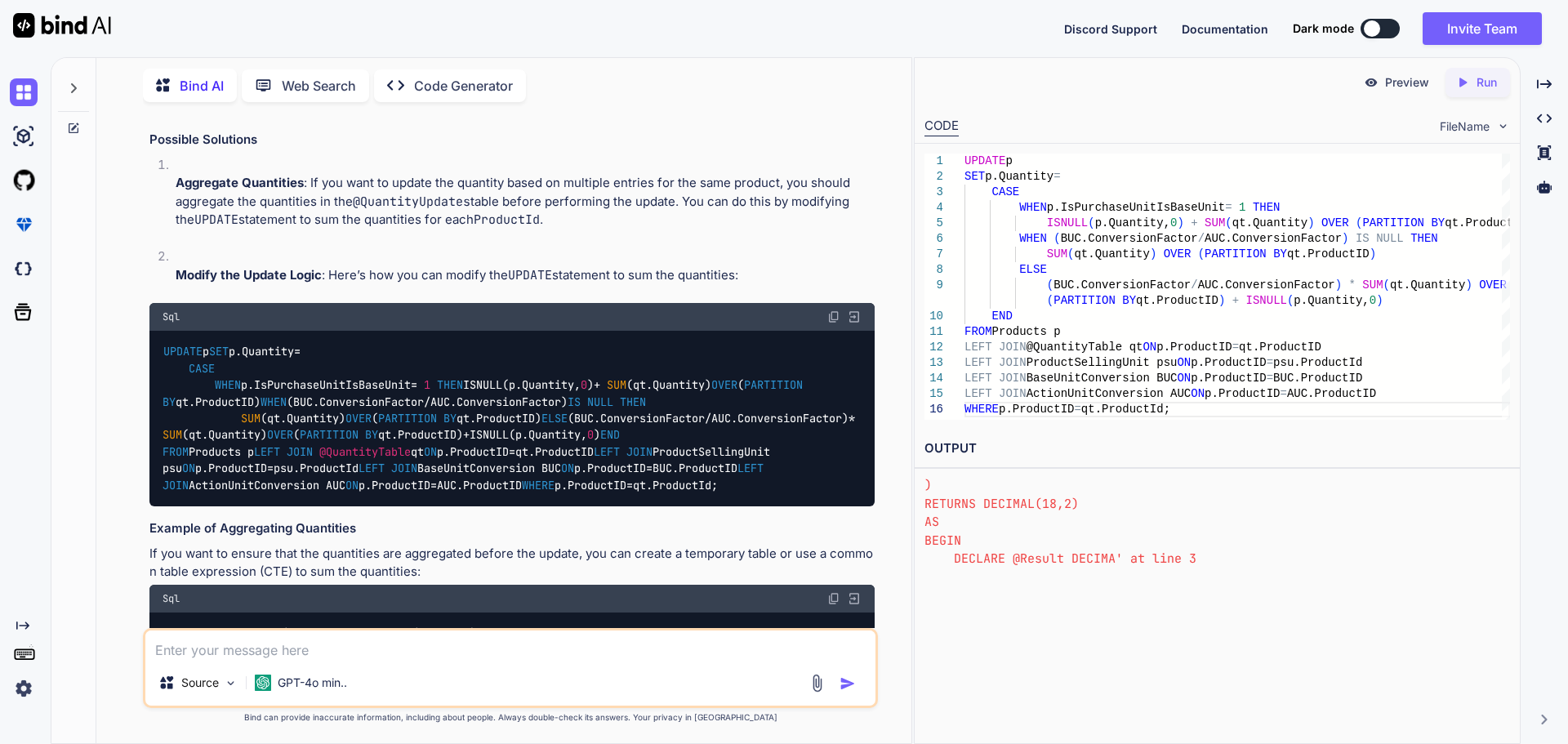
drag, startPoint x: 582, startPoint y: 268, endPoint x: 680, endPoint y: 268, distance: 98.0
drag, startPoint x: 711, startPoint y: 269, endPoint x: 794, endPoint y: 269, distance: 83.0
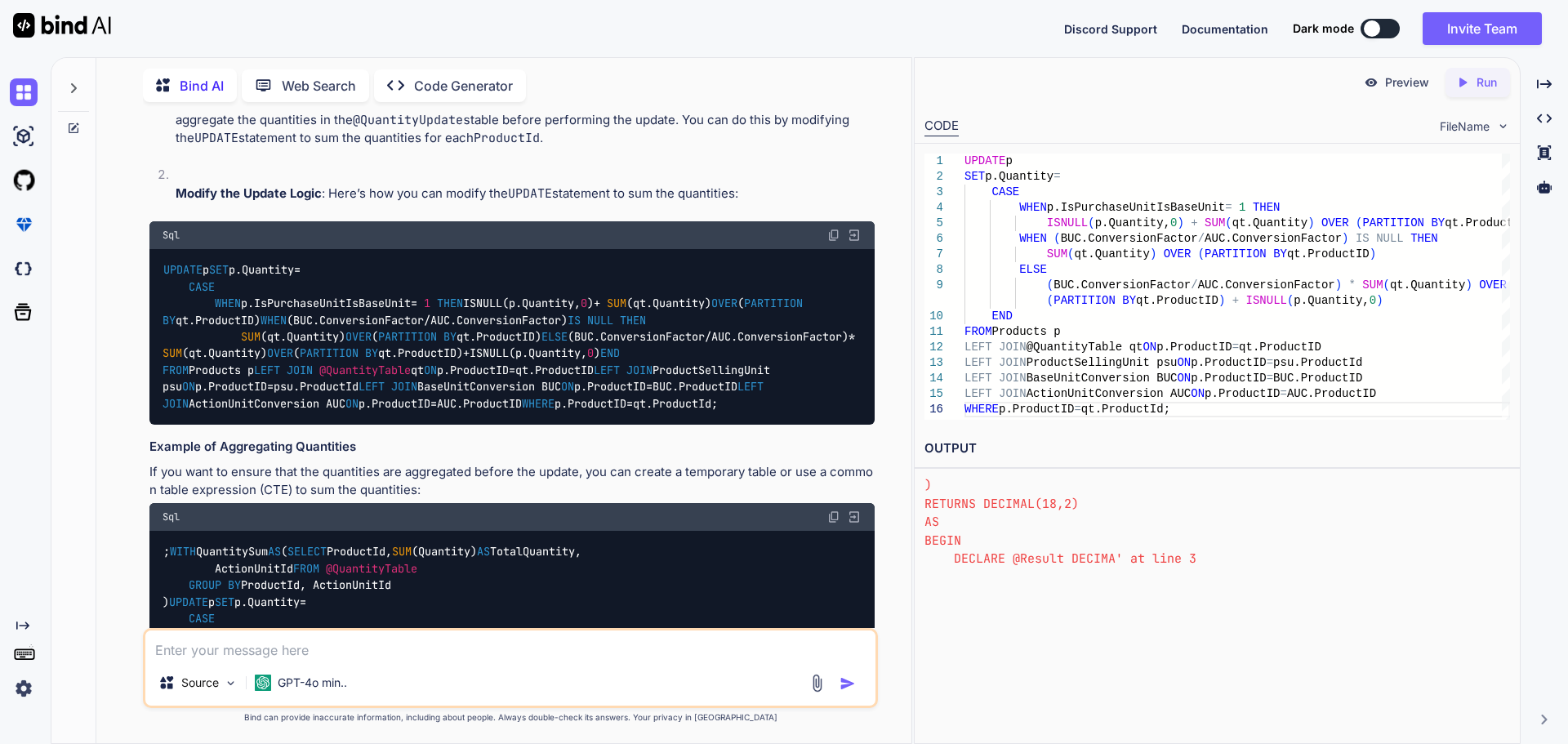
drag, startPoint x: 285, startPoint y: 260, endPoint x: 437, endPoint y: 262, distance: 152.0
drag, startPoint x: 444, startPoint y: 260, endPoint x: 560, endPoint y: 262, distance: 116.0
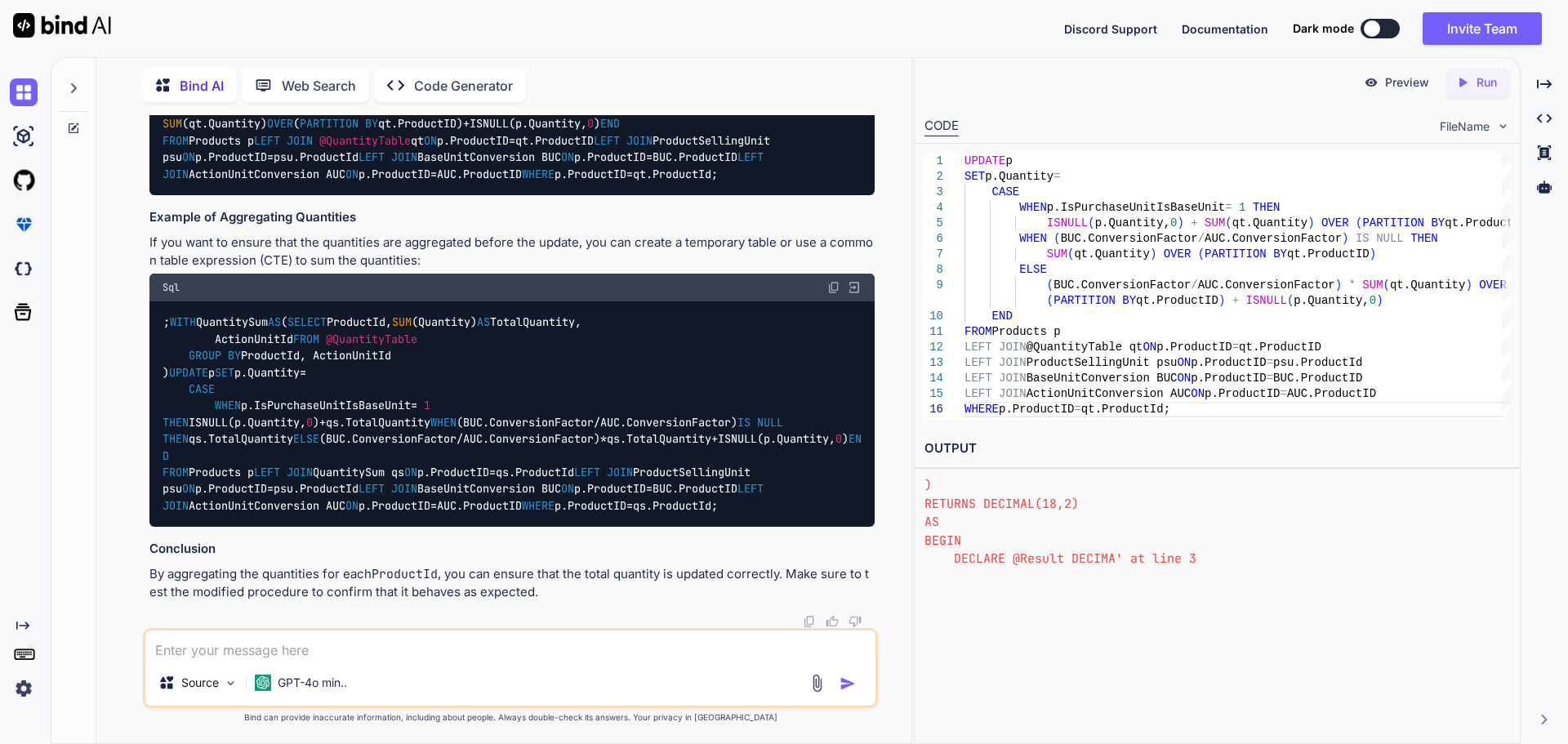
scroll to position [13215, 0]
click at [835, 281] on img at bounding box center [833, 287] width 13 height 13
